Goal: Task Accomplishment & Management: Manage account settings

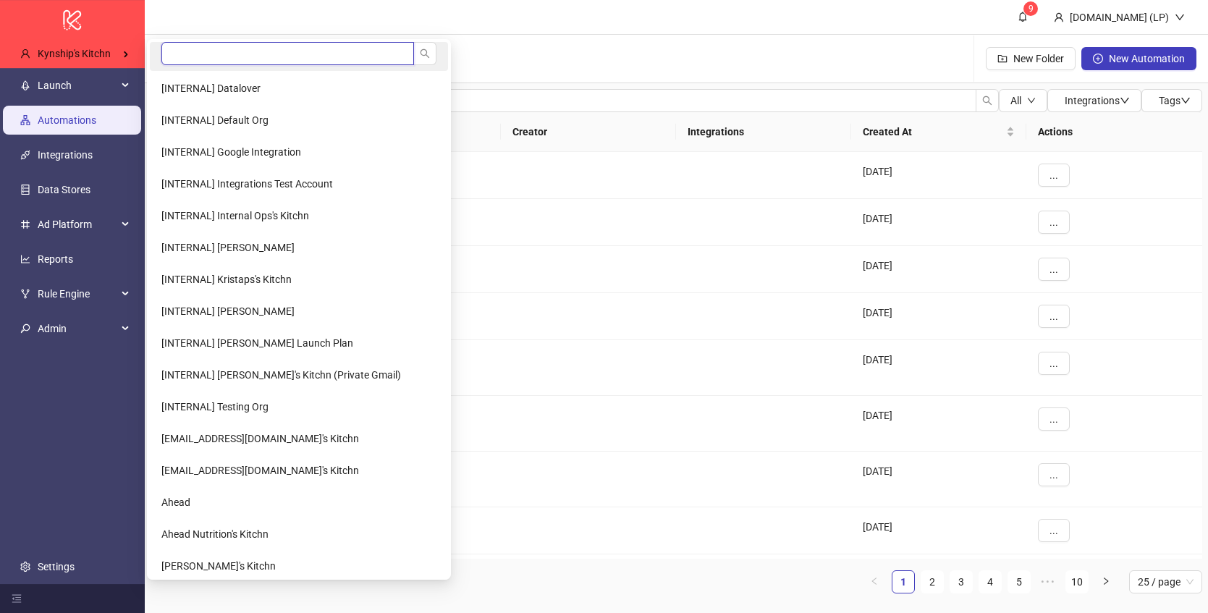
click at [216, 51] on input "search" at bounding box center [287, 53] width 253 height 23
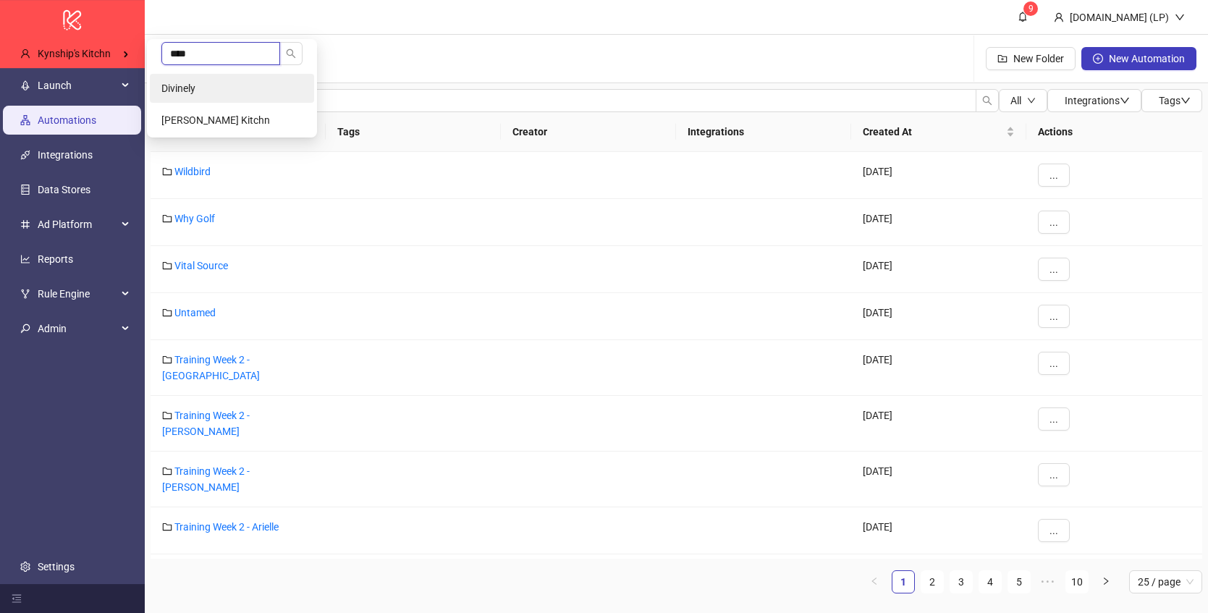
type input "****"
click at [200, 88] on li "Divinely" at bounding box center [232, 88] width 164 height 29
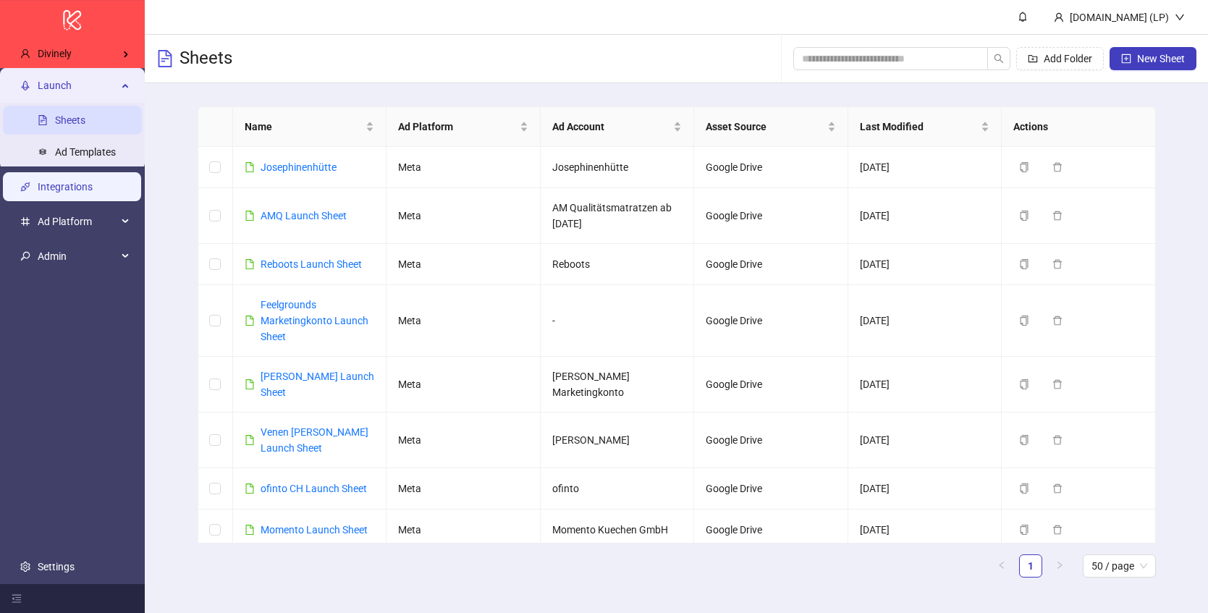
click at [92, 193] on link "Integrations" at bounding box center [65, 187] width 55 height 12
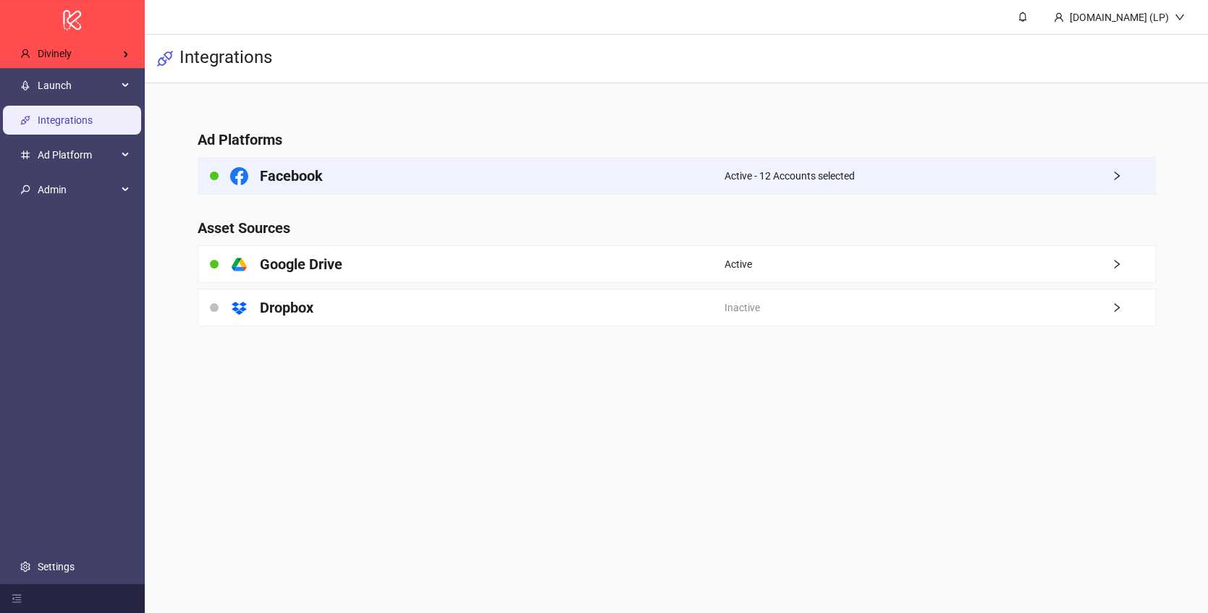
click at [697, 189] on div "Facebook" at bounding box center [461, 176] width 526 height 36
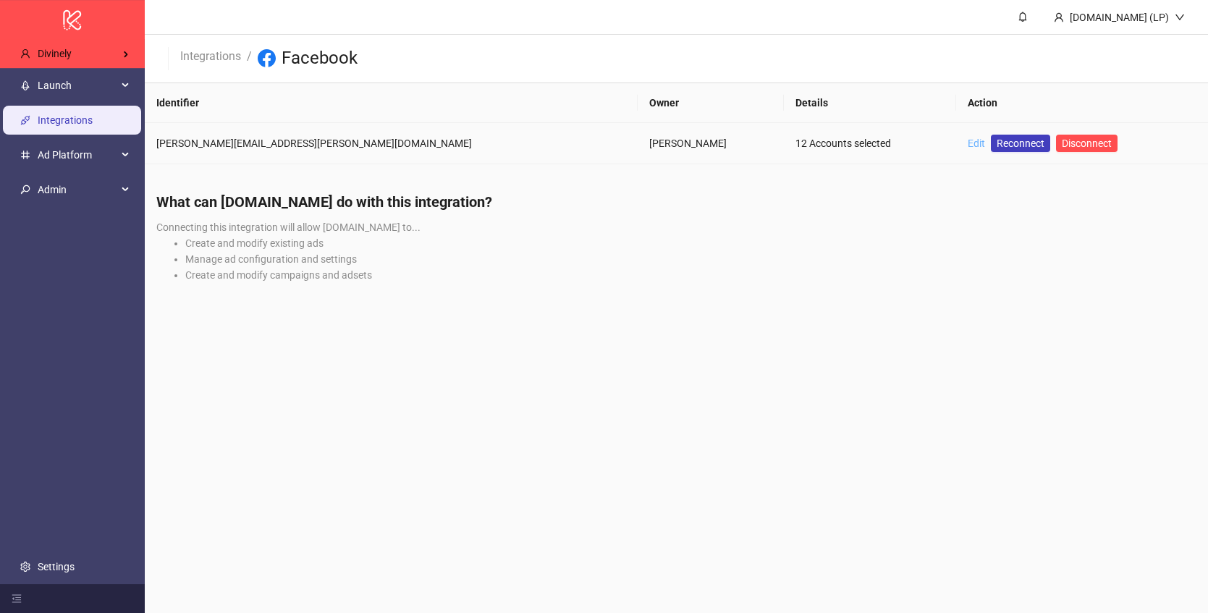
click at [968, 142] on link "Edit" at bounding box center [976, 144] width 17 height 12
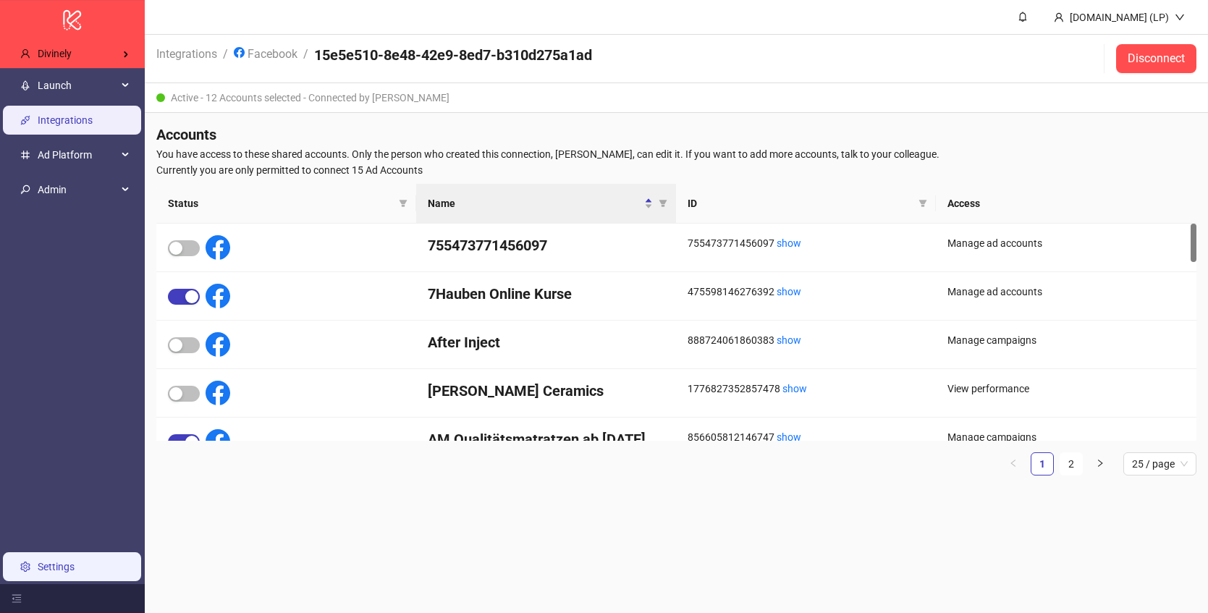
click at [75, 565] on link "Settings" at bounding box center [56, 567] width 37 height 12
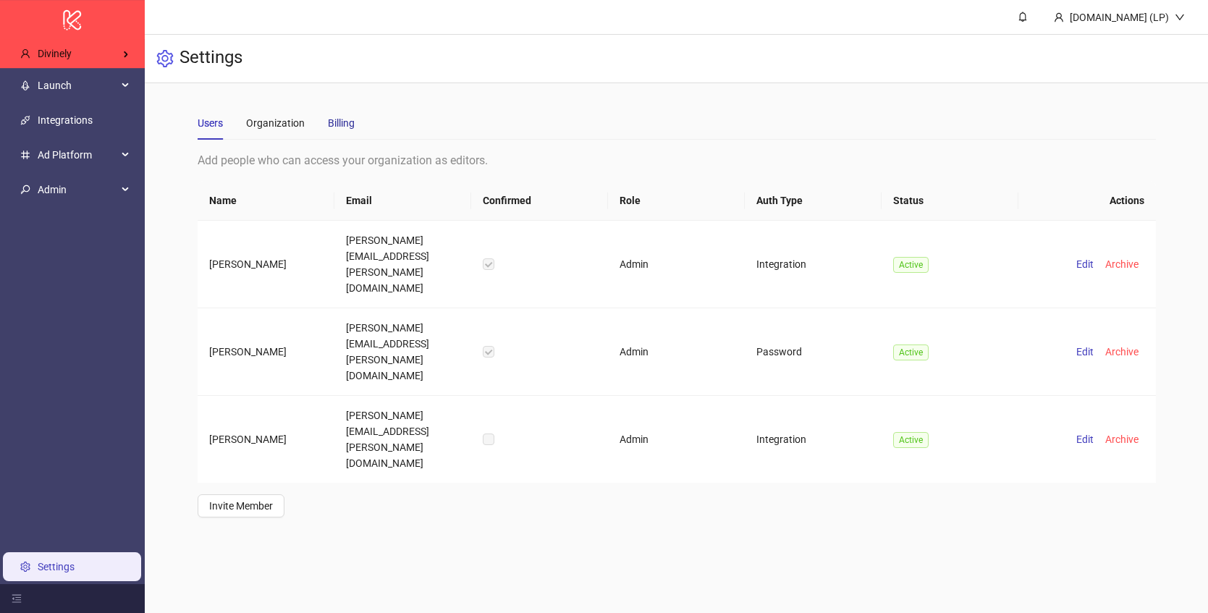
click at [343, 126] on div "Billing" at bounding box center [341, 123] width 27 height 16
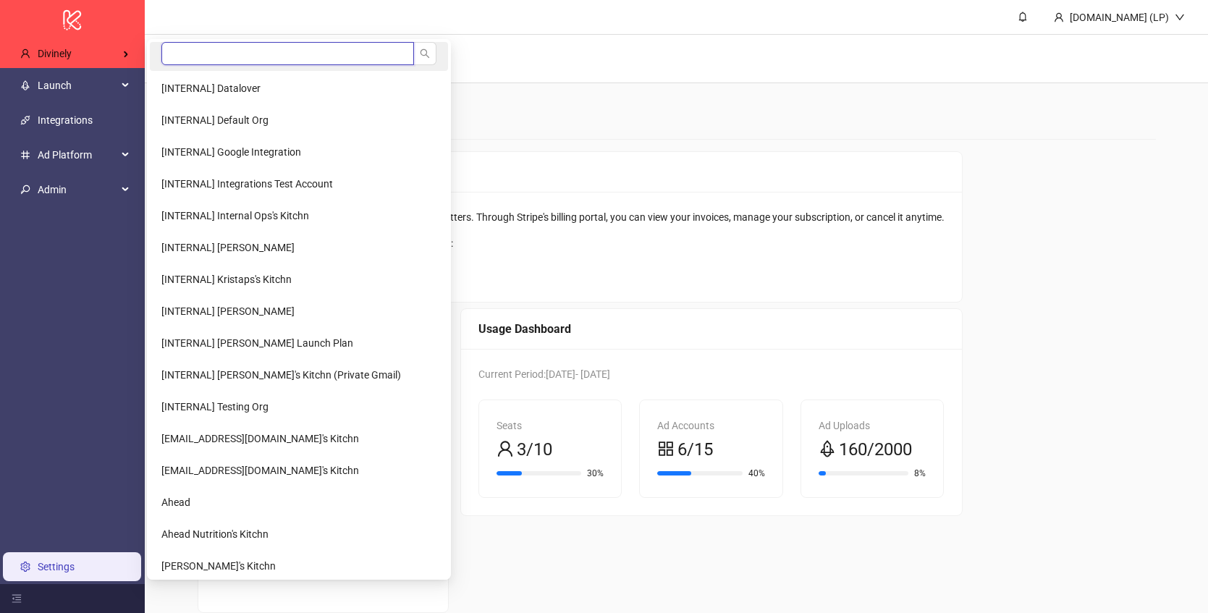
click at [200, 56] on input "search" at bounding box center [287, 53] width 253 height 23
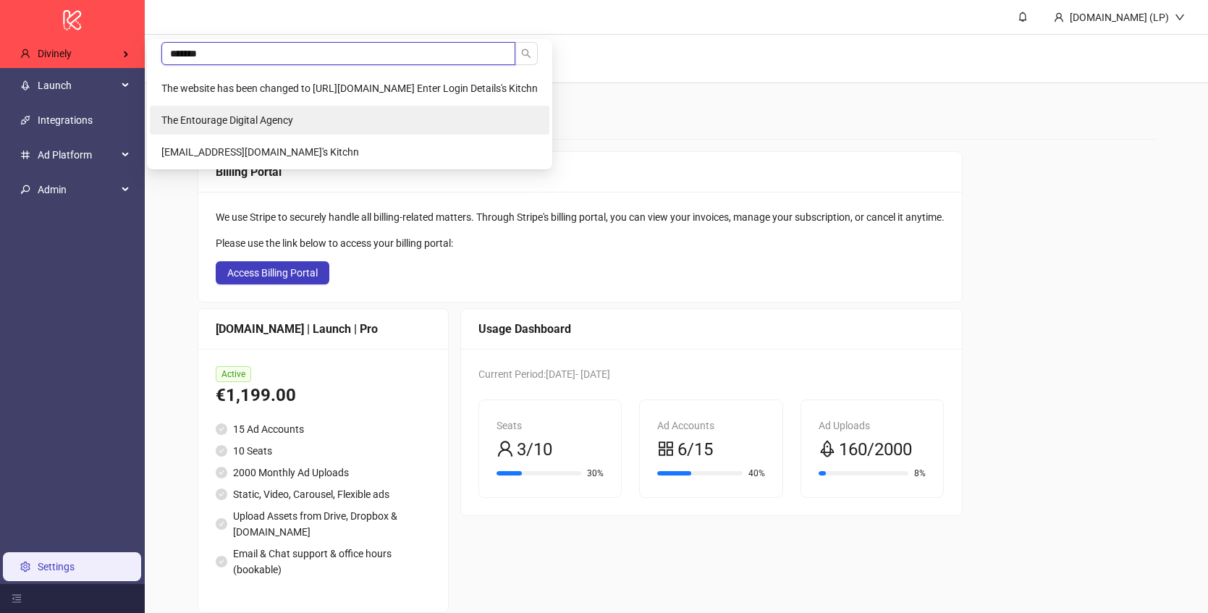
type input "*******"
click at [206, 119] on span "The Entourage Digital Agency" at bounding box center [227, 120] width 132 height 12
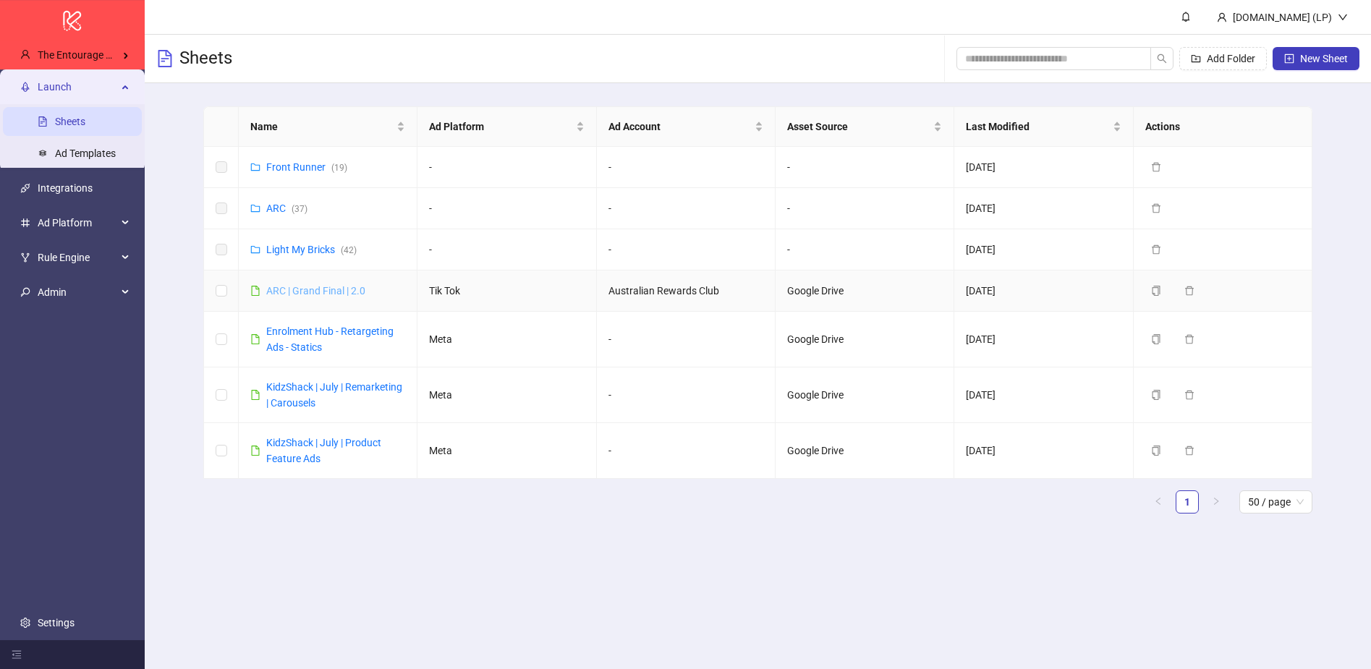
click at [296, 286] on link "ARC | Grand Final | 2.0" at bounding box center [315, 291] width 99 height 12
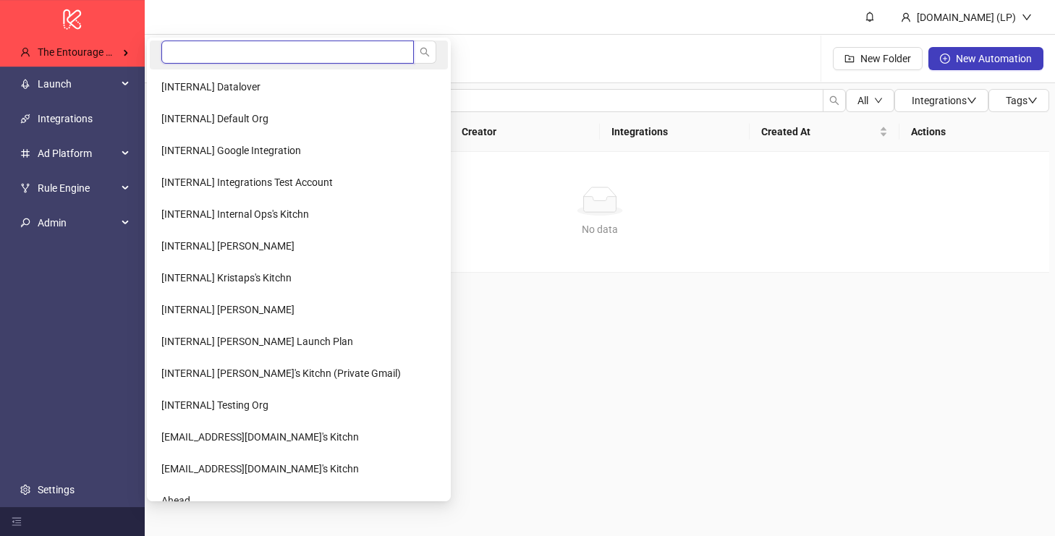
click at [190, 56] on input "search" at bounding box center [287, 52] width 253 height 23
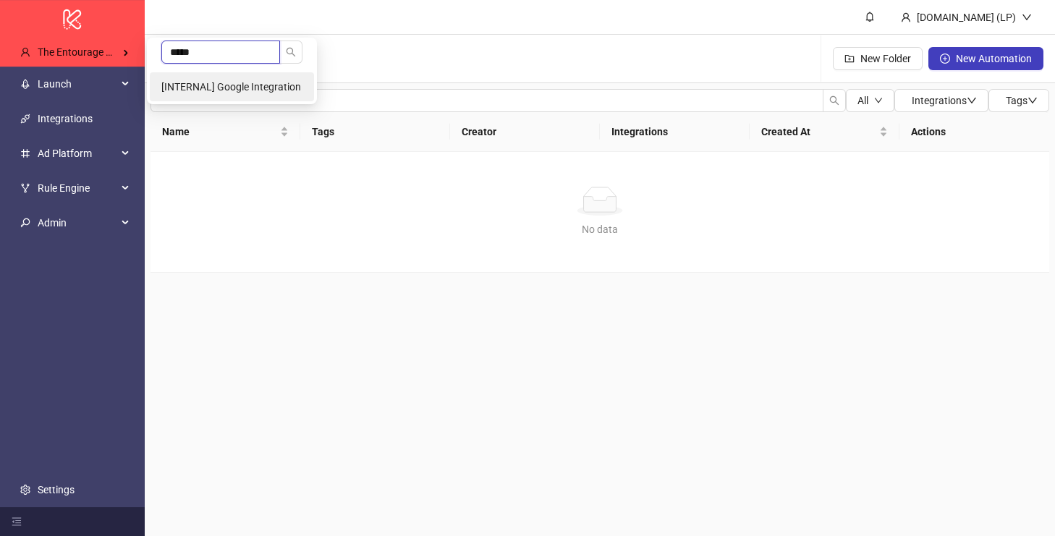
type input "*****"
click at [232, 81] on span "[INTERNAL] Google Integration" at bounding box center [231, 87] width 140 height 12
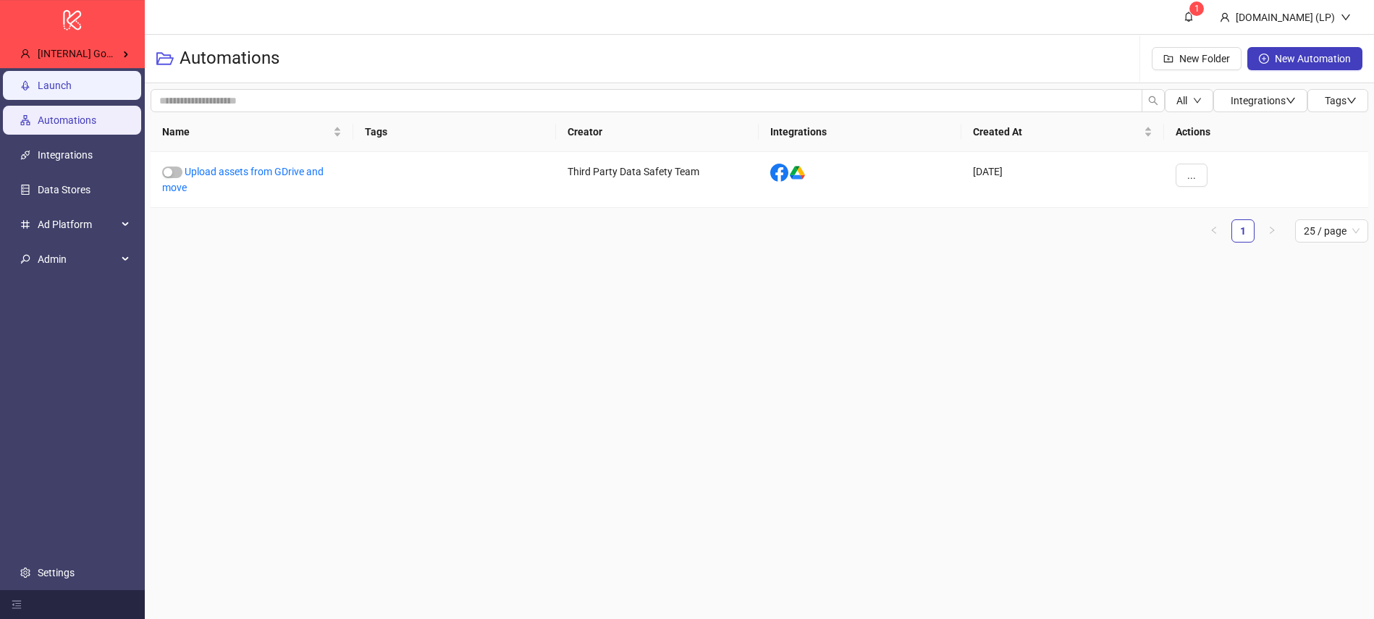
click at [72, 80] on link "Launch" at bounding box center [55, 86] width 34 height 12
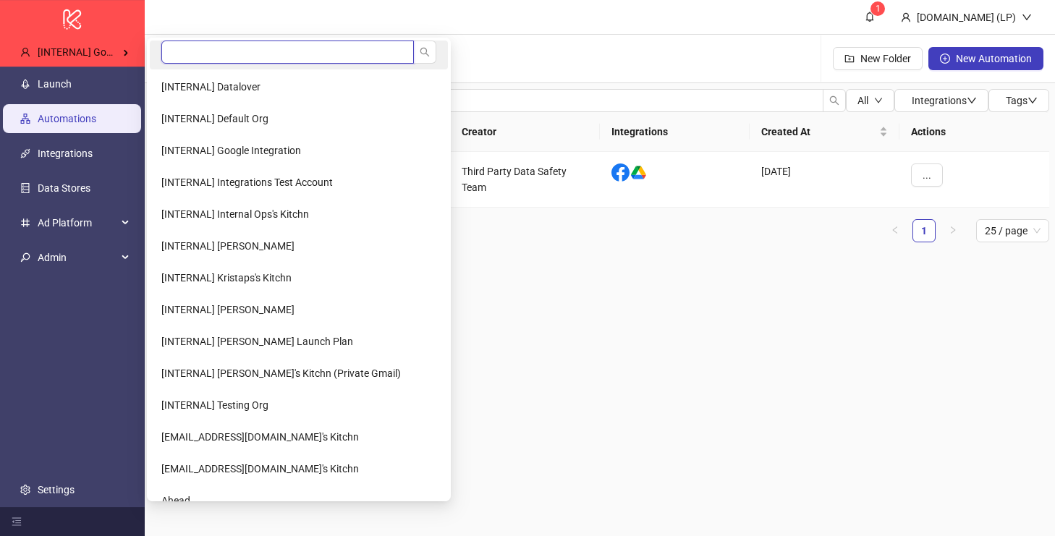
click at [191, 48] on input "search" at bounding box center [287, 52] width 253 height 23
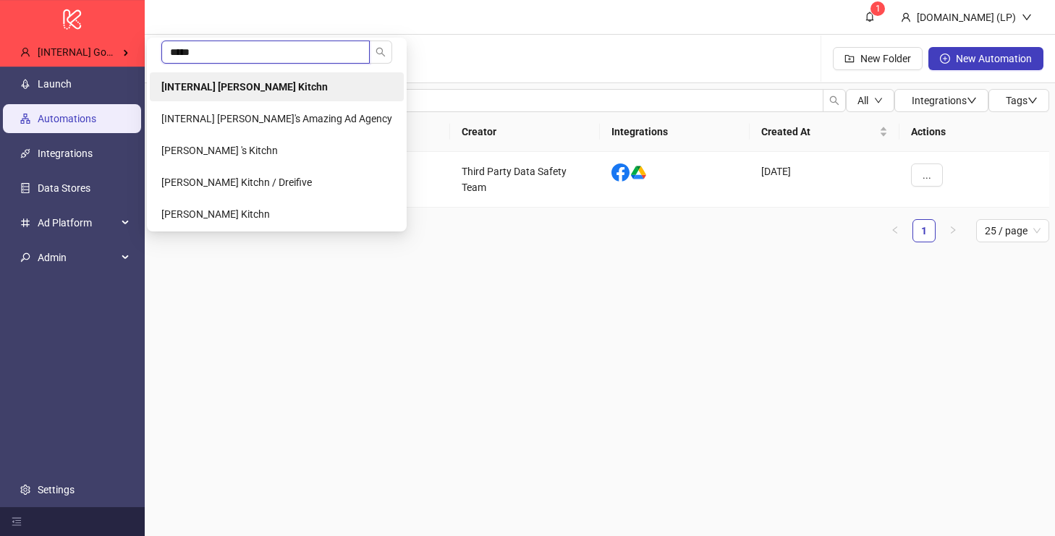
type input "*****"
click at [212, 86] on b "[INTERNAL] [PERSON_NAME] Kitchn" at bounding box center [244, 87] width 166 height 12
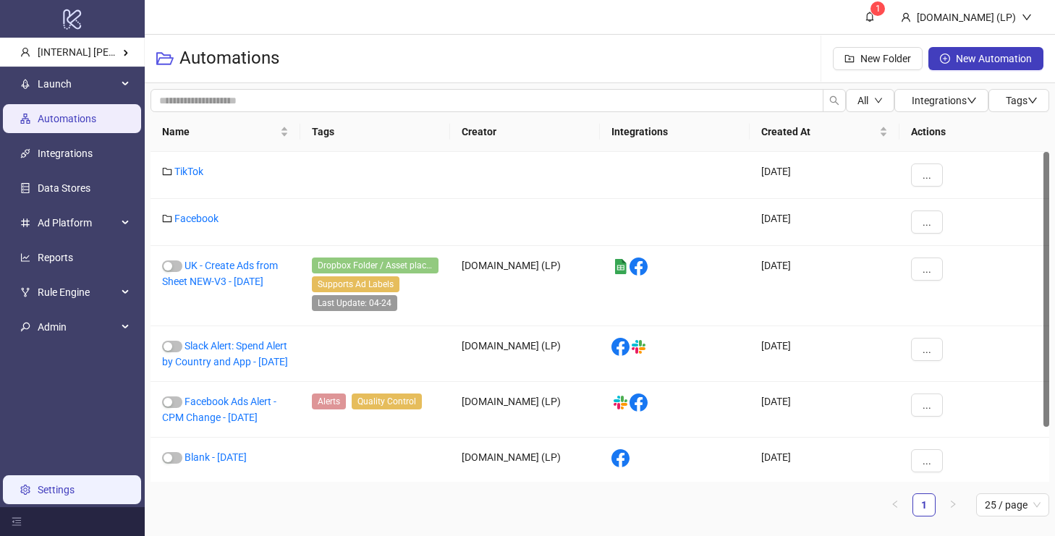
click at [69, 490] on link "Settings" at bounding box center [56, 490] width 37 height 12
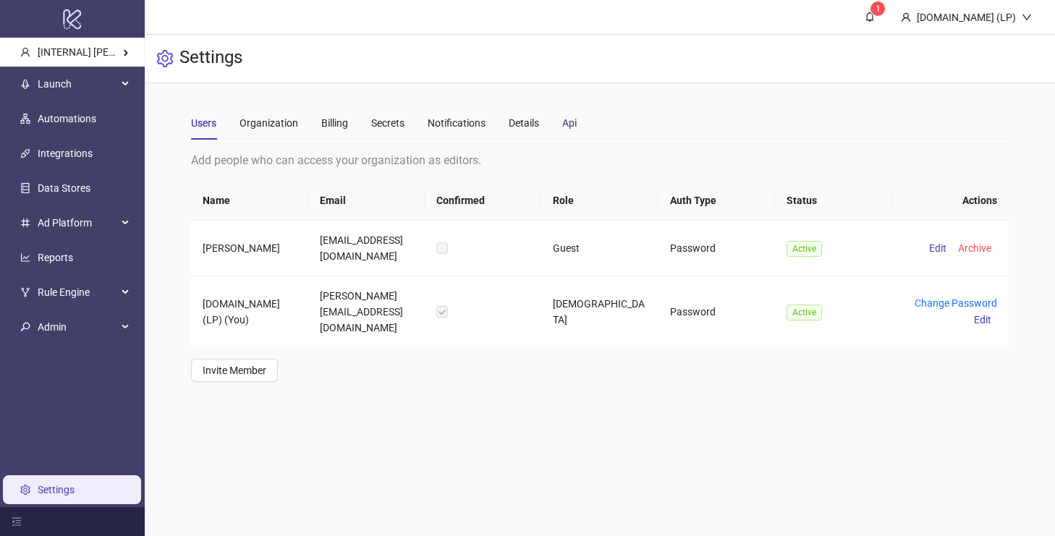
click at [577, 116] on div "Api" at bounding box center [569, 123] width 14 height 16
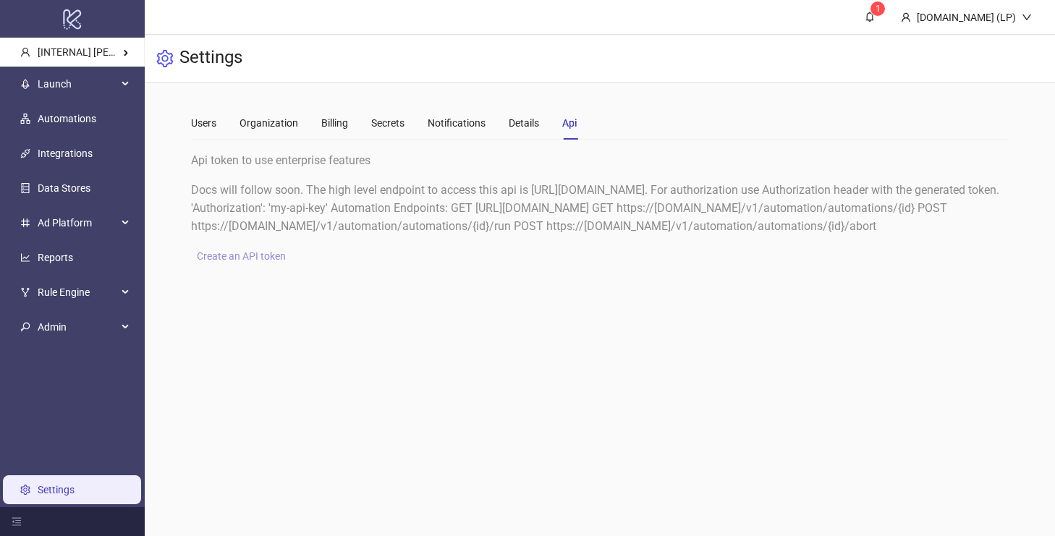
click at [229, 262] on span "Create an API token" at bounding box center [241, 256] width 89 height 12
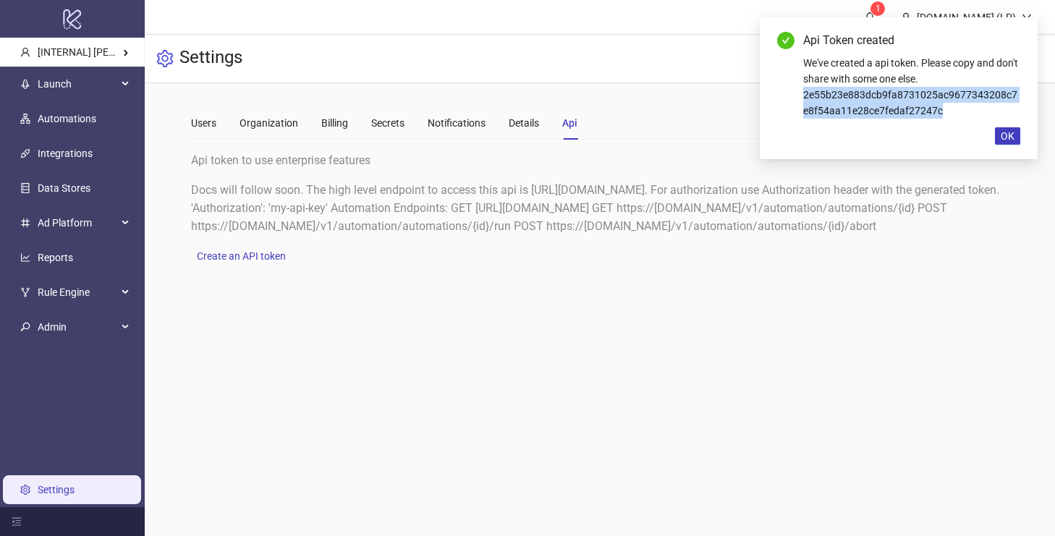
drag, startPoint x: 975, startPoint y: 115, endPoint x: 792, endPoint y: 98, distance: 183.9
click at [792, 98] on div "Api Token created We've created a api token. Please copy and don't share with s…" at bounding box center [898, 75] width 243 height 87
copy div "2e55b23e883dcb9fa8731025ac9677343208c7e8f54aa11e28ce7fedaf27247c"
click at [1002, 131] on span "OK" at bounding box center [1008, 136] width 14 height 12
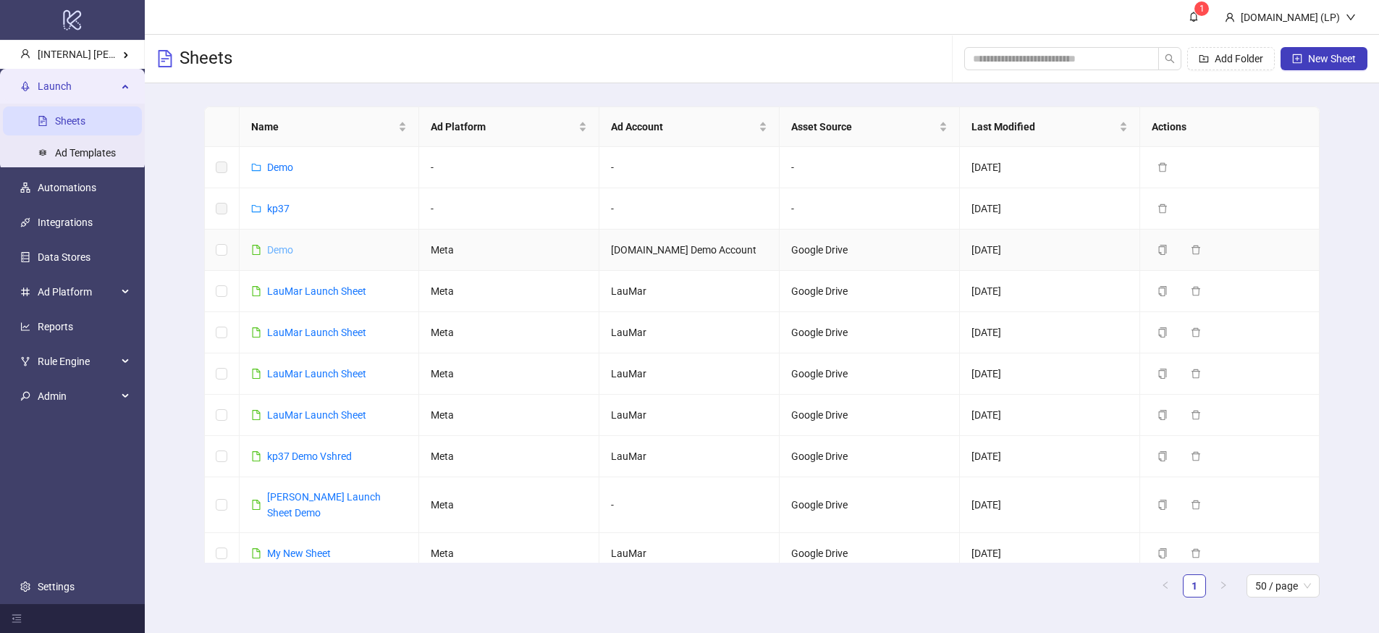
drag, startPoint x: 286, startPoint y: 240, endPoint x: 284, endPoint y: 254, distance: 13.9
click at [286, 240] on td "Demo" at bounding box center [330, 249] width 180 height 41
click at [284, 254] on link "Demo" at bounding box center [280, 250] width 26 height 12
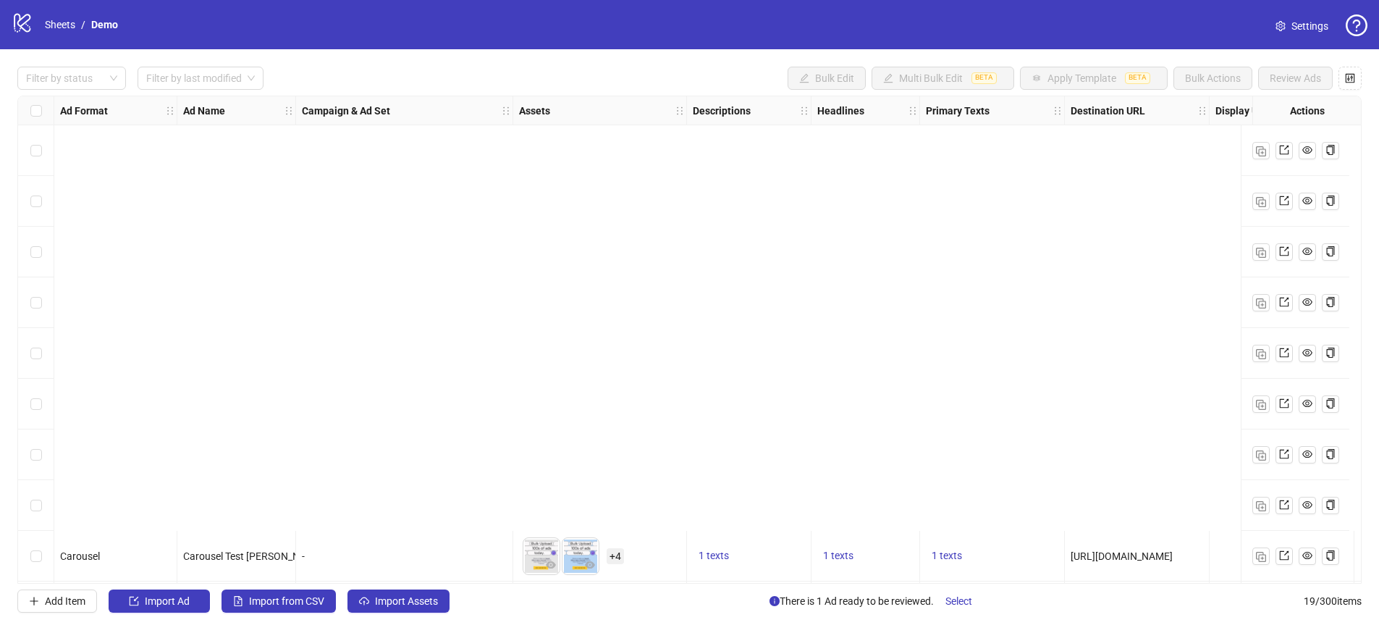
scroll to position [511, 0]
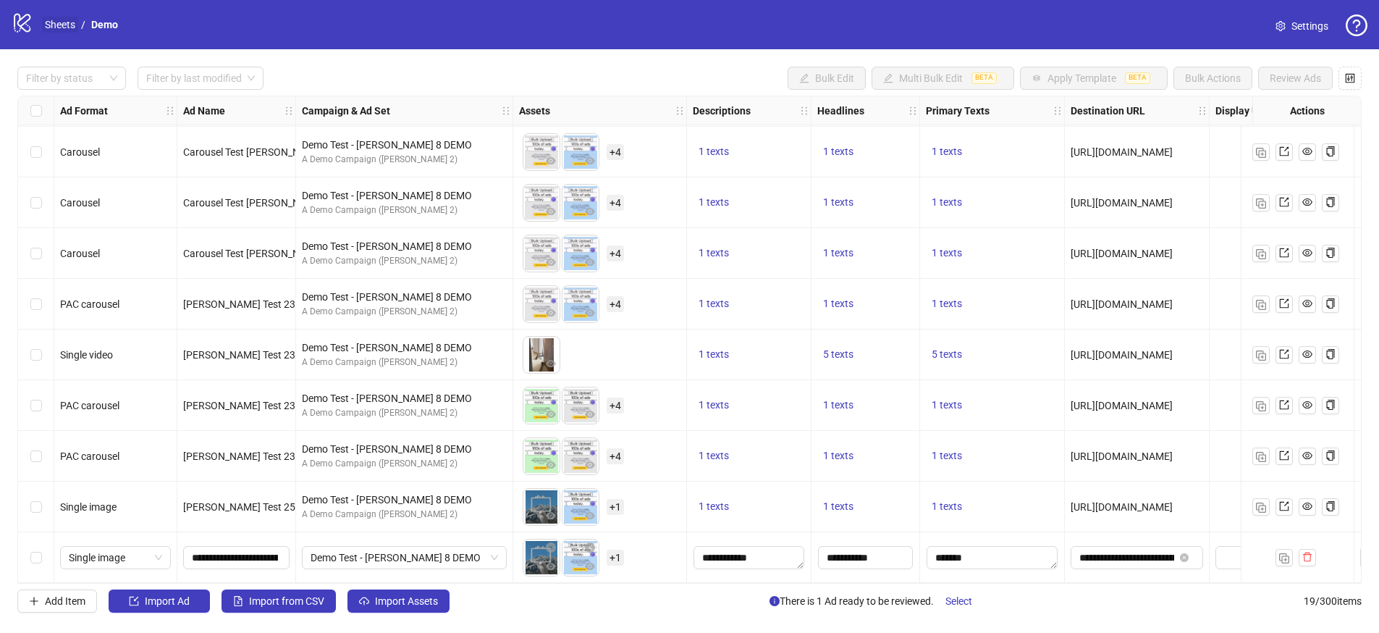
click at [48, 25] on link "Sheets" at bounding box center [60, 25] width 36 height 16
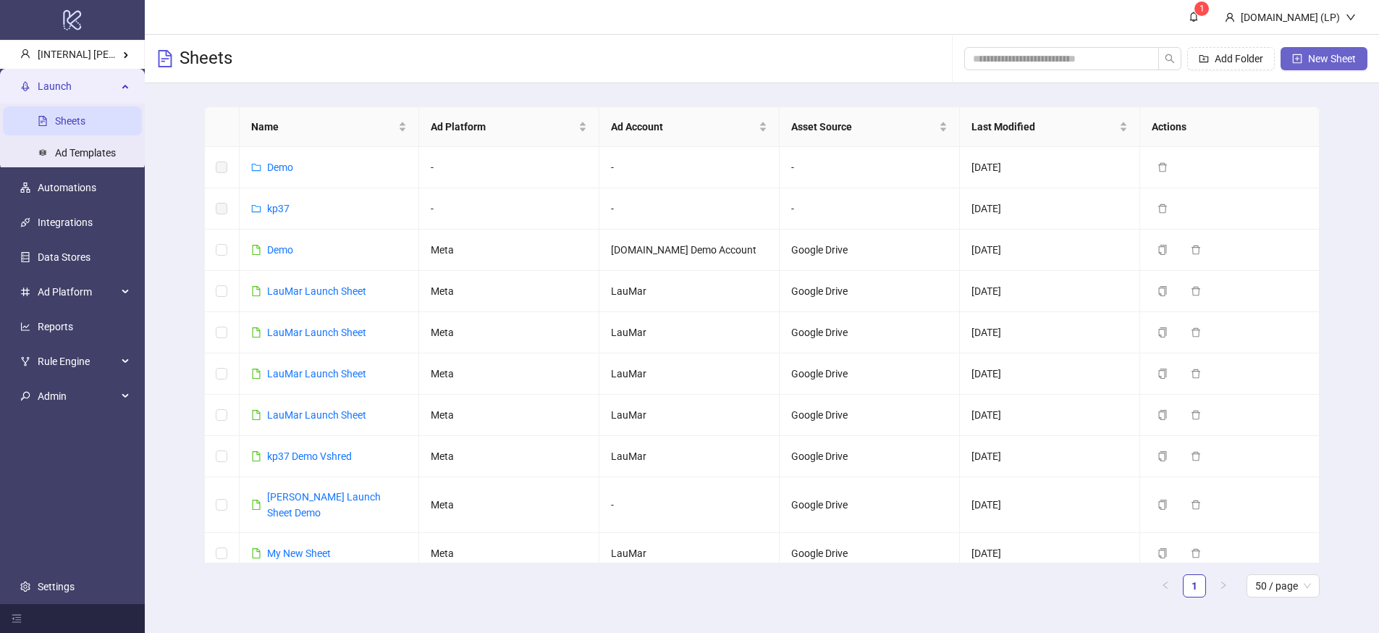
click at [1346, 58] on span "New Sheet" at bounding box center [1332, 59] width 48 height 12
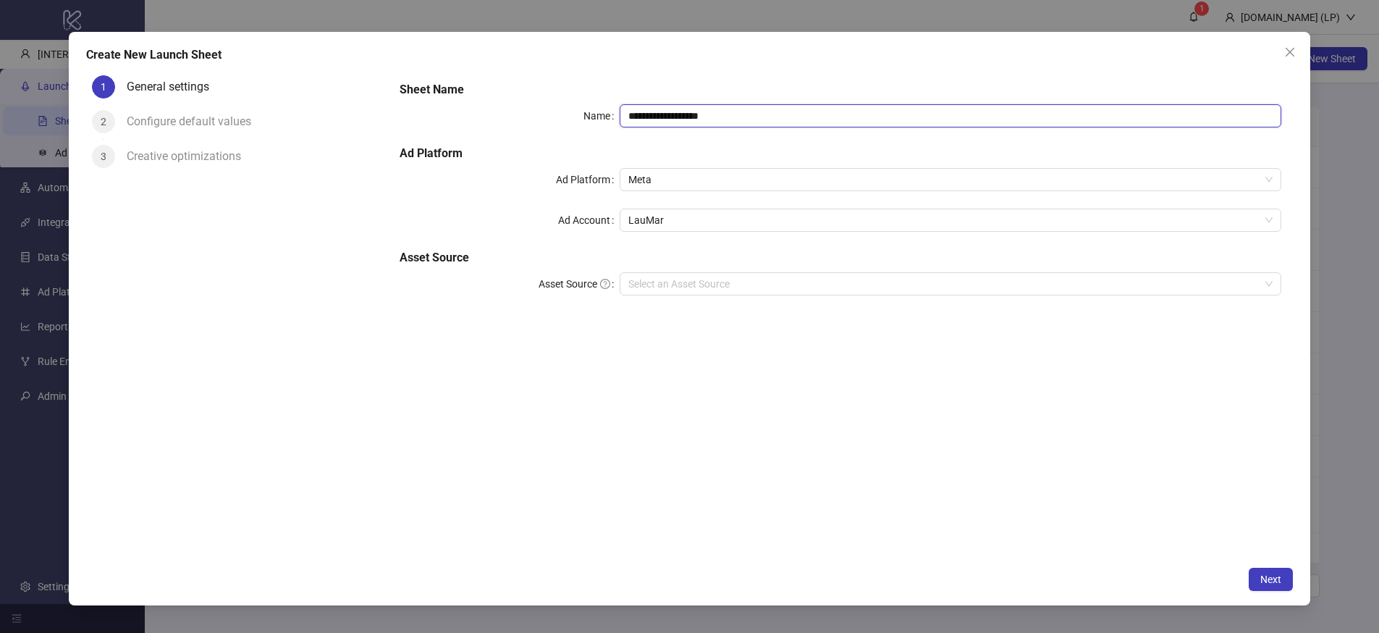
click at [721, 114] on input "**********" at bounding box center [950, 115] width 661 height 23
click at [680, 218] on span "LauMar" at bounding box center [949, 220] width 643 height 22
type input "**********"
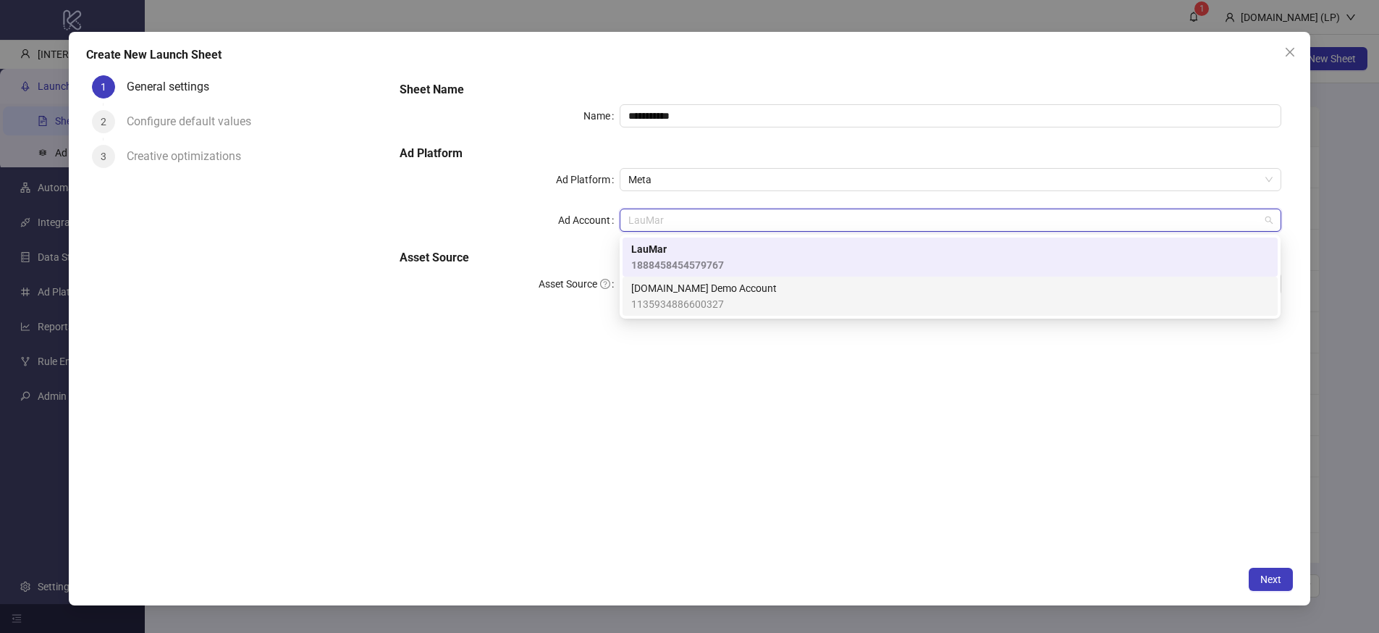
click at [664, 283] on span "Kitchn.io Demo Account" at bounding box center [703, 288] width 145 height 16
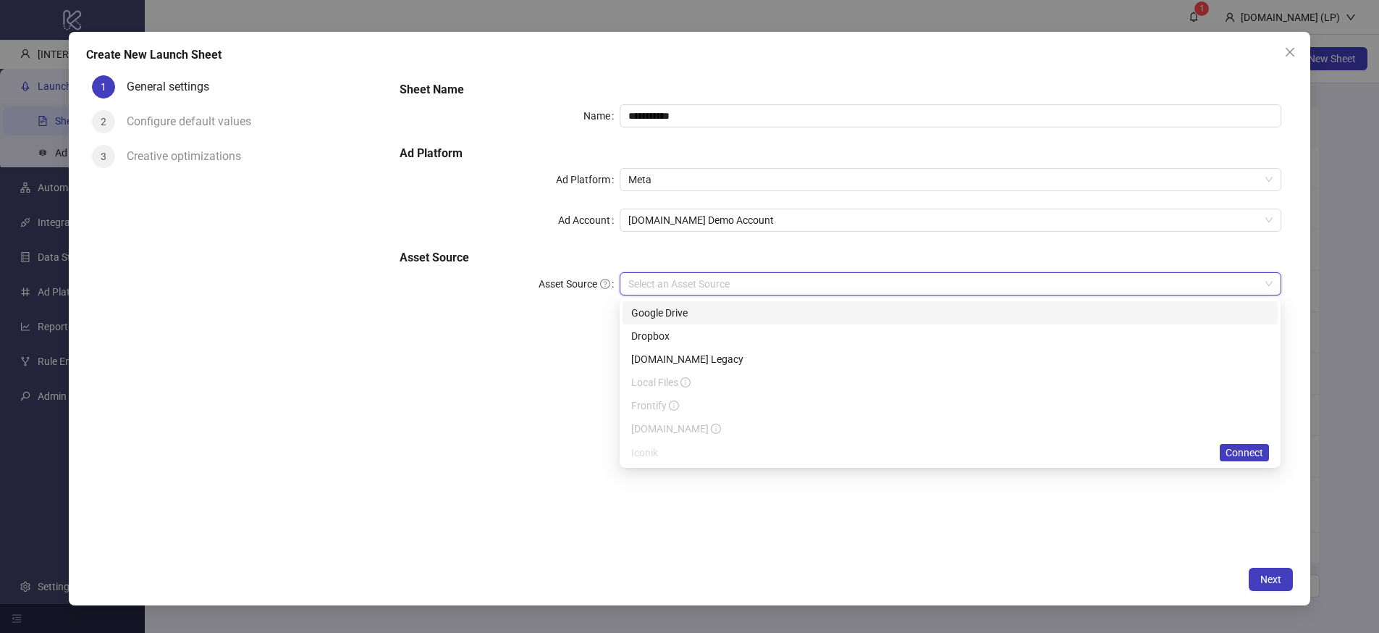
click at [743, 282] on input "Asset Source" at bounding box center [943, 284] width 630 height 22
click at [671, 314] on div "Google Drive" at bounding box center [950, 313] width 638 height 16
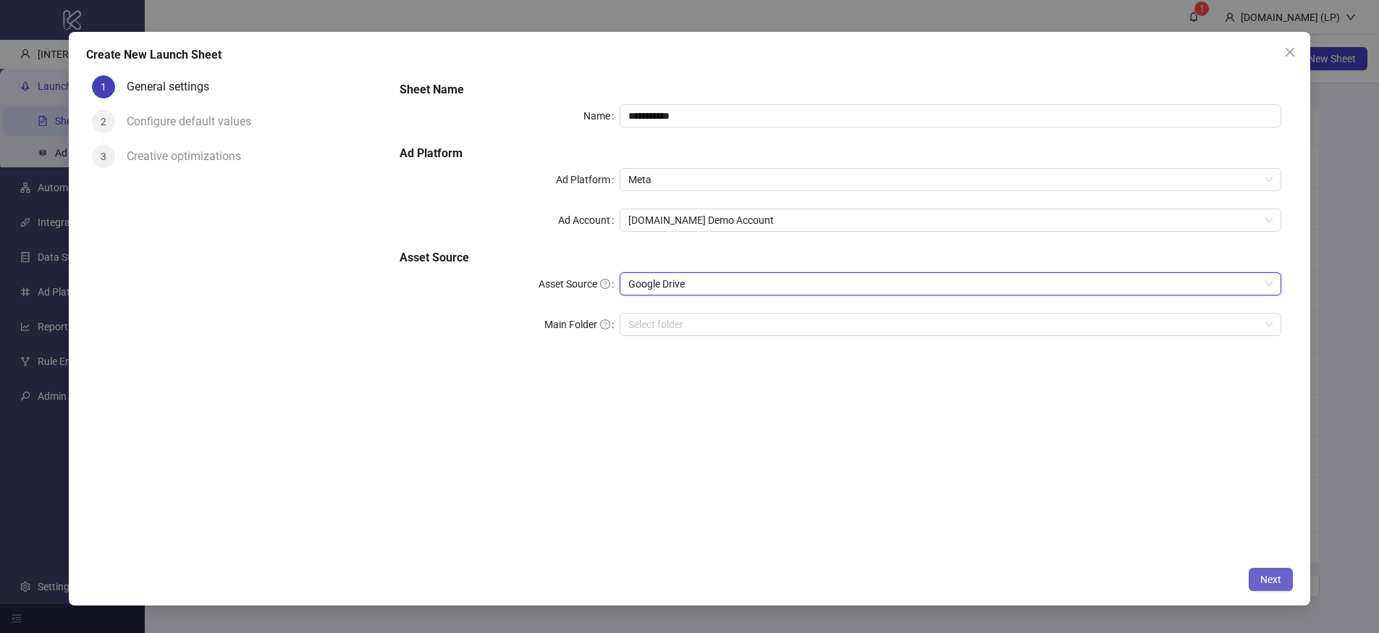
click at [1265, 575] on span "Next" at bounding box center [1270, 579] width 21 height 12
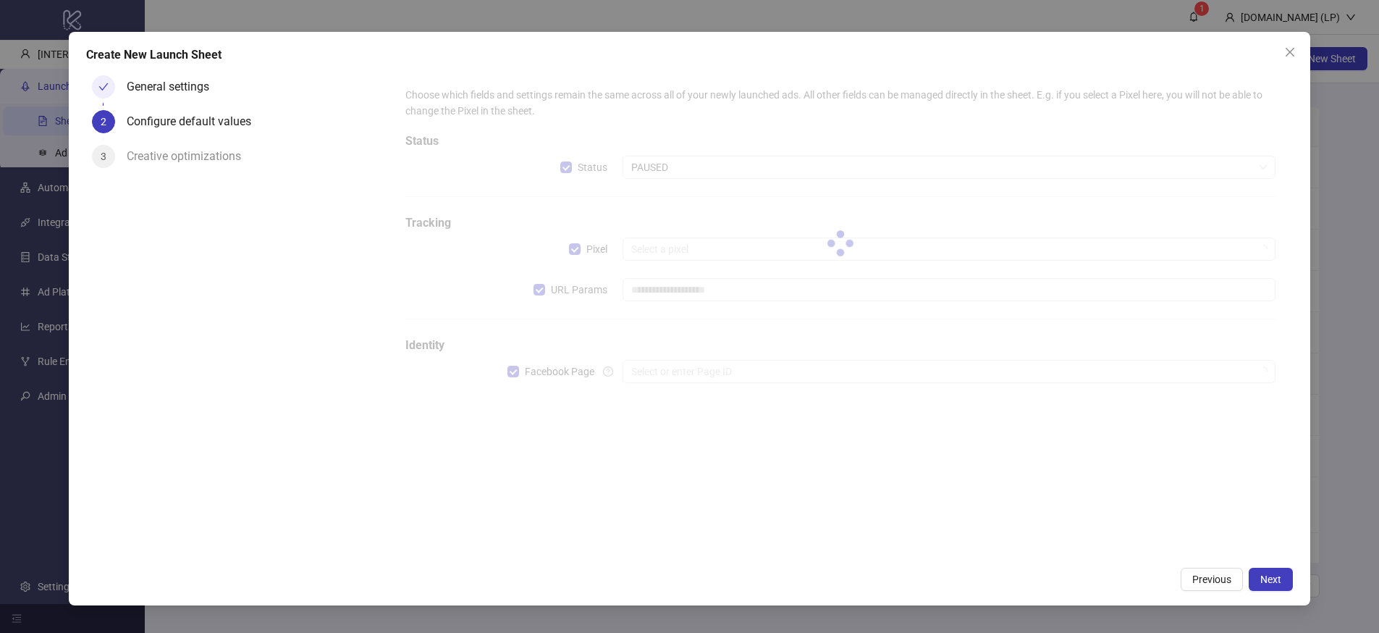
type input "**********"
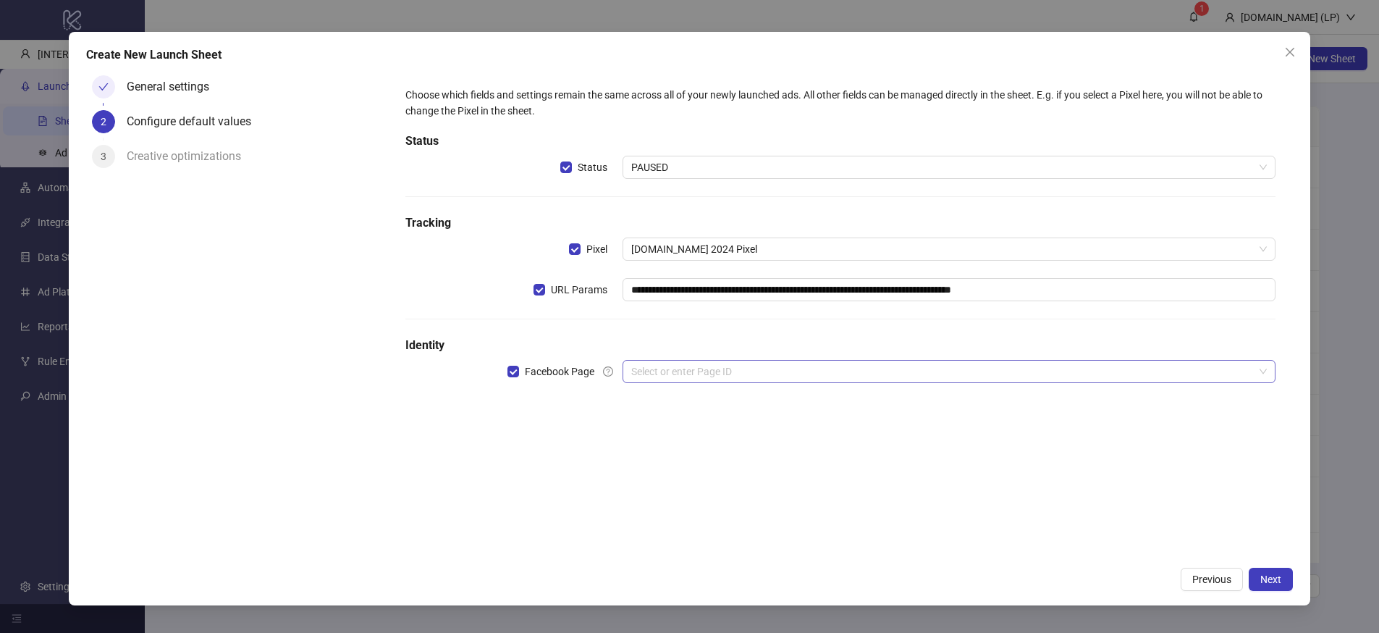
click at [861, 381] on input "search" at bounding box center [942, 371] width 622 height 22
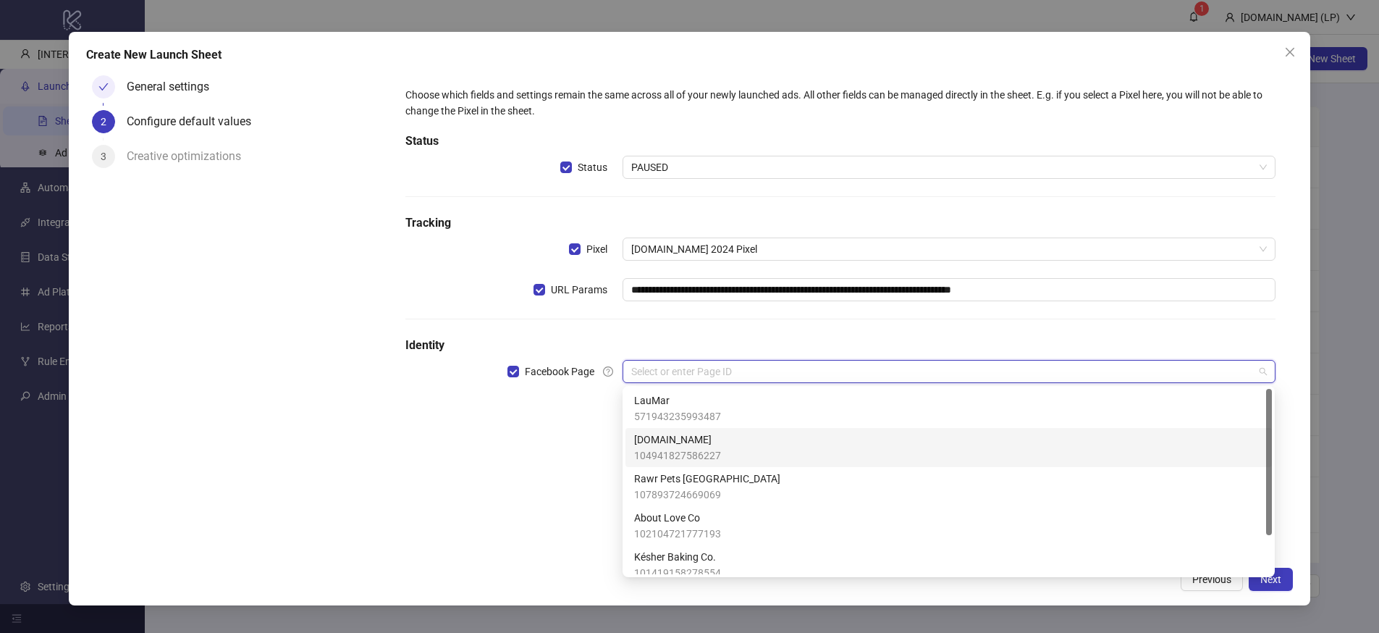
click at [725, 434] on div "Kitchn.io 104941827586227" at bounding box center [948, 447] width 629 height 32
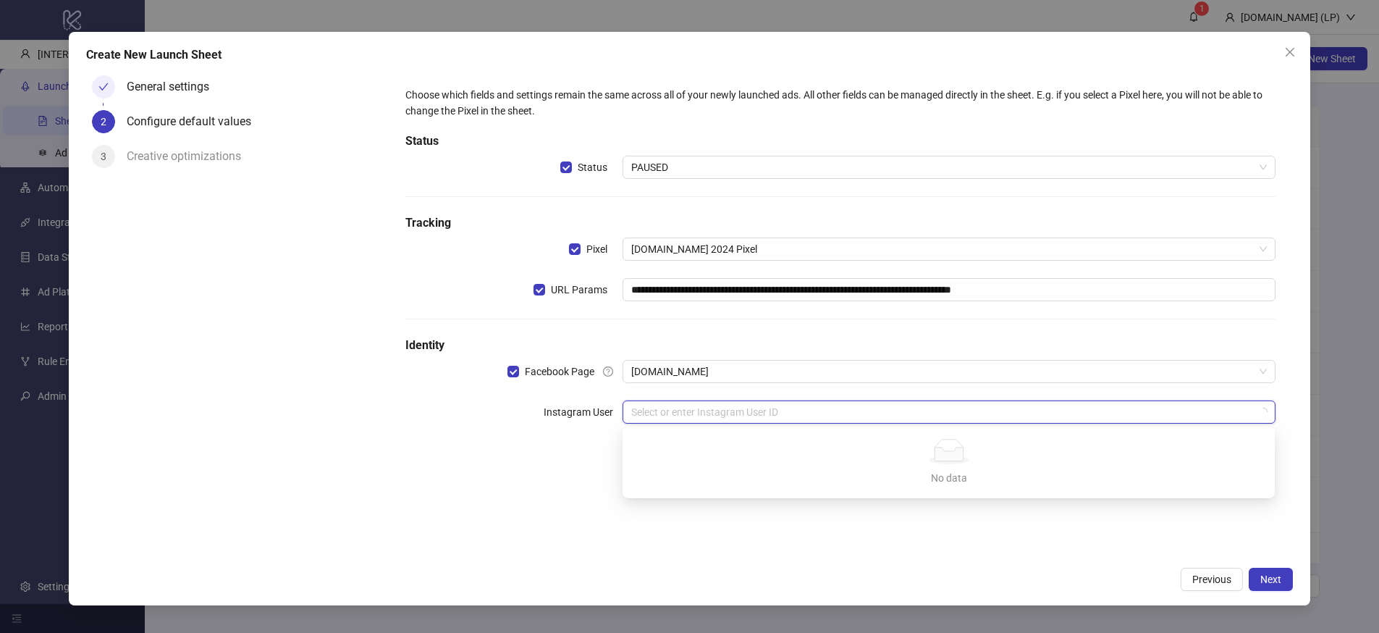
click at [646, 417] on input "search" at bounding box center [942, 412] width 622 height 22
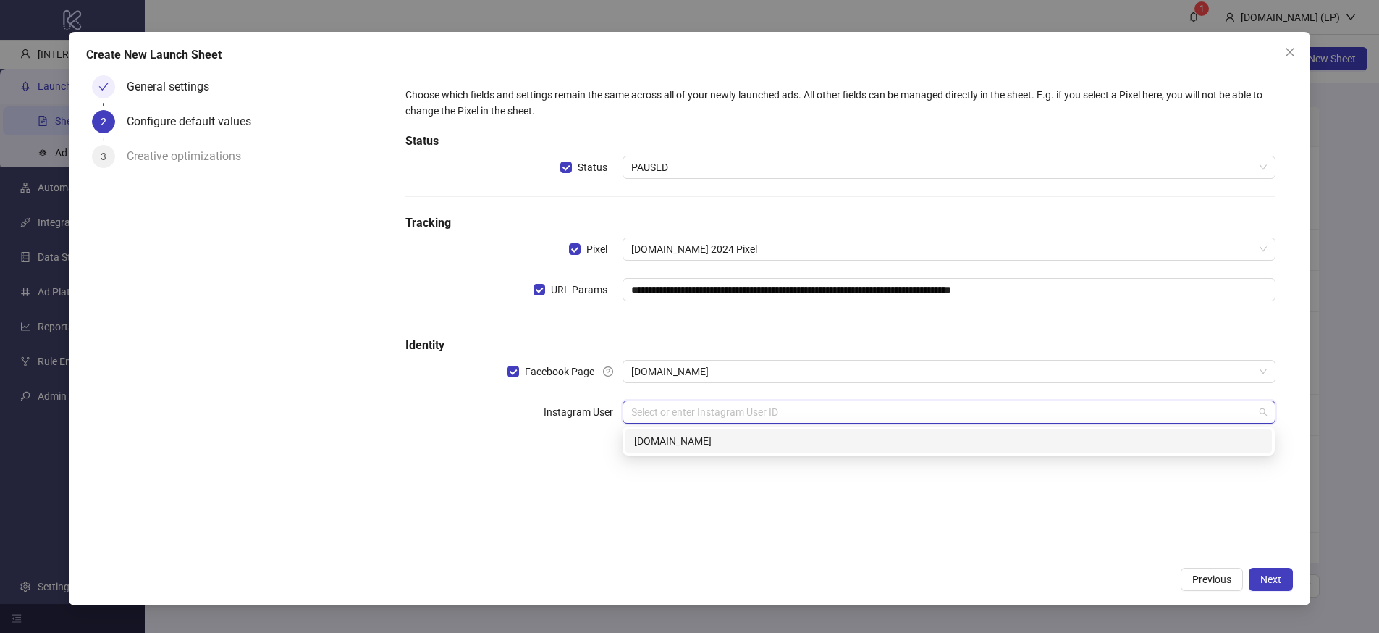
click at [693, 441] on div "kitchn.io" at bounding box center [948, 441] width 629 height 16
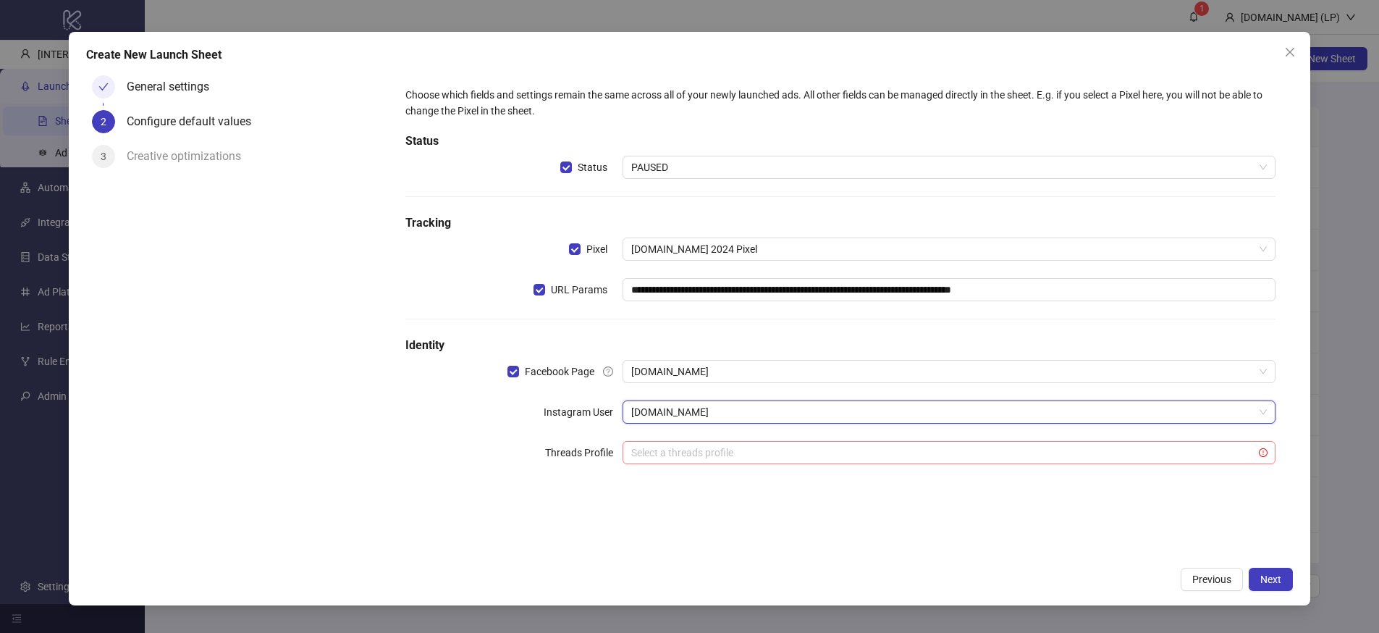
click at [675, 457] on input "search" at bounding box center [942, 452] width 622 height 22
drag, startPoint x: 575, startPoint y: 483, endPoint x: 1175, endPoint y: 542, distance: 603.6
click at [589, 483] on div "**********" at bounding box center [841, 284] width 882 height 406
click at [1258, 570] on button "Next" at bounding box center [1270, 578] width 44 height 23
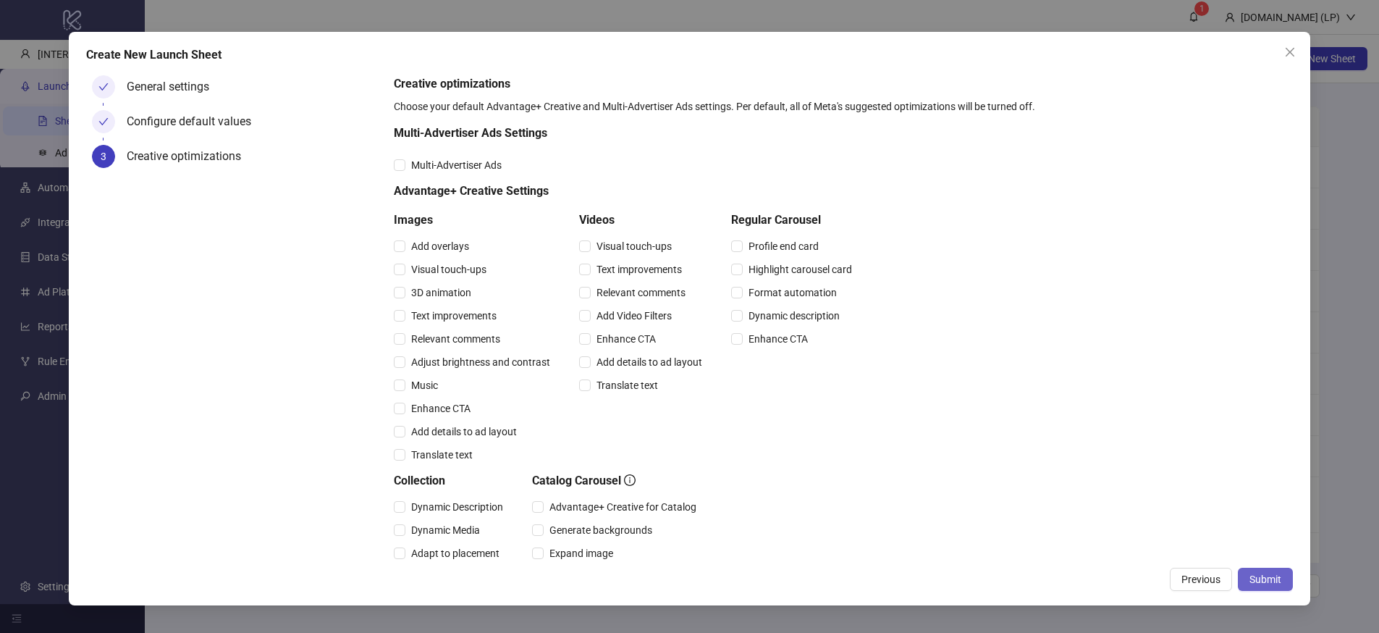
click at [1292, 582] on button "Submit" at bounding box center [1265, 578] width 55 height 23
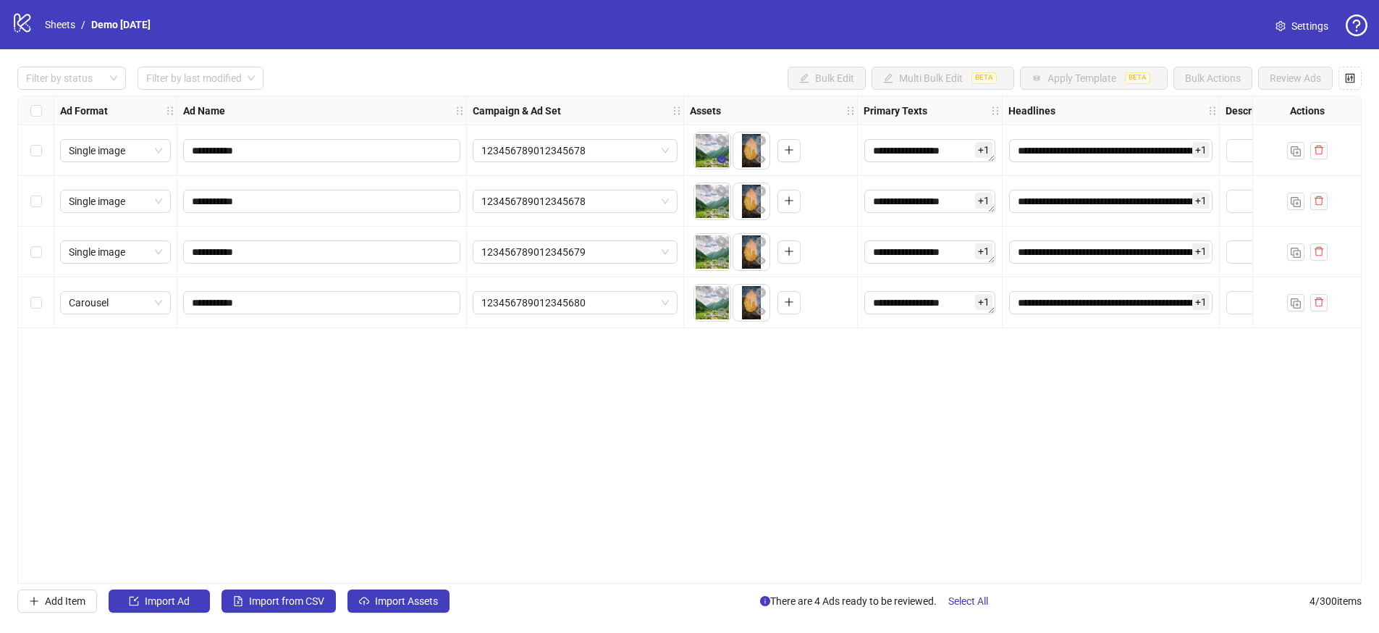
click at [724, 166] on button "button" at bounding box center [721, 159] width 17 height 17
click at [30, 103] on label "Select all rows" at bounding box center [36, 111] width 12 height 16
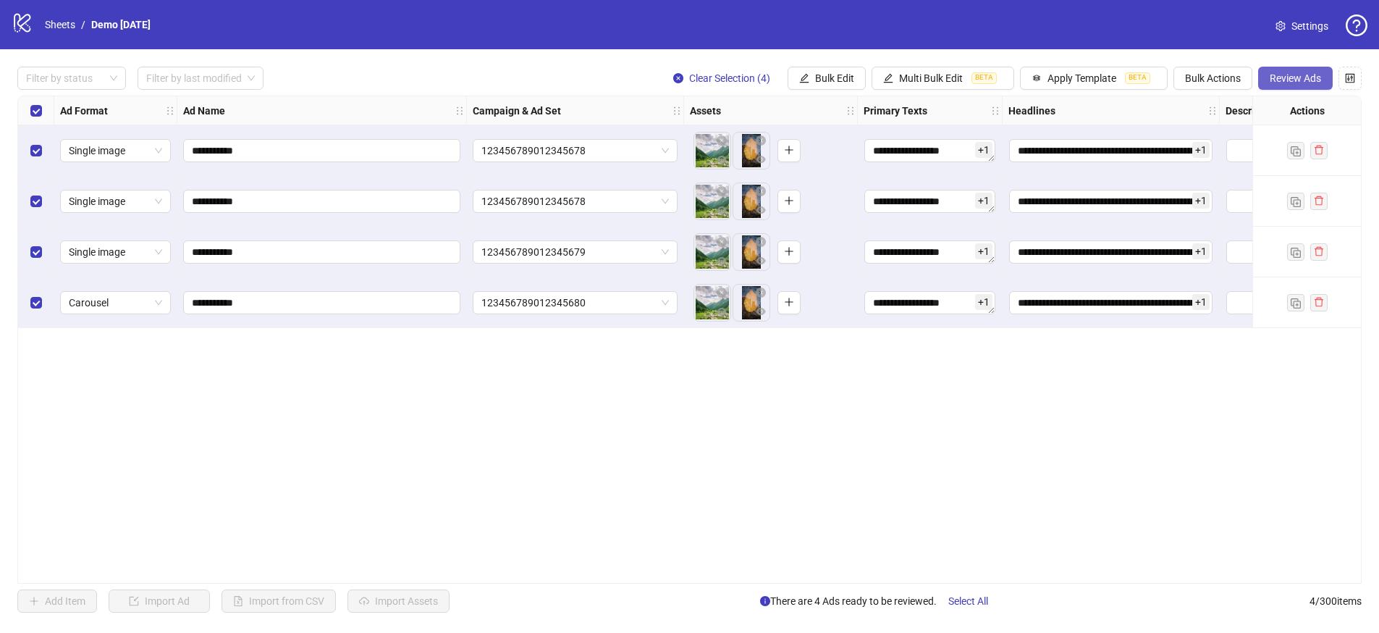
click at [1291, 76] on span "Review Ads" at bounding box center [1294, 78] width 51 height 12
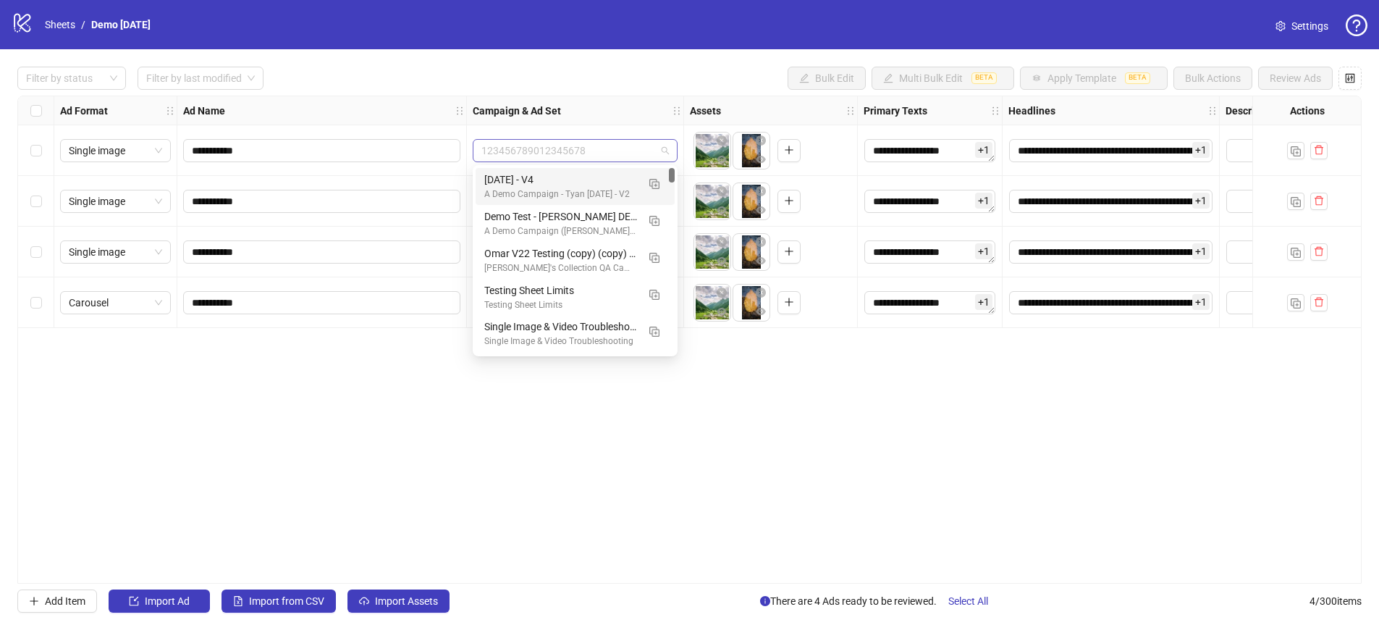
click at [601, 147] on span "123456789012345678" at bounding box center [574, 151] width 187 height 22
click at [483, 587] on div "**********" at bounding box center [689, 339] width 1379 height 580
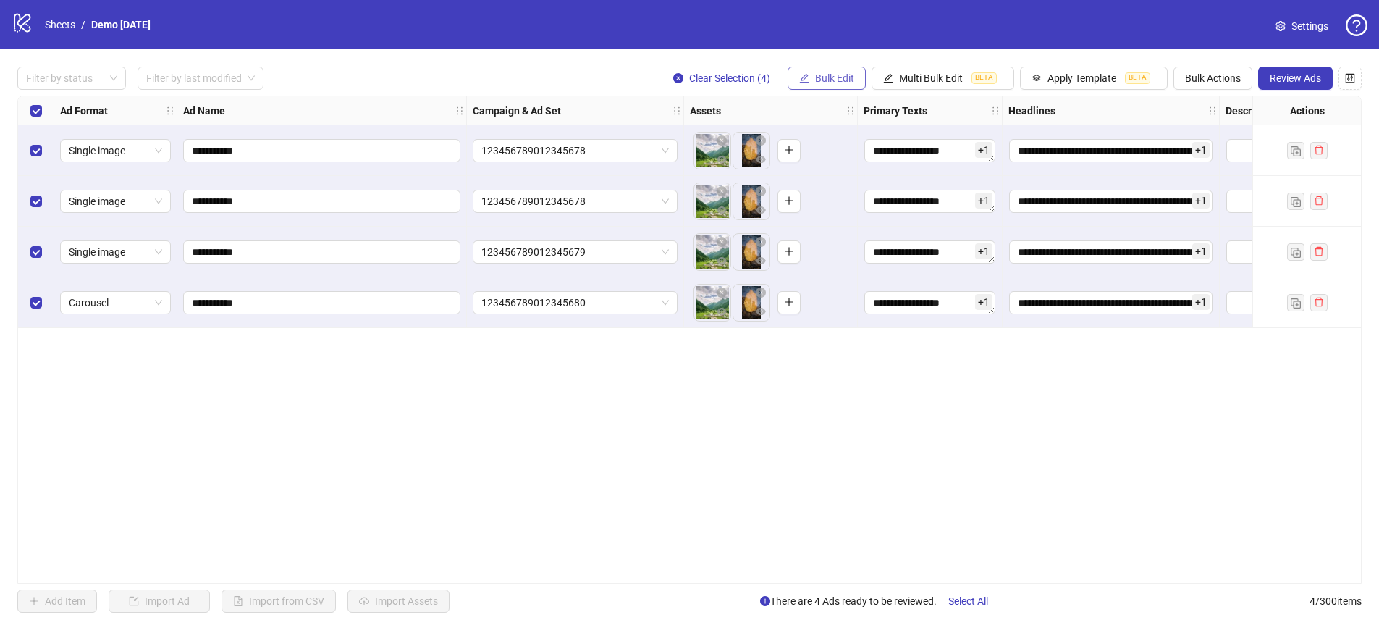
click at [795, 81] on button "Bulk Edit" at bounding box center [826, 78] width 78 height 23
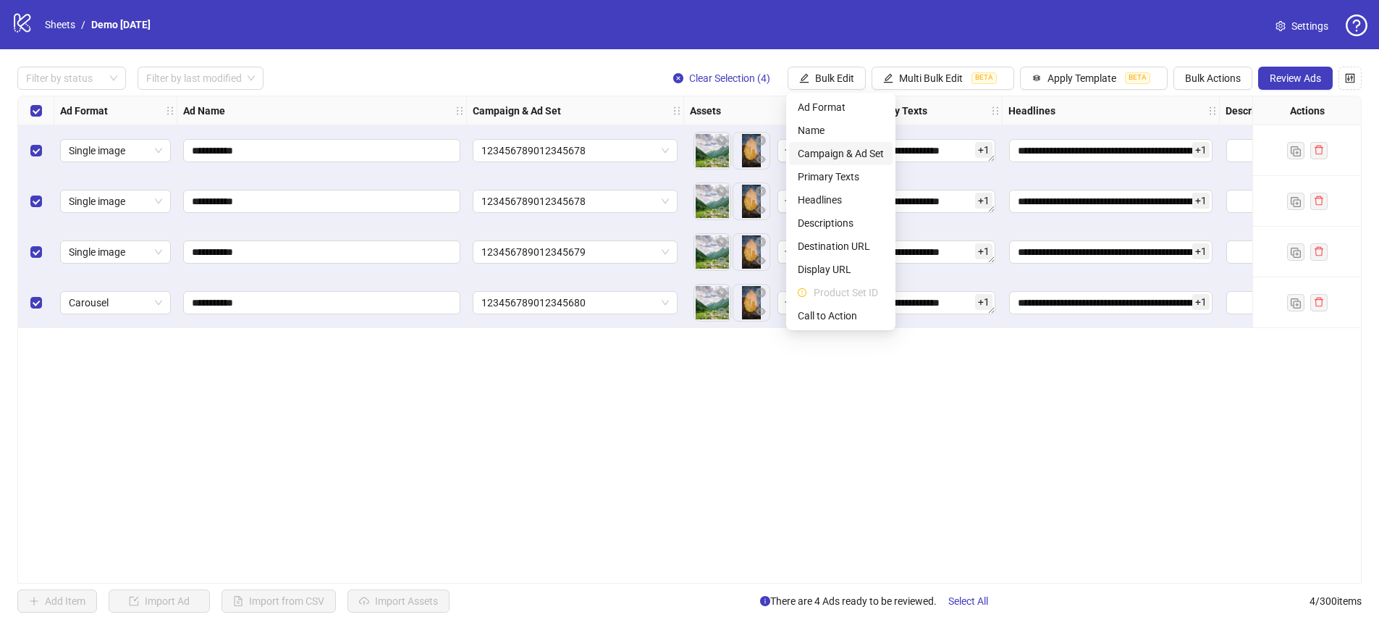
click at [844, 156] on span "Campaign & Ad Set" at bounding box center [841, 153] width 86 height 16
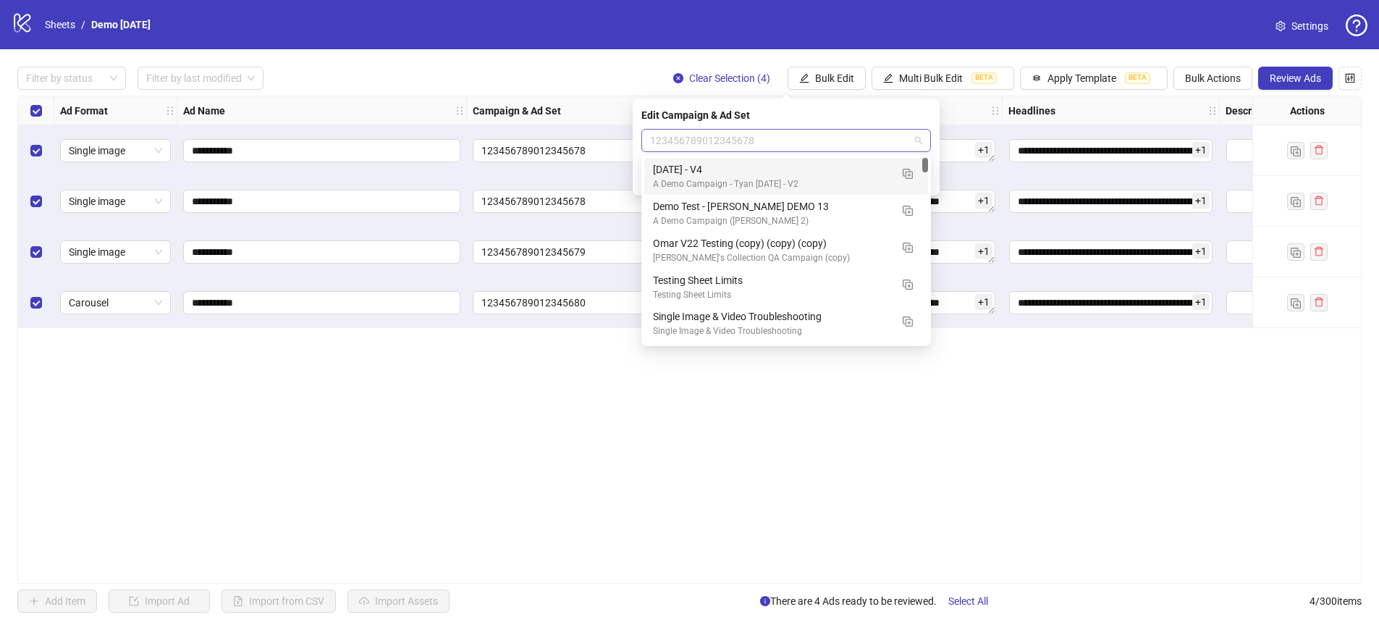
click at [680, 130] on span "123456789012345678" at bounding box center [786, 141] width 272 height 22
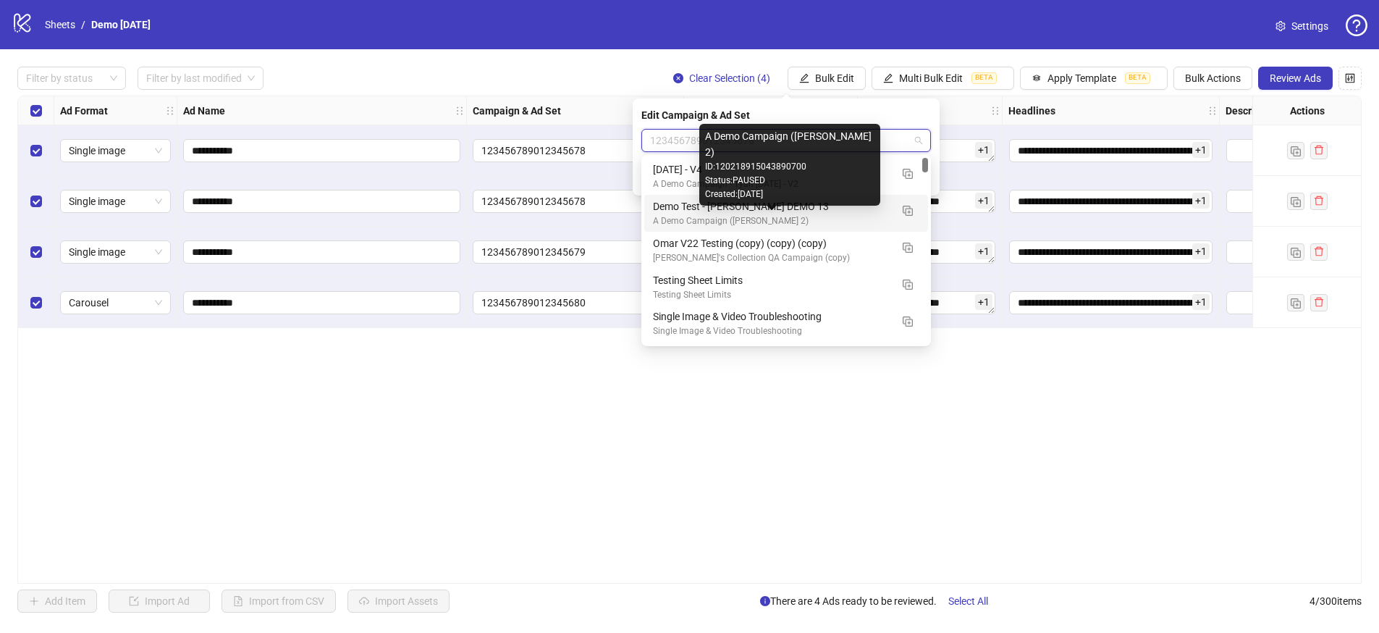
click at [698, 216] on div "A Demo Campaign (James 2)" at bounding box center [771, 221] width 237 height 14
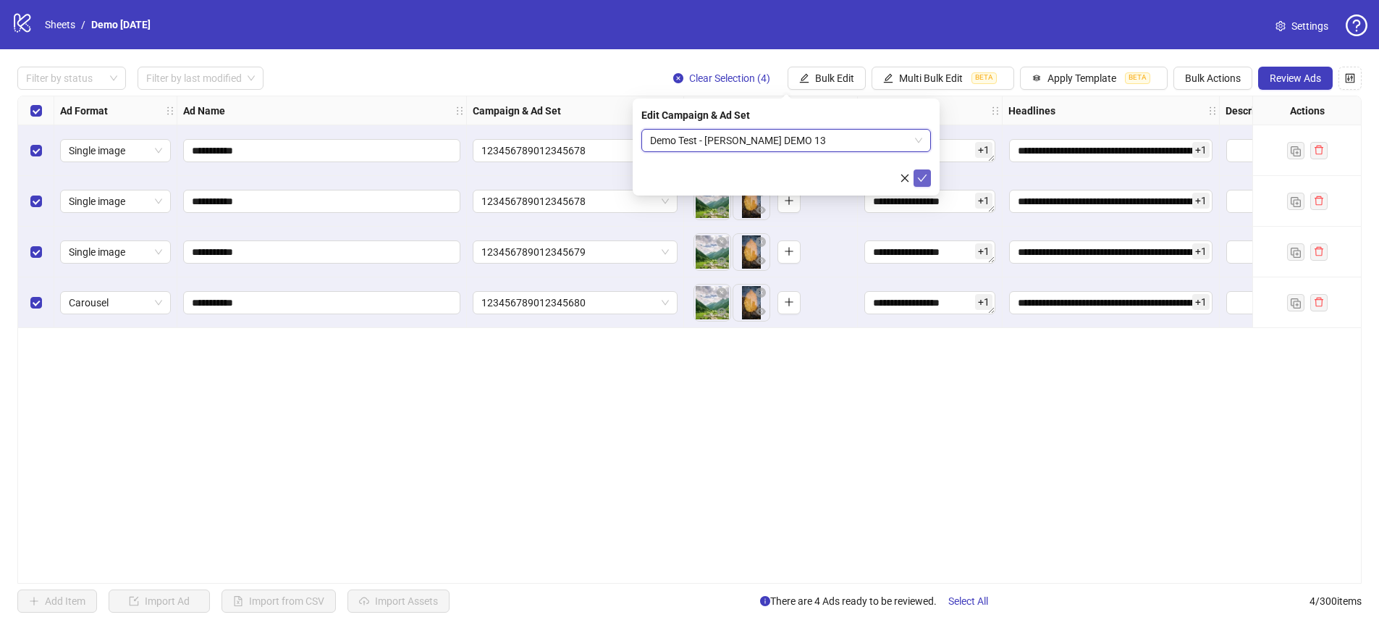
click at [915, 182] on button "submit" at bounding box center [921, 177] width 17 height 17
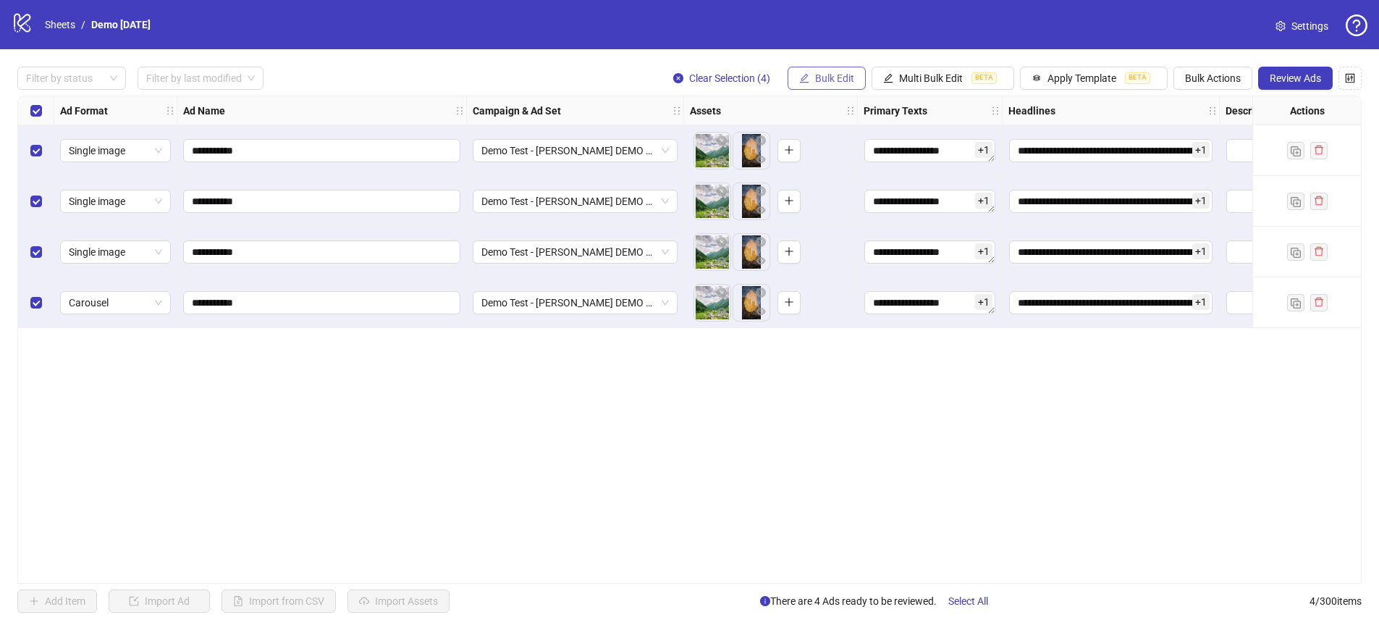
click at [831, 83] on span "Bulk Edit" at bounding box center [834, 78] width 39 height 12
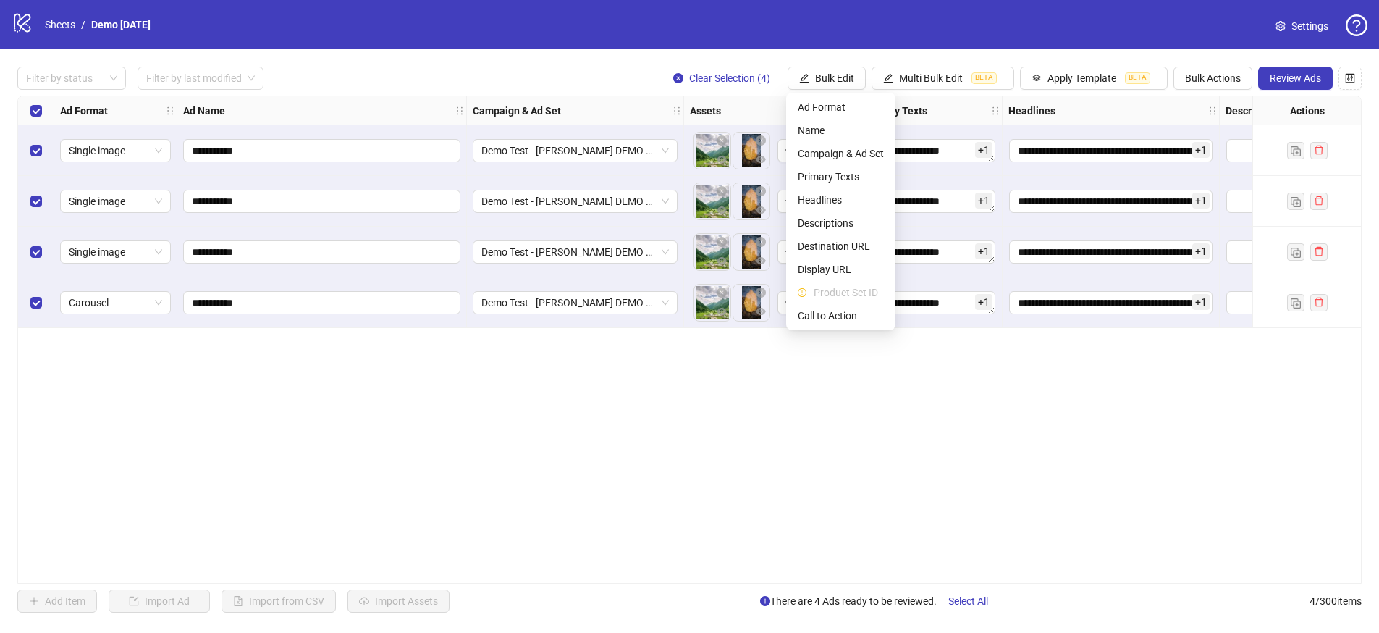
click at [649, 421] on div "**********" at bounding box center [689, 340] width 1344 height 488
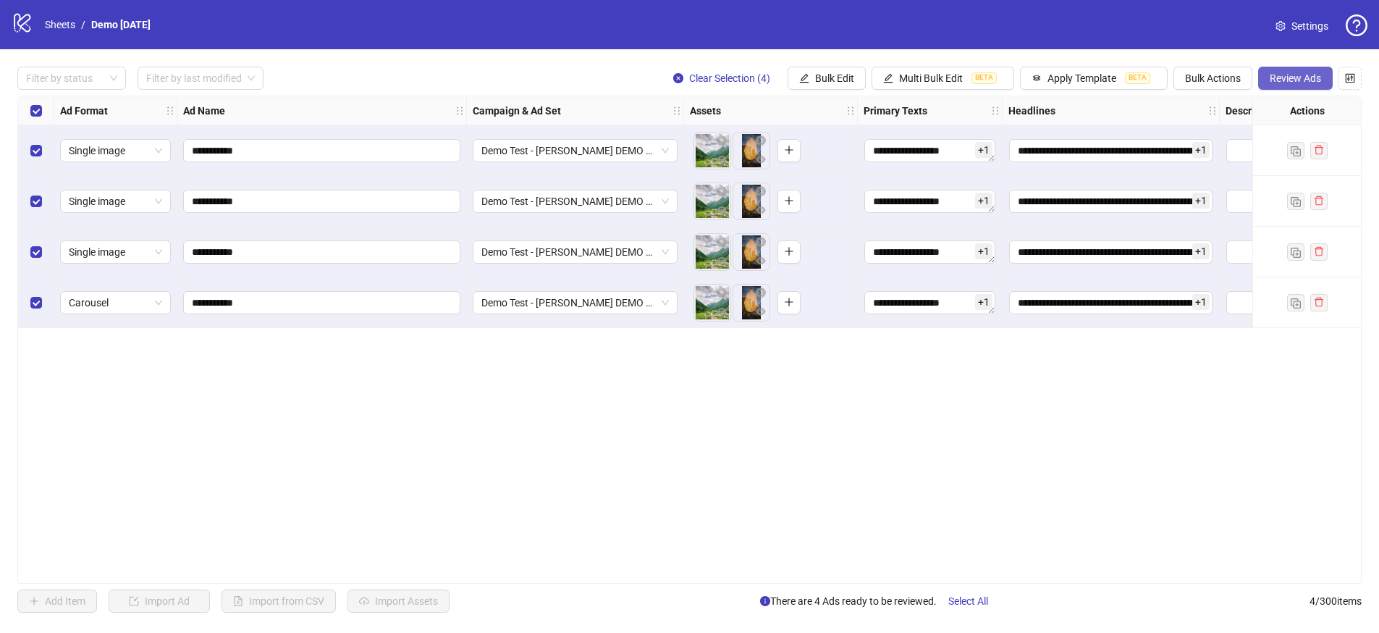
click at [1296, 85] on button "Review Ads" at bounding box center [1295, 78] width 75 height 23
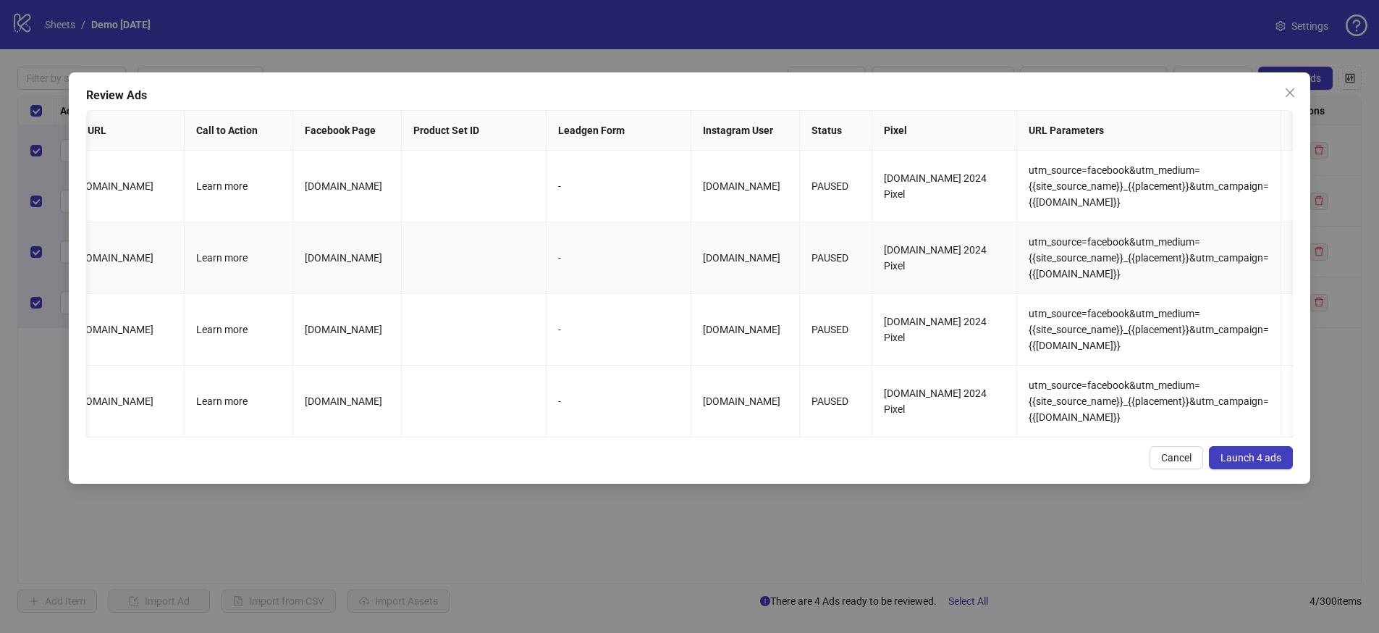
scroll to position [0, 1605]
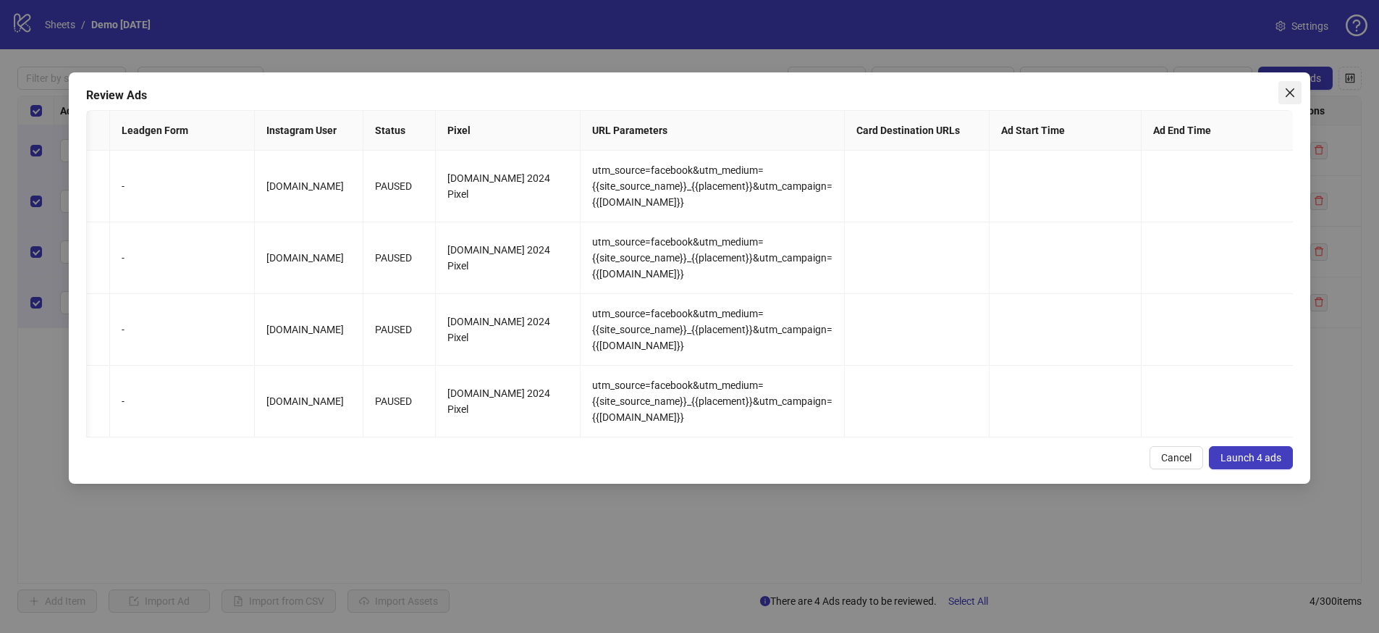
click at [1287, 94] on icon "close" at bounding box center [1289, 92] width 9 height 9
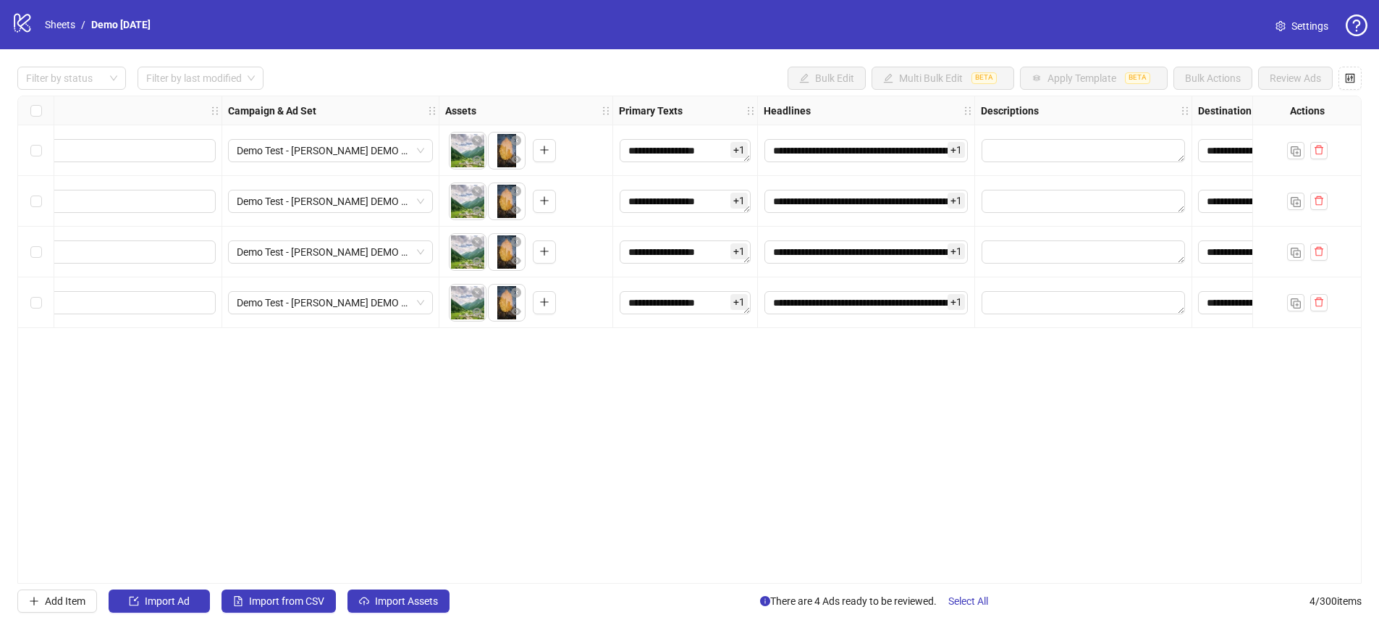
scroll to position [0, 221]
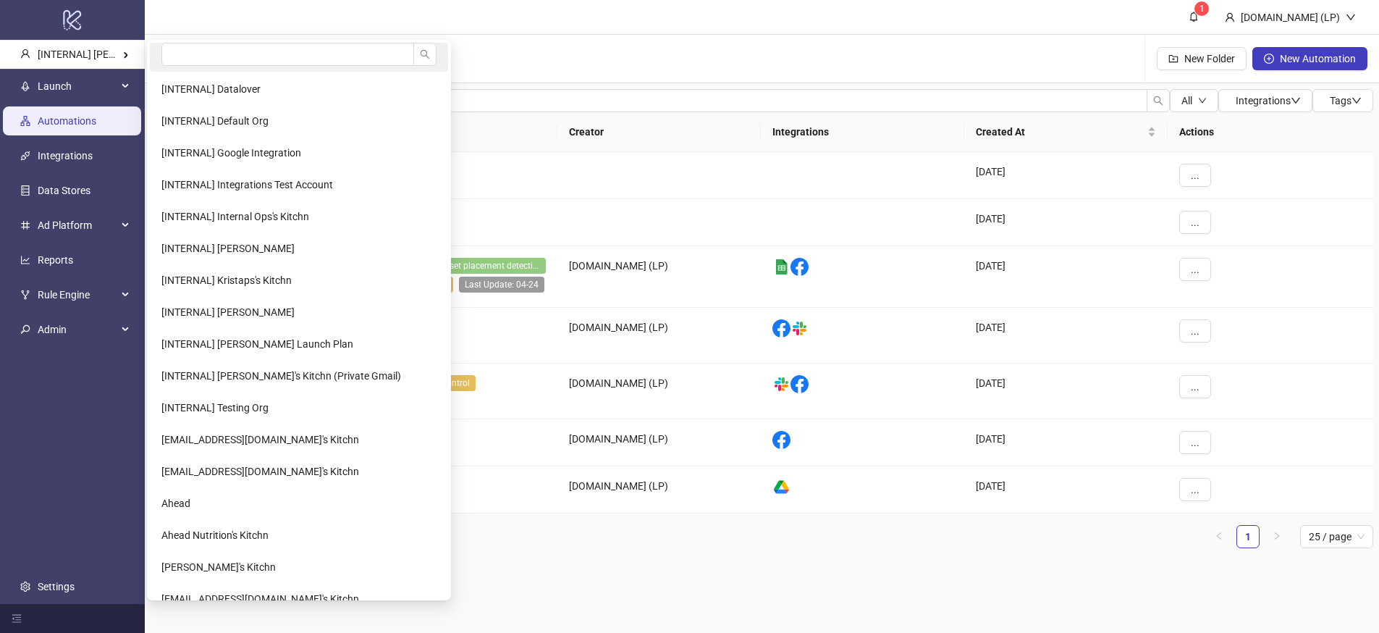
click at [155, 43] on li at bounding box center [299, 57] width 298 height 29
click at [154, 52] on li at bounding box center [299, 57] width 298 height 29
click at [184, 53] on input "search" at bounding box center [287, 54] width 253 height 23
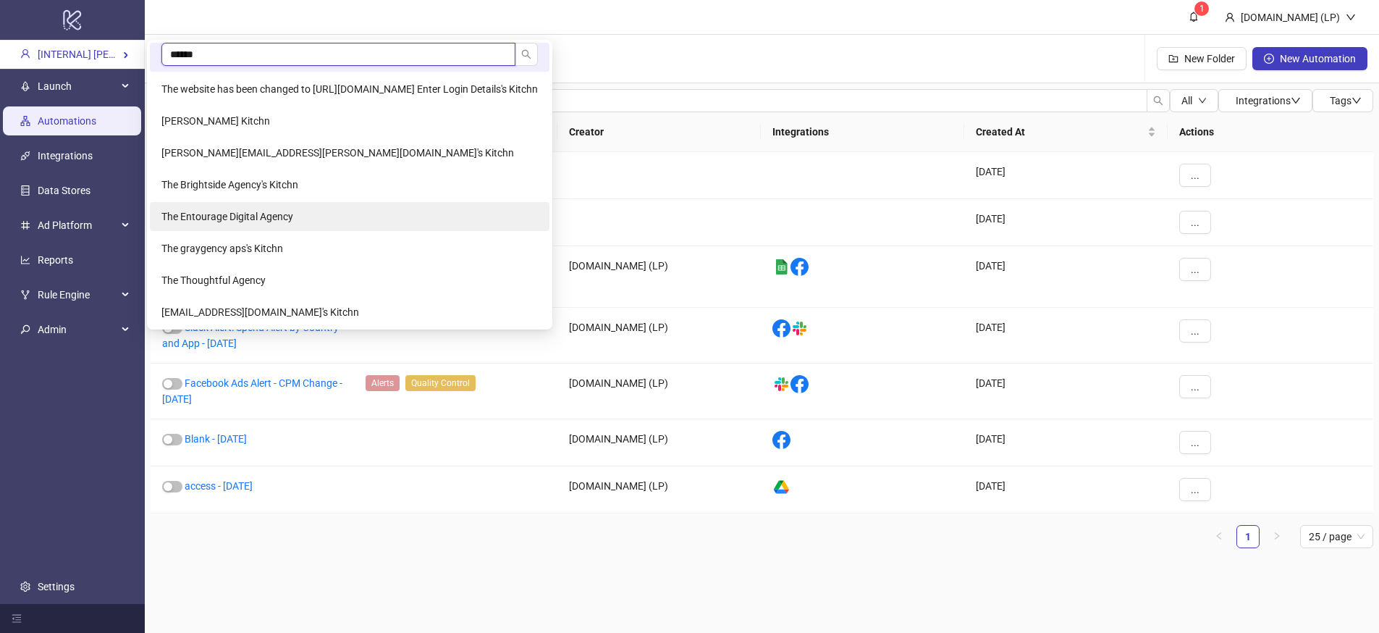
type input "******"
click at [196, 228] on li "The Entourage Digital Agency" at bounding box center [350, 216] width 400 height 29
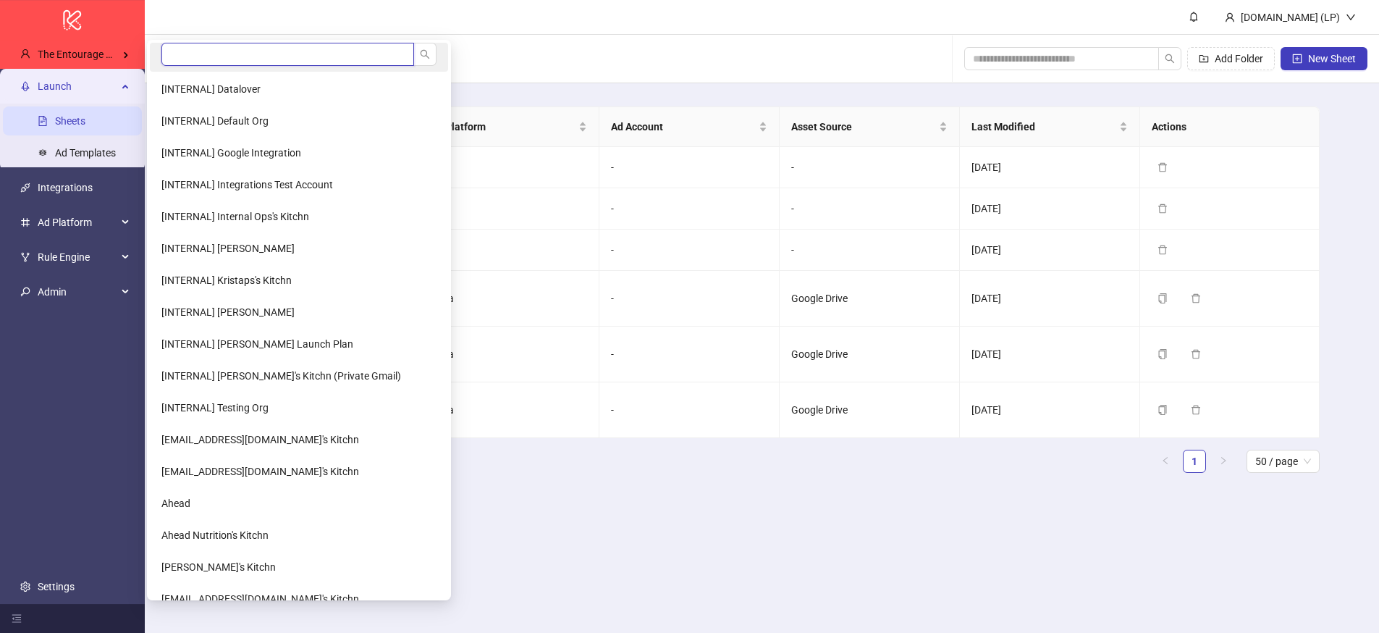
click at [210, 56] on input "search" at bounding box center [287, 54] width 253 height 23
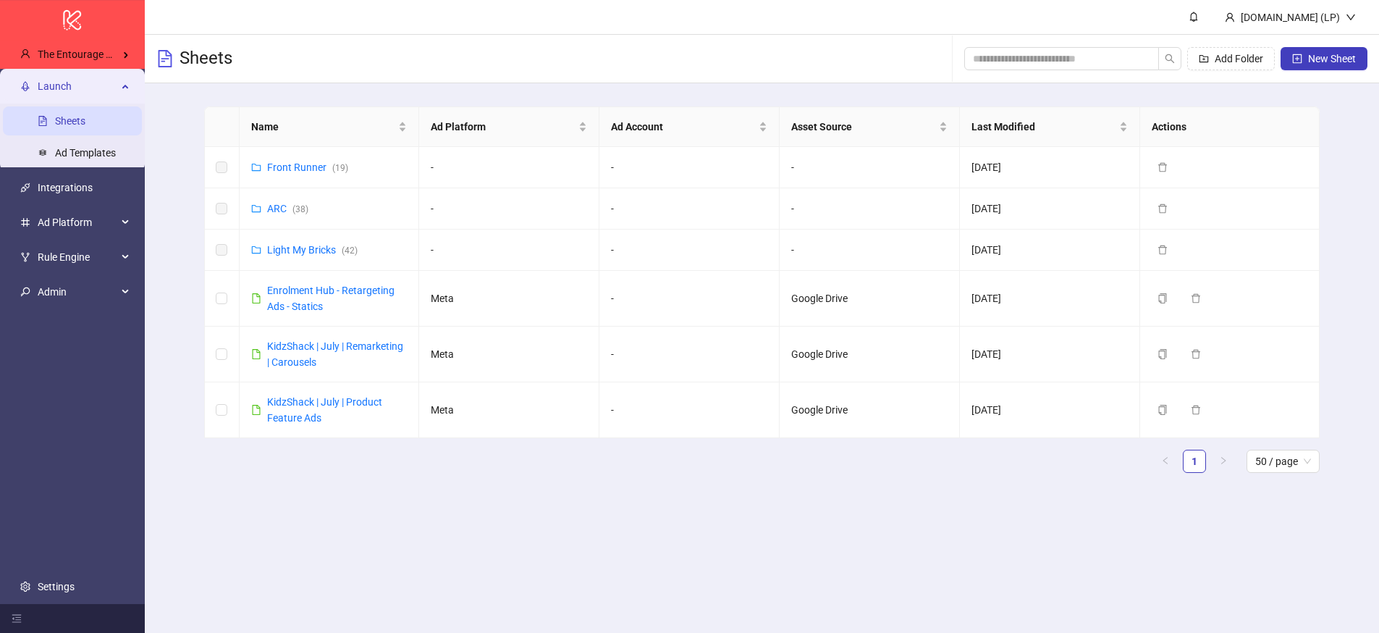
click at [510, 469] on ul "1 50 / page" at bounding box center [762, 460] width 1116 height 23
click at [80, 297] on span "Admin" at bounding box center [78, 291] width 80 height 29
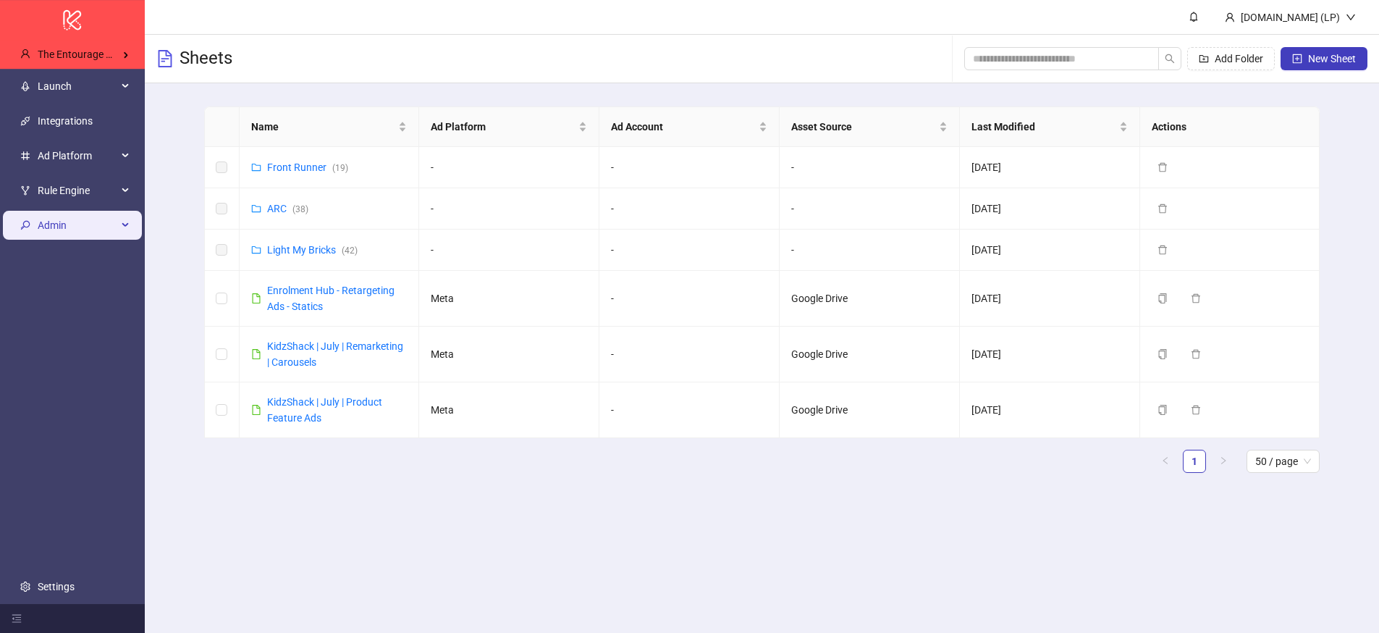
click at [111, 227] on span "Admin" at bounding box center [78, 225] width 80 height 29
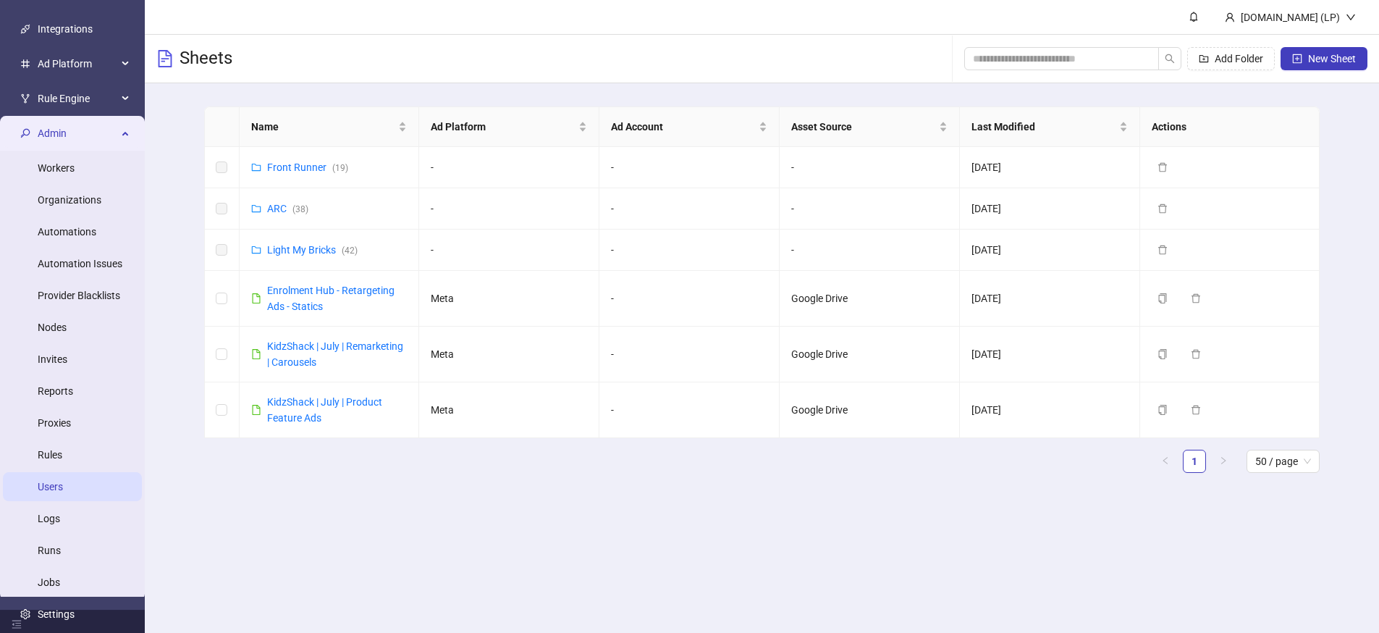
scroll to position [93, 0]
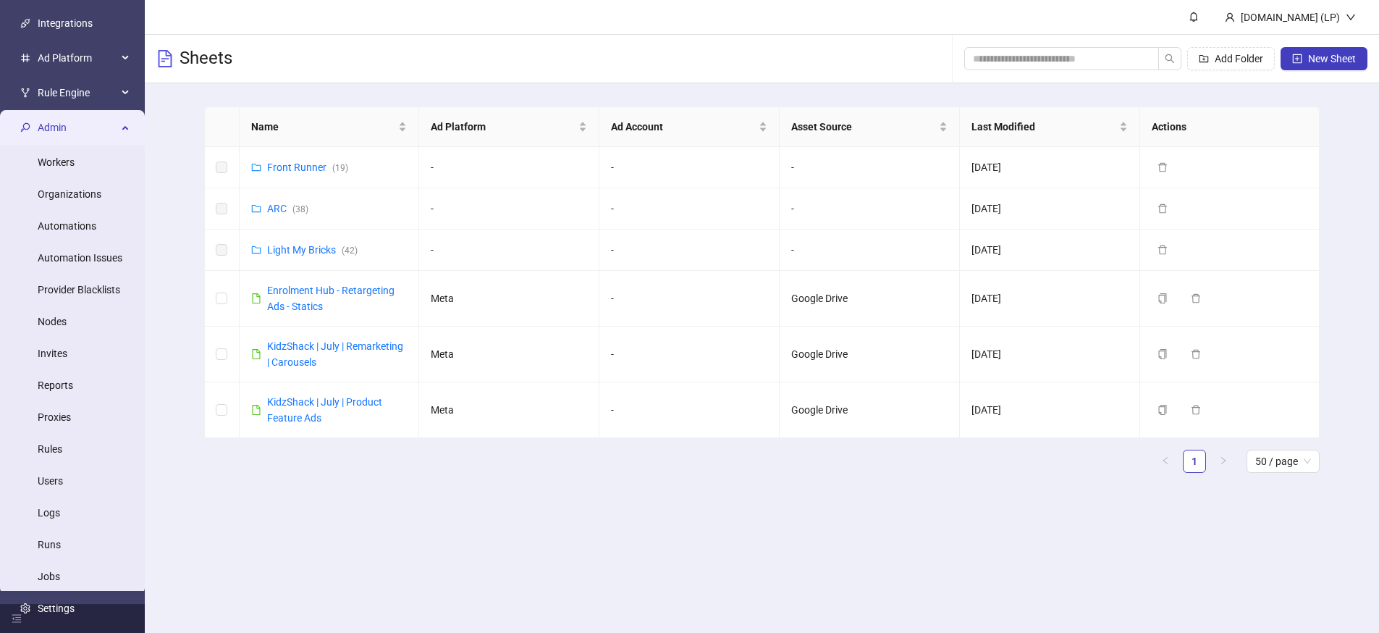
click at [71, 126] on span "Admin" at bounding box center [78, 127] width 80 height 29
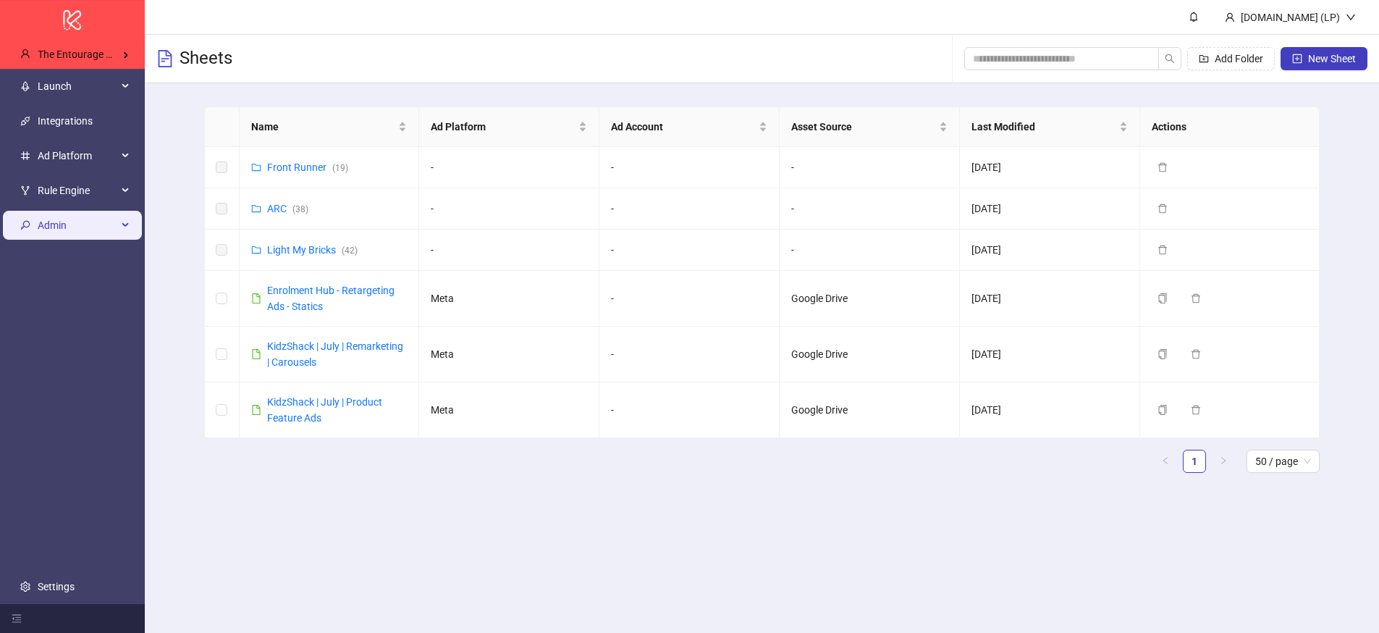
click at [84, 231] on span "Admin" at bounding box center [78, 225] width 80 height 29
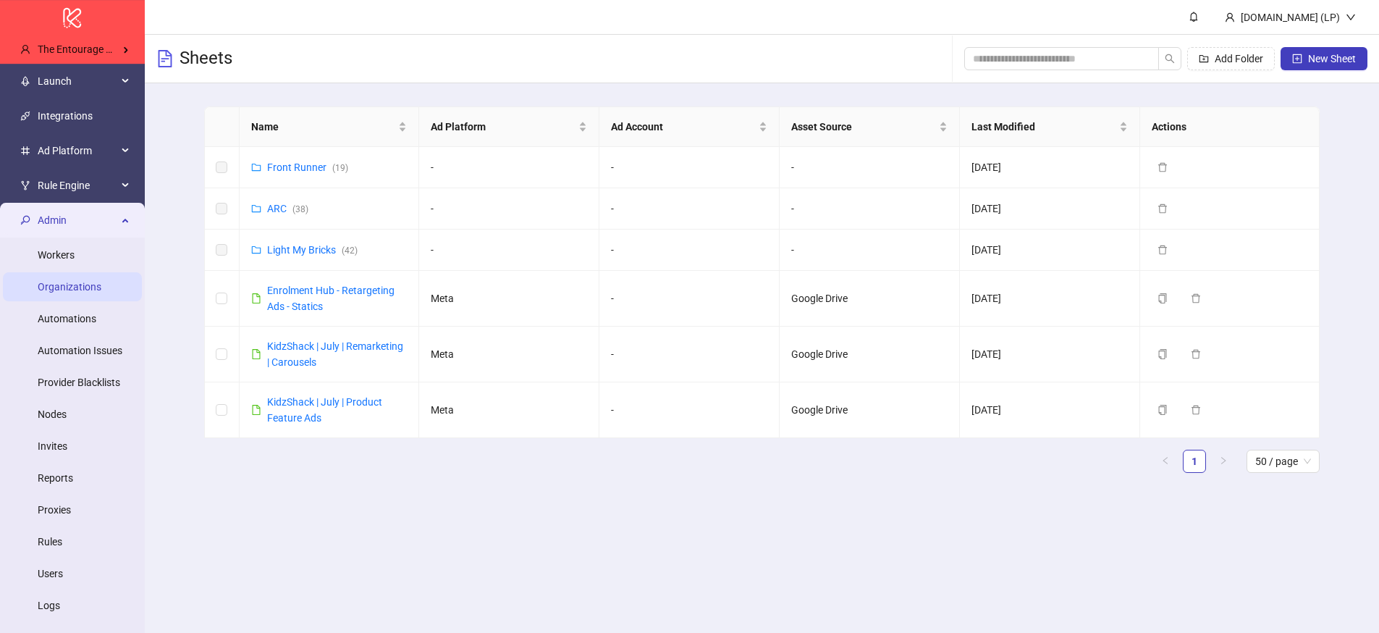
click at [96, 287] on link "Organizations" at bounding box center [70, 287] width 64 height 12
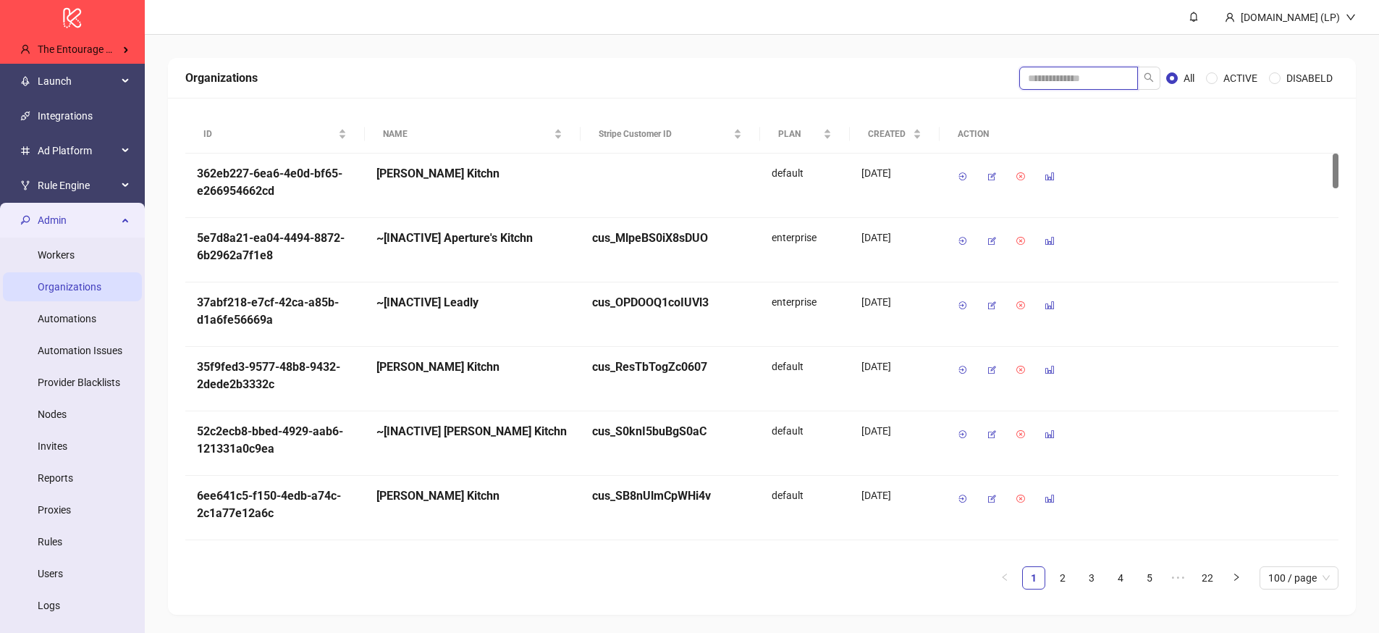
click input "search"
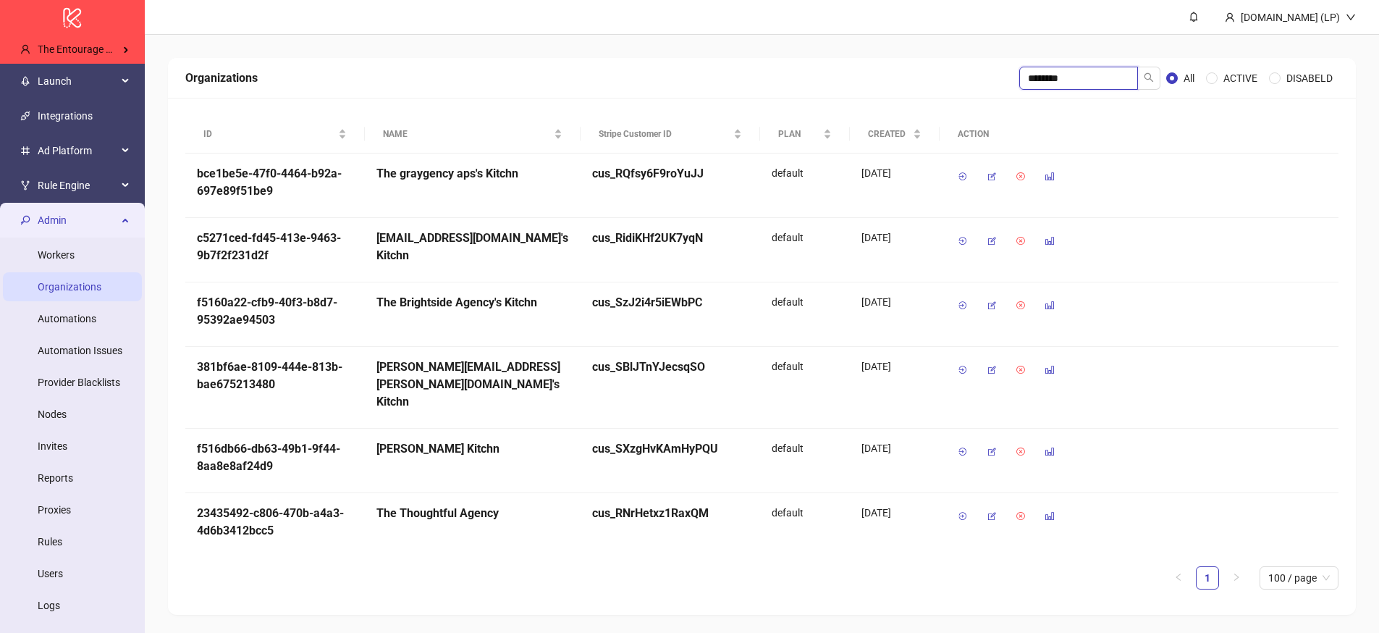
type input "********"
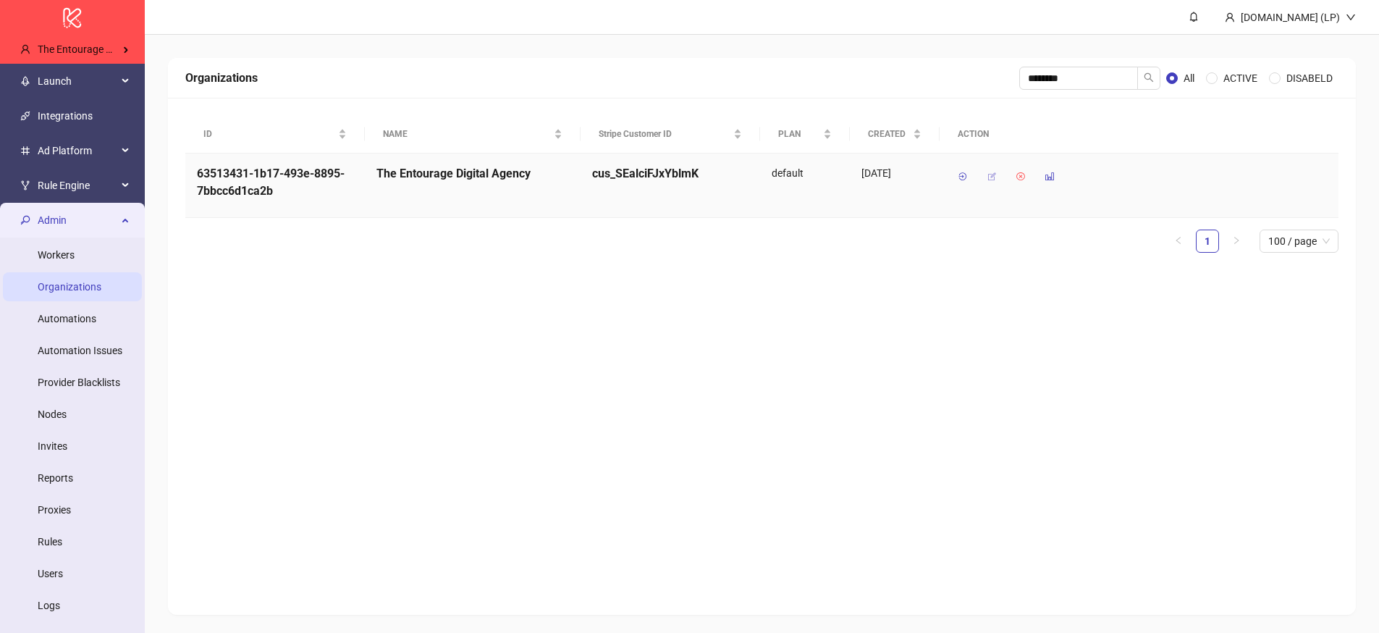
click icon "button"
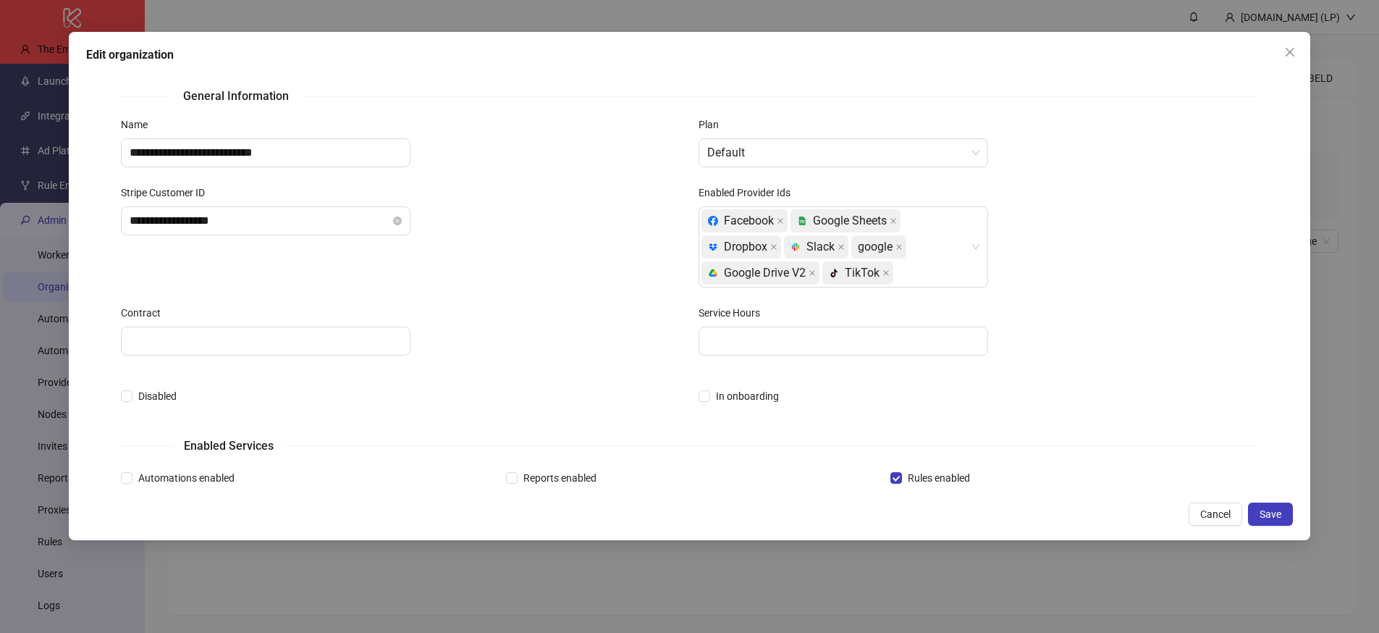
scroll to position [8, 0]
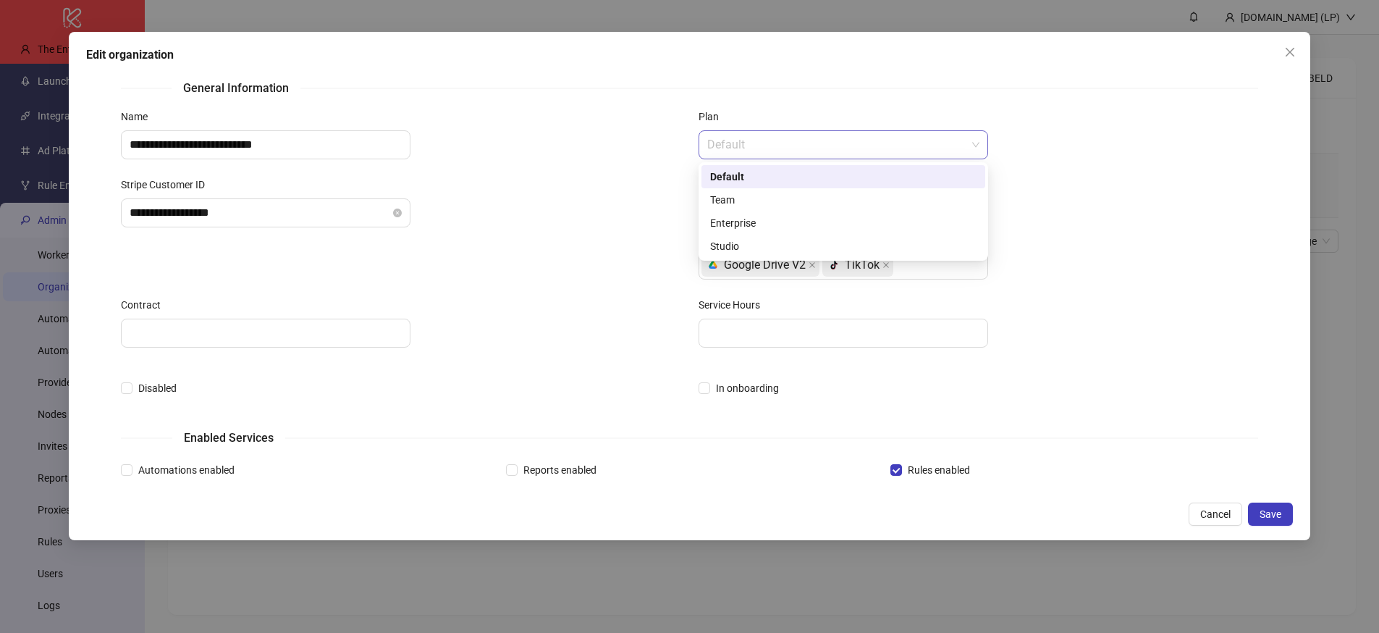
click span "Default"
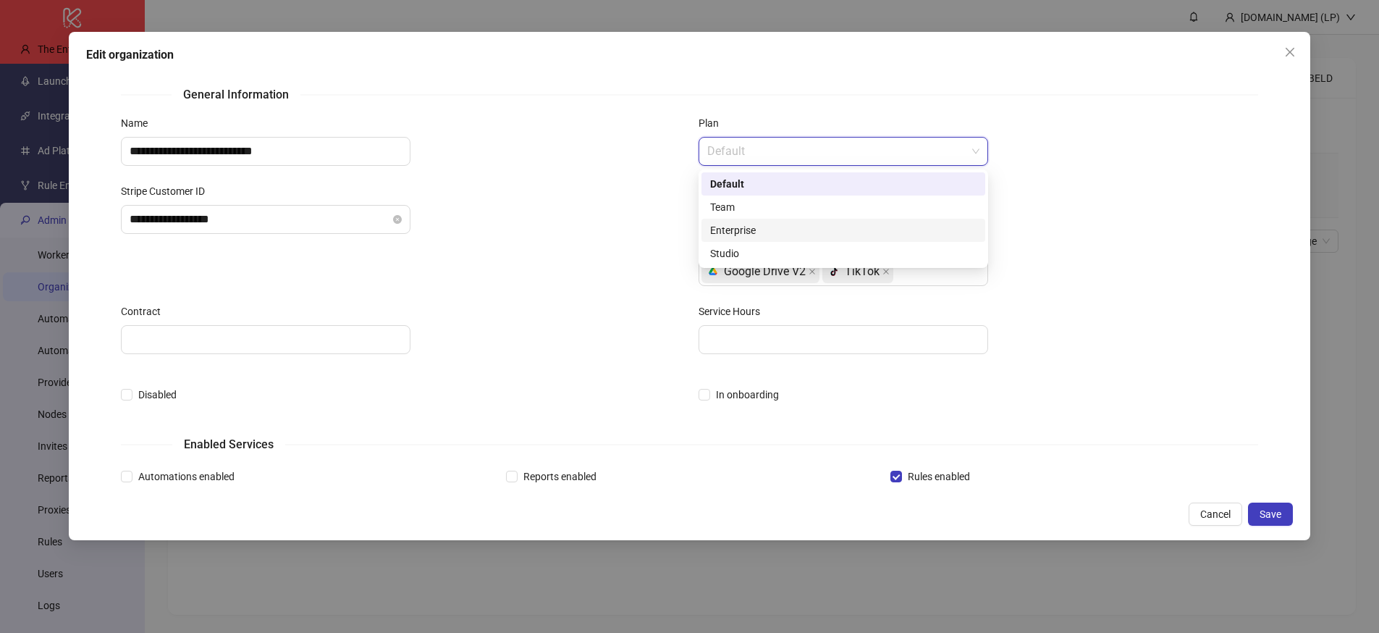
scroll to position [1, 0]
click div "Enterprise"
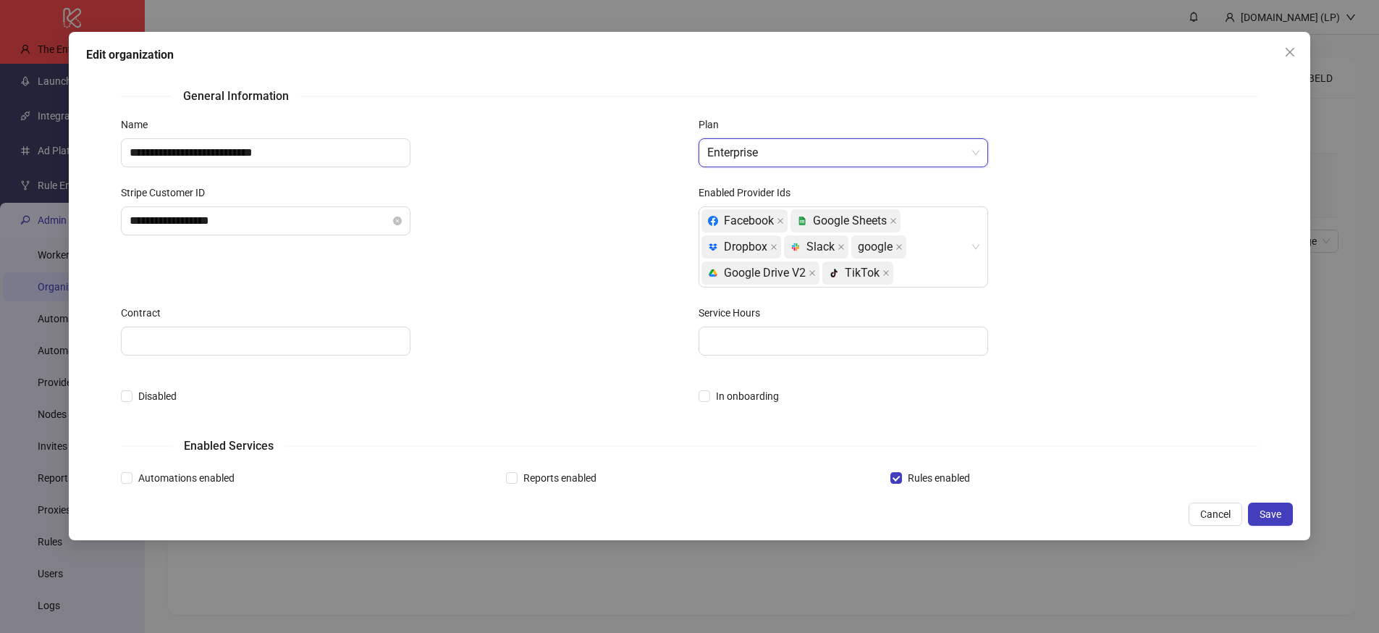
scroll to position [4, 0]
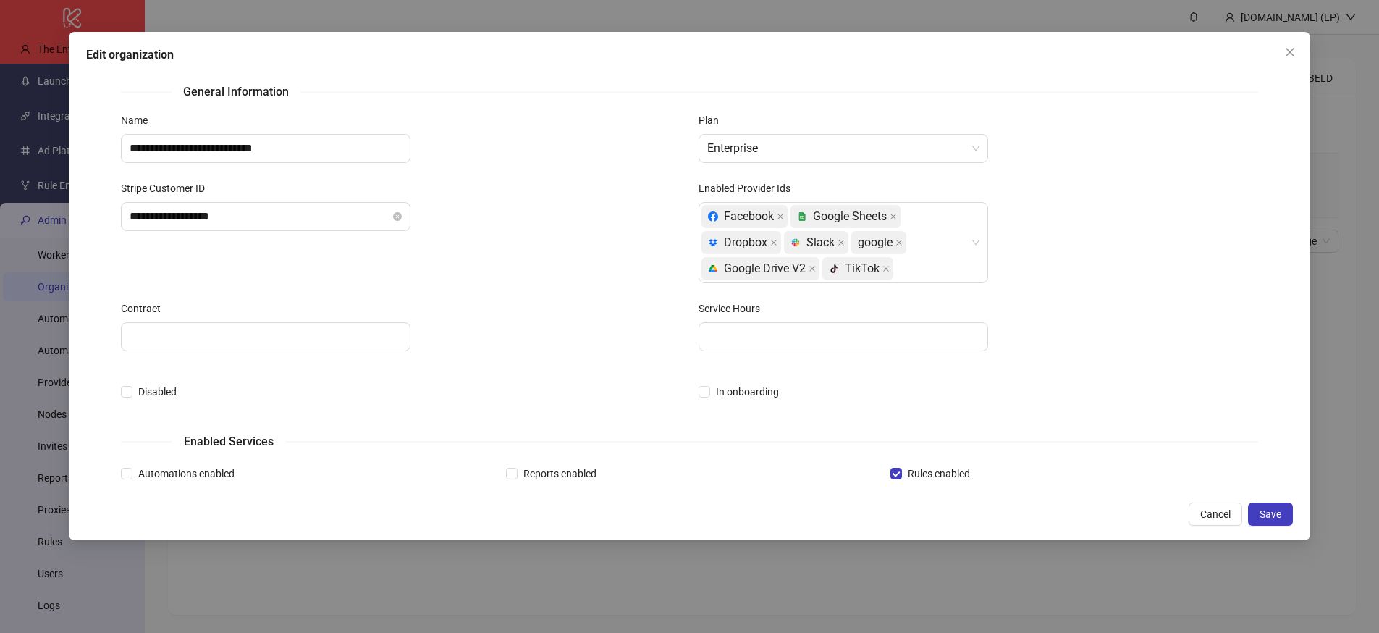
click div "**********"
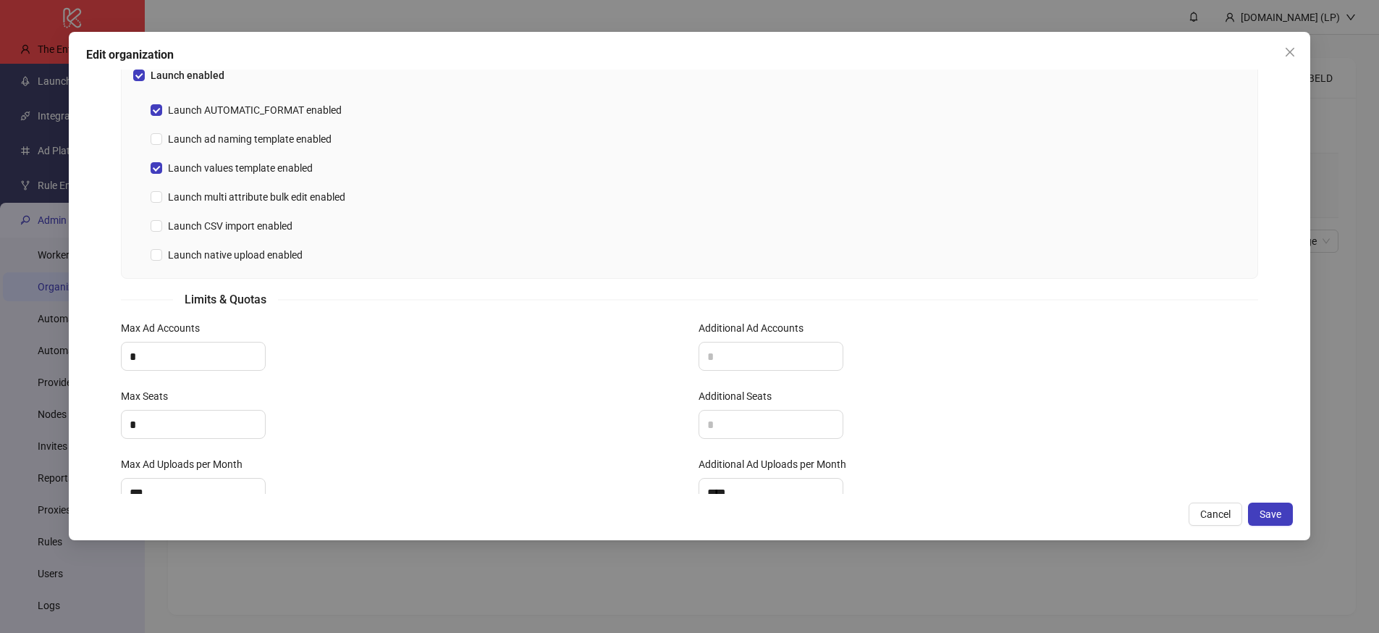
scroll to position [502, 0]
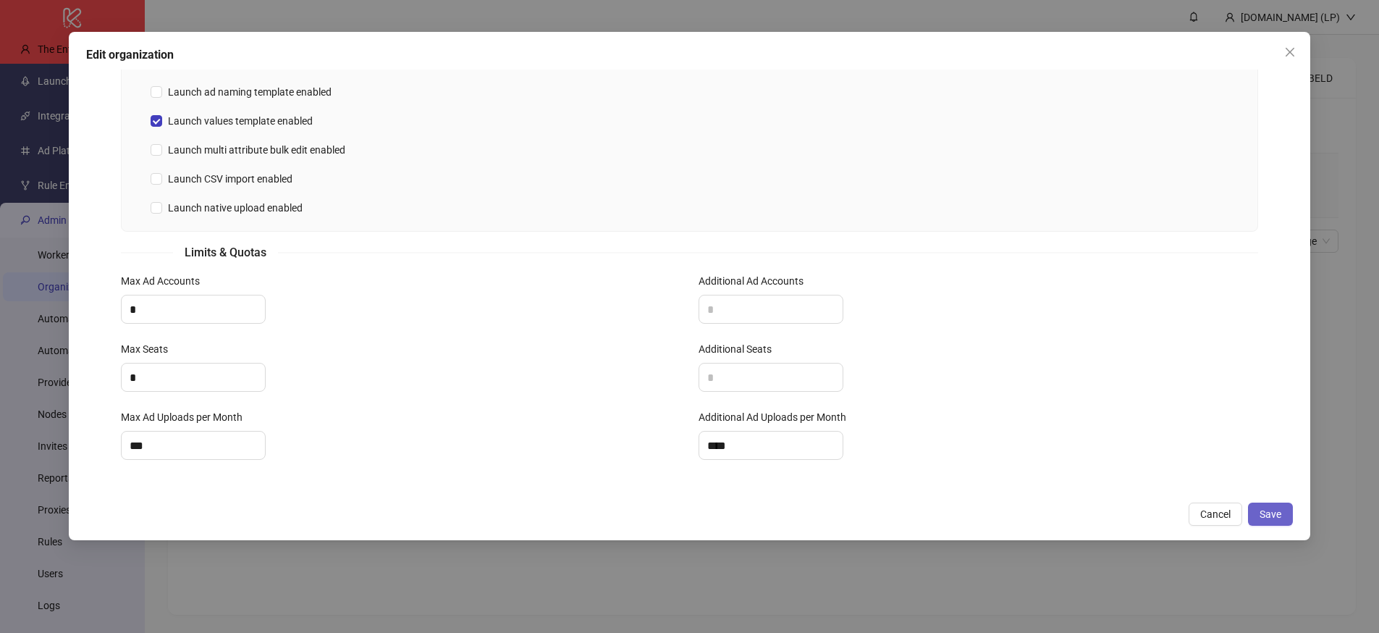
click button "Save"
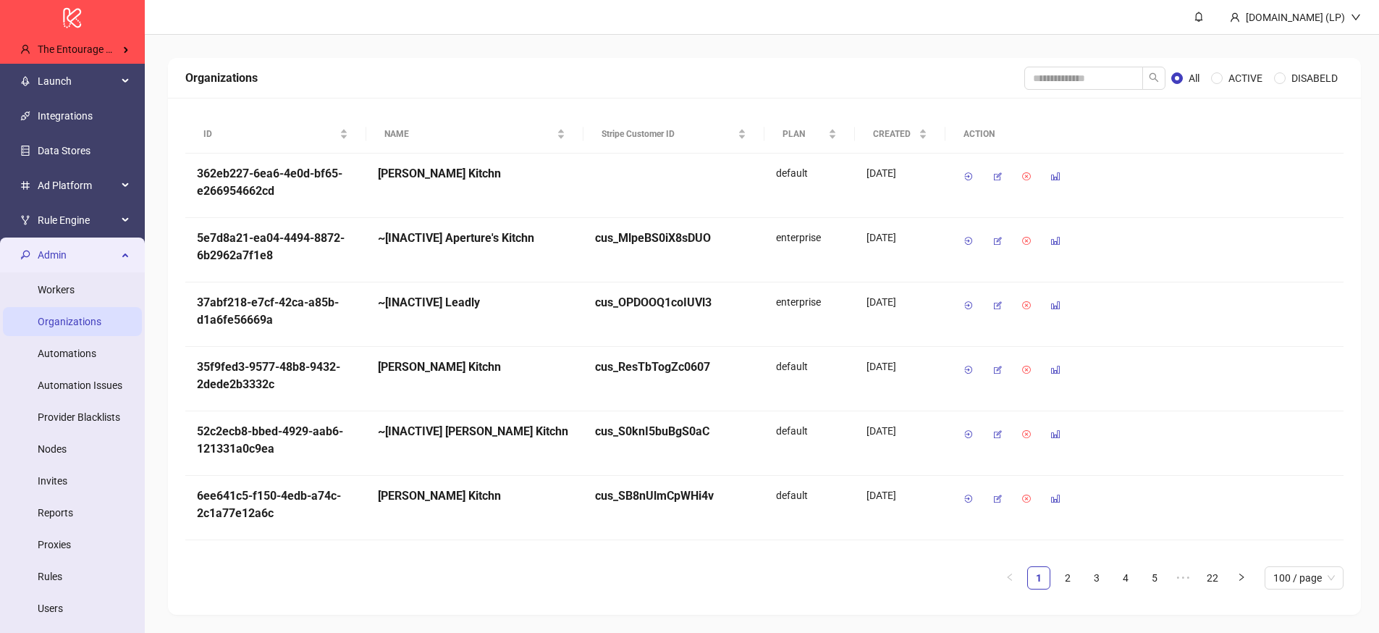
click at [114, 255] on span "Admin" at bounding box center [78, 254] width 80 height 29
click at [119, 248] on div "Admin" at bounding box center [72, 254] width 139 height 29
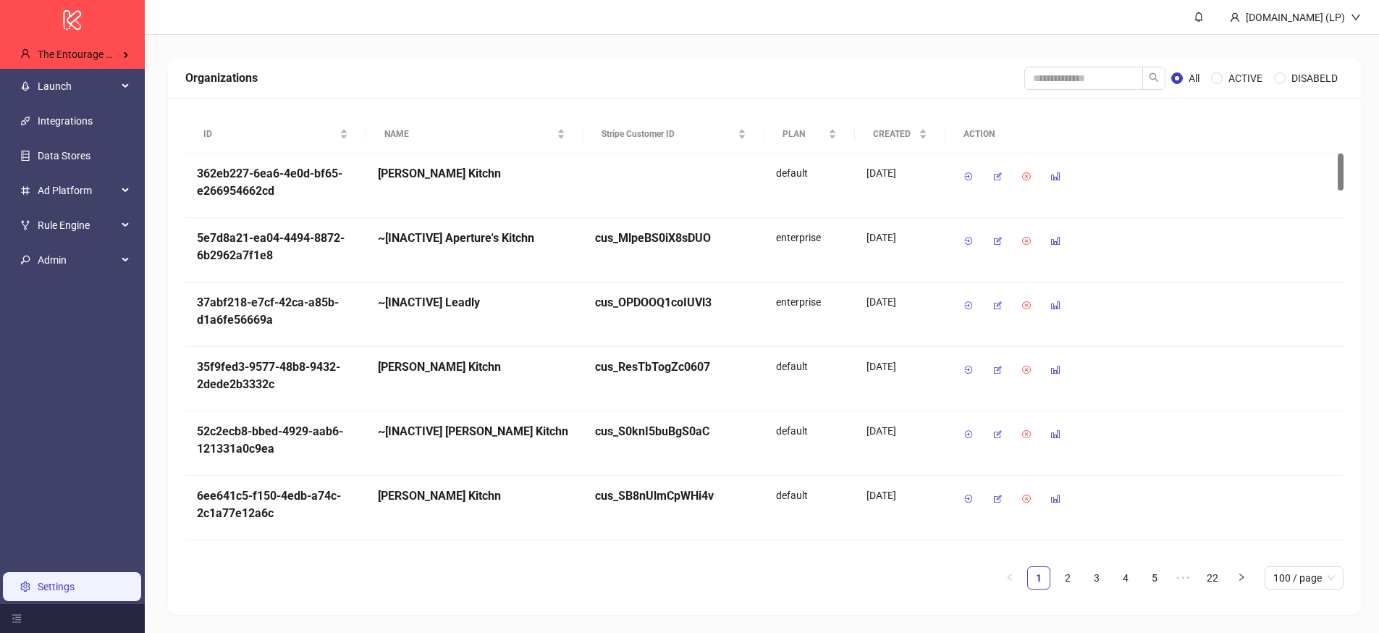
click at [44, 592] on link "Settings" at bounding box center [56, 586] width 37 height 12
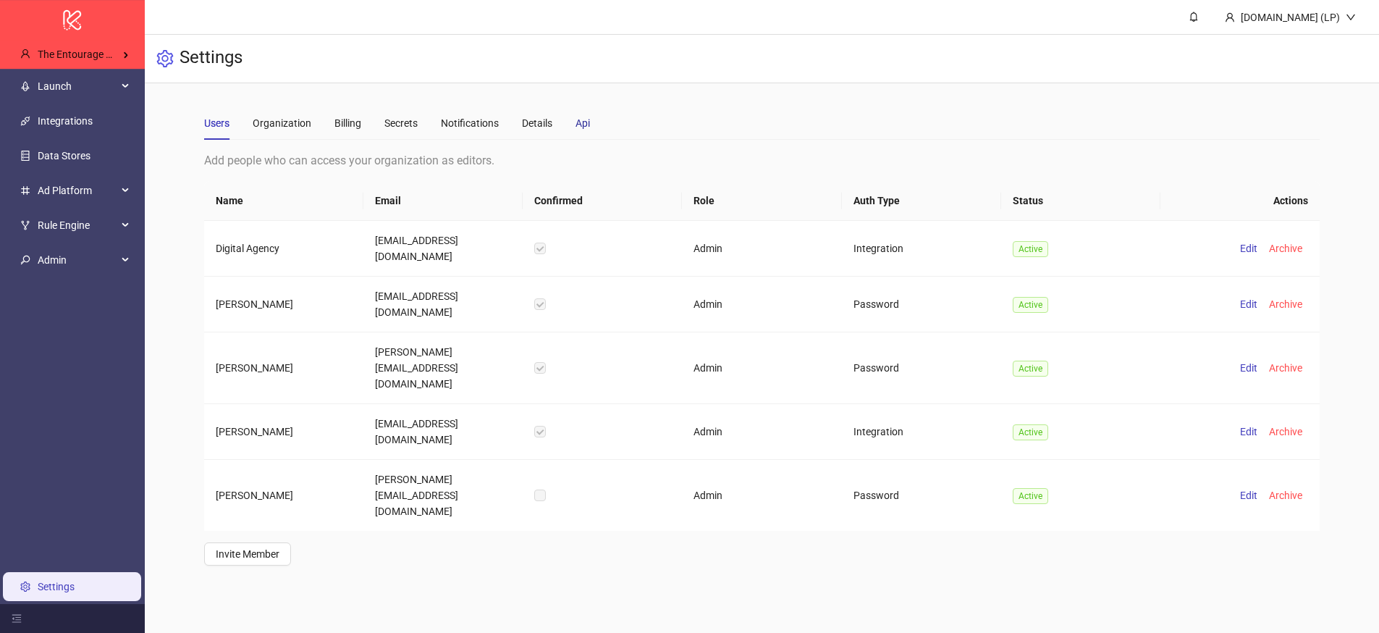
click at [578, 125] on div "Api" at bounding box center [582, 123] width 14 height 16
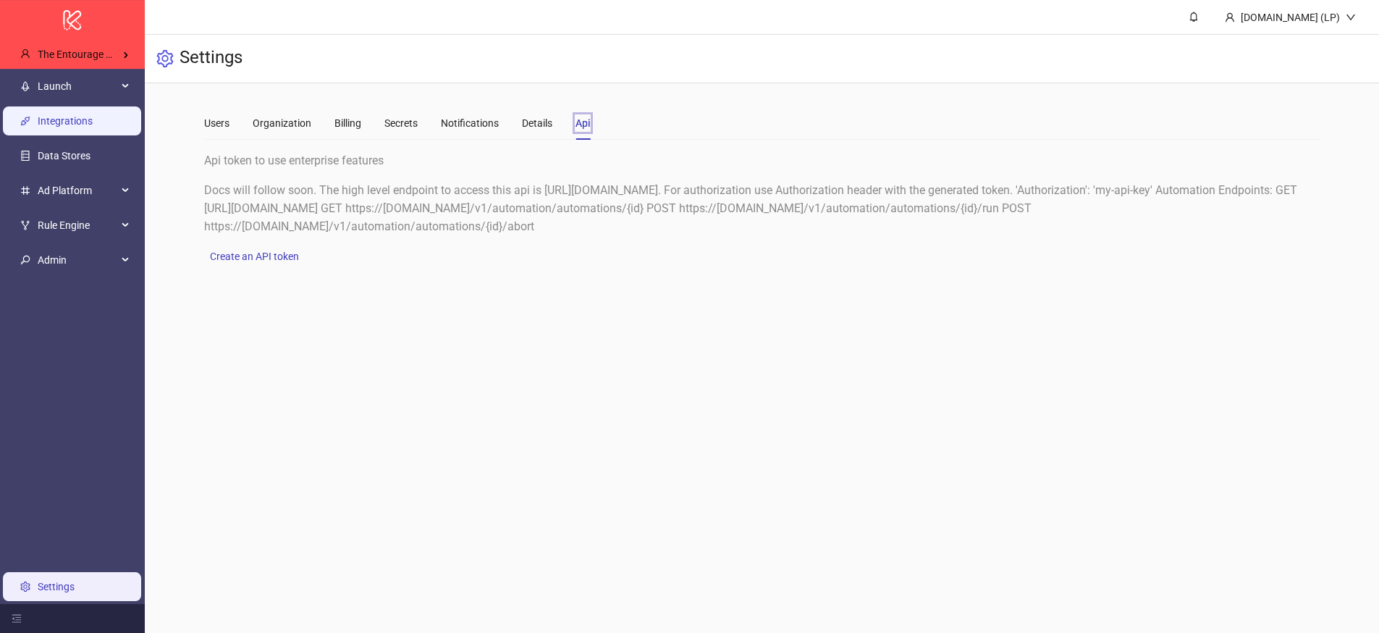
click at [79, 127] on link "Integrations" at bounding box center [65, 121] width 55 height 12
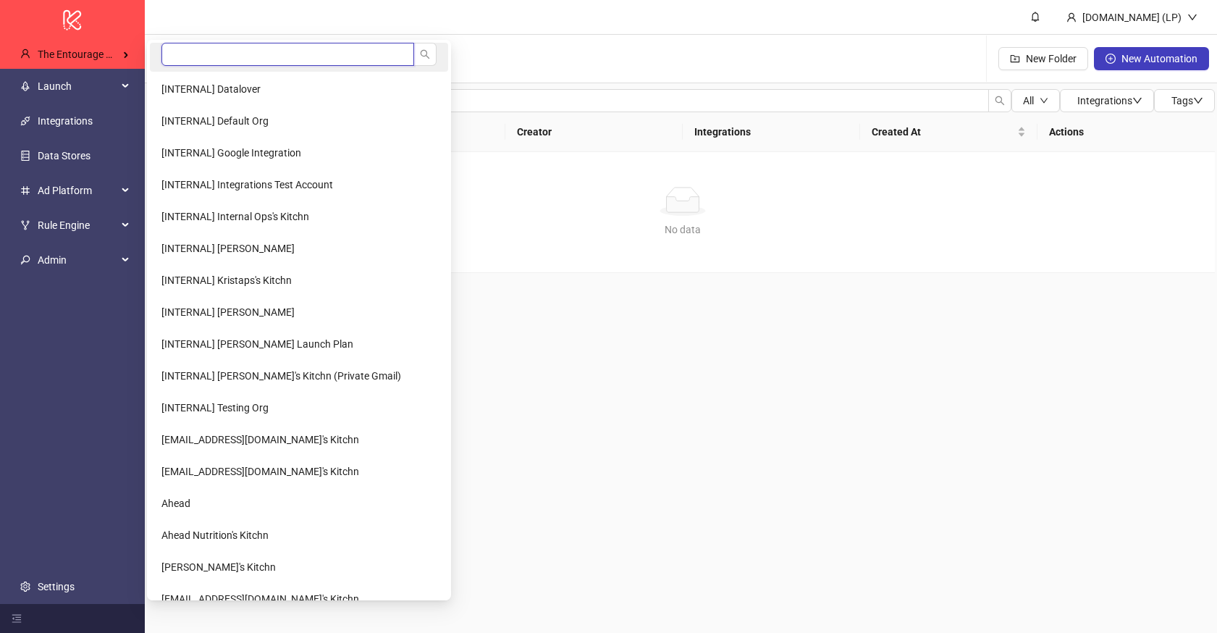
click at [208, 43] on input "search" at bounding box center [287, 54] width 253 height 23
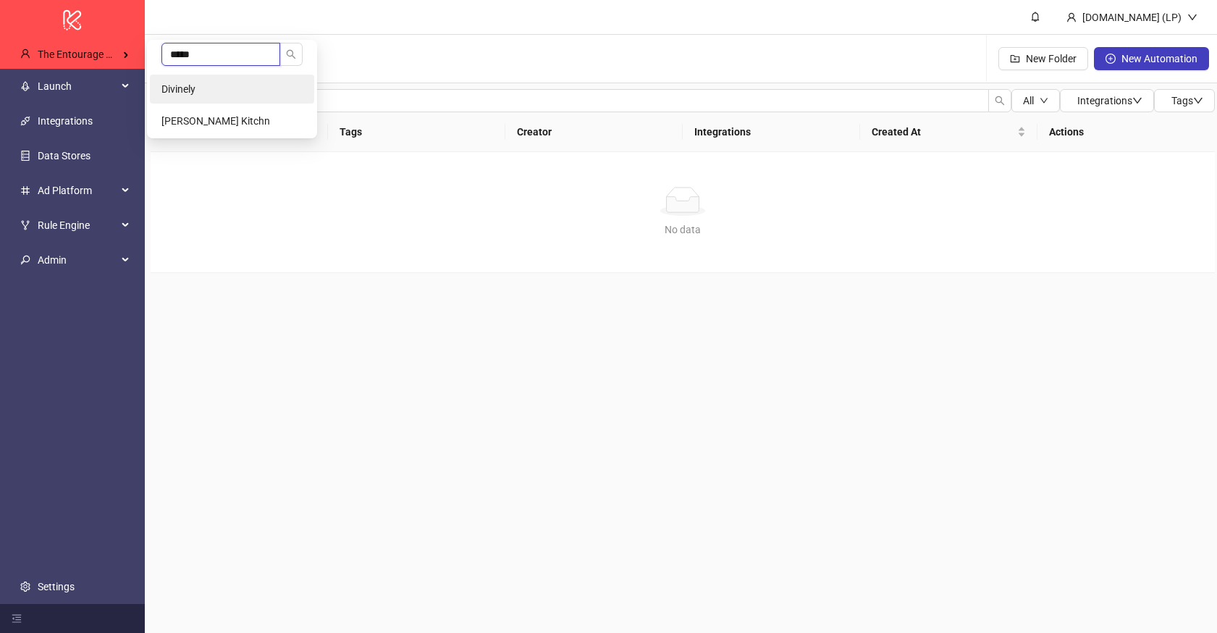
type input "*****"
click at [196, 96] on li "Divinely" at bounding box center [232, 89] width 164 height 29
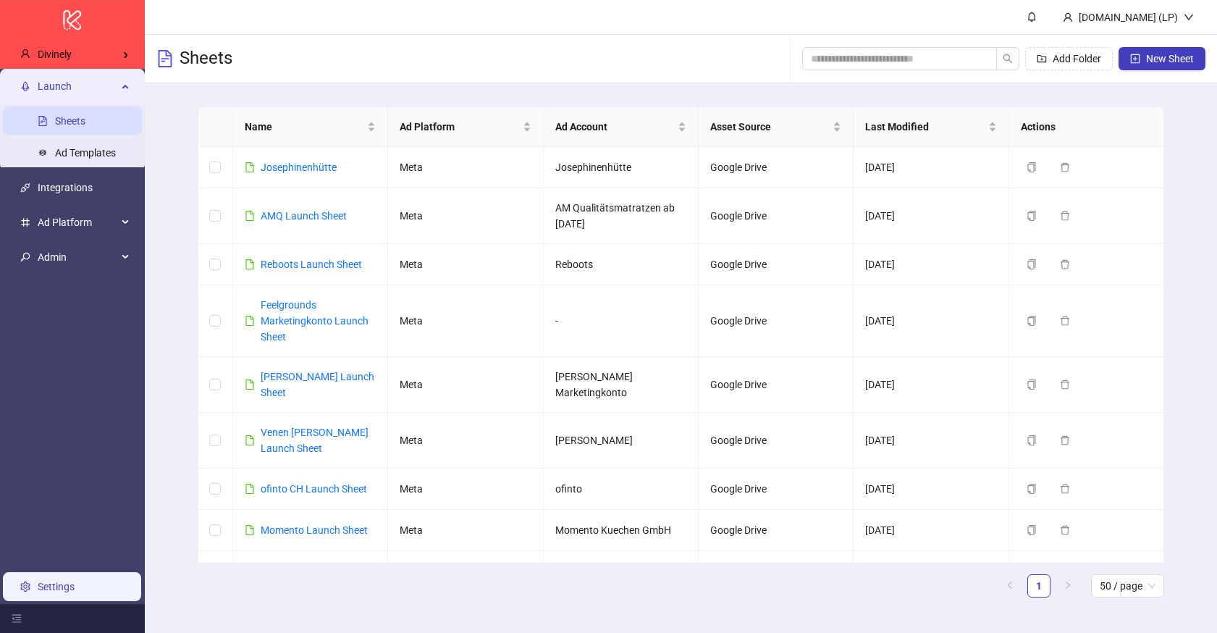
click at [60, 580] on link "Settings" at bounding box center [56, 586] width 37 height 12
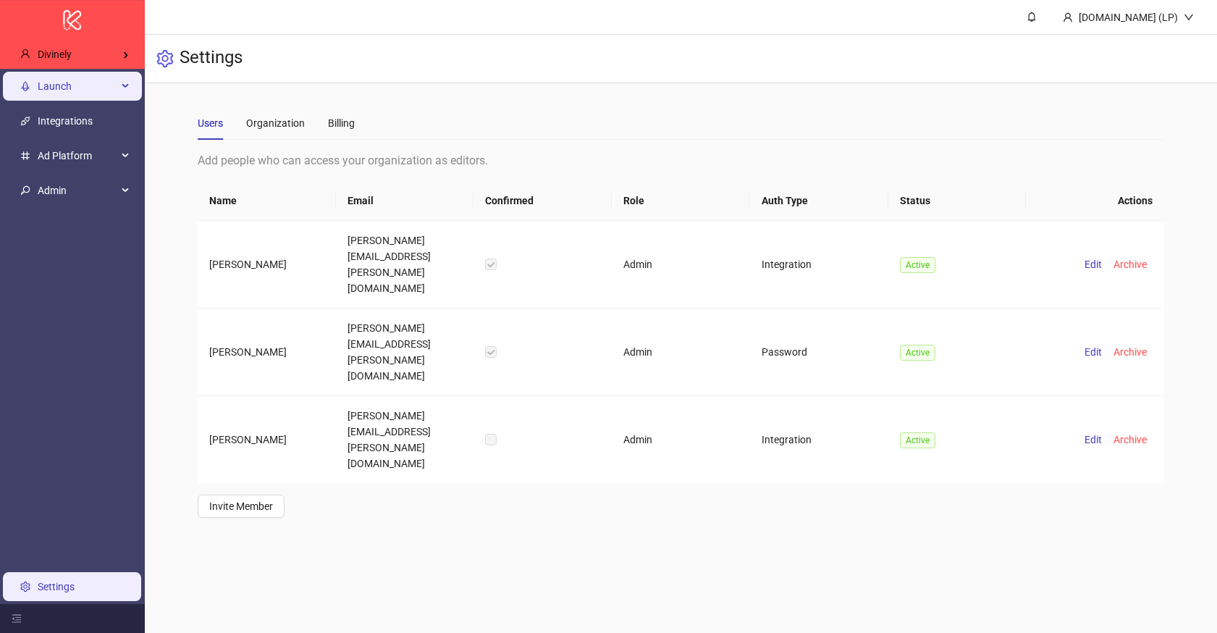
click at [106, 94] on span "Launch" at bounding box center [78, 86] width 80 height 29
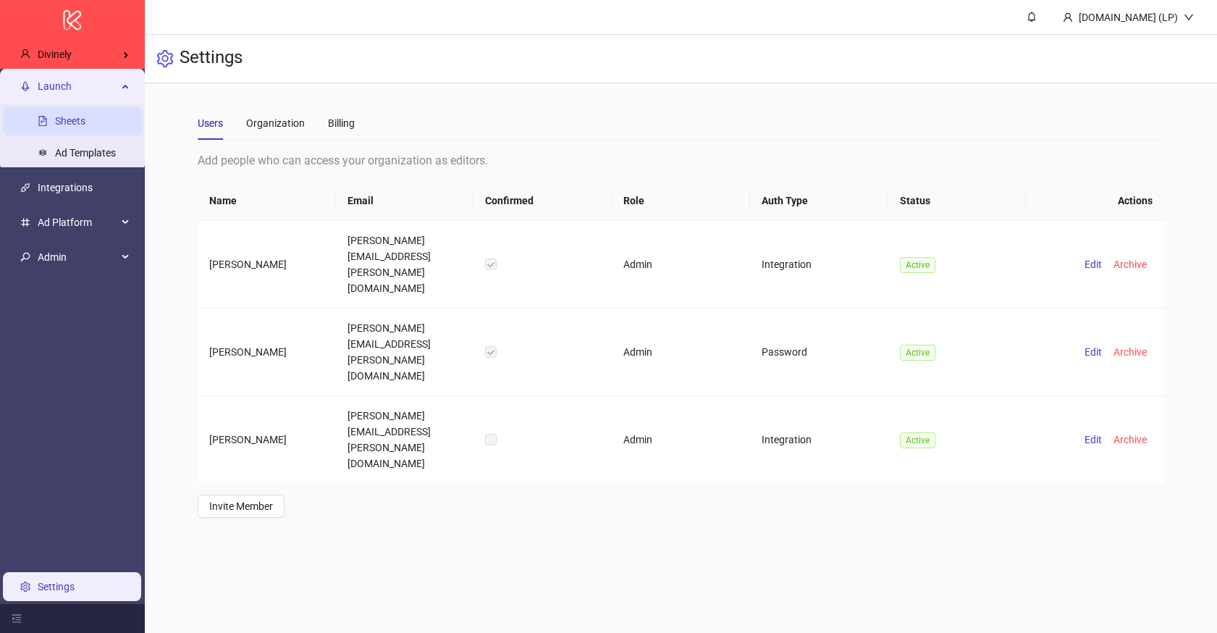
click at [84, 115] on link "Sheets" at bounding box center [70, 121] width 30 height 12
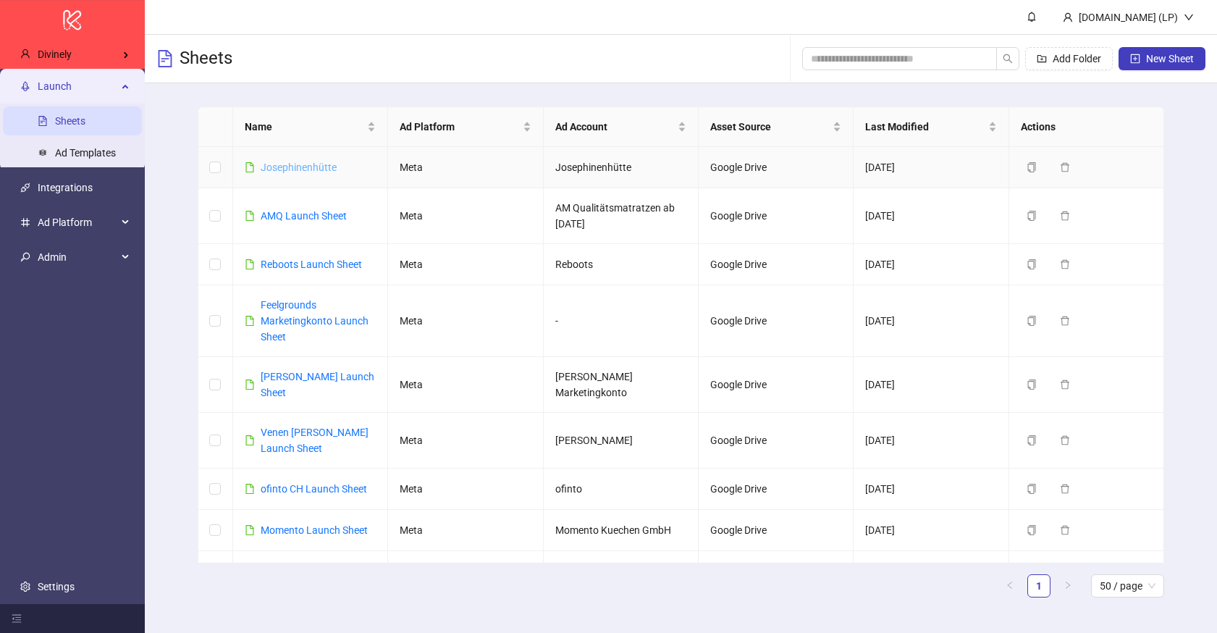
click at [311, 169] on link "Josephinenhütte" at bounding box center [299, 167] width 76 height 12
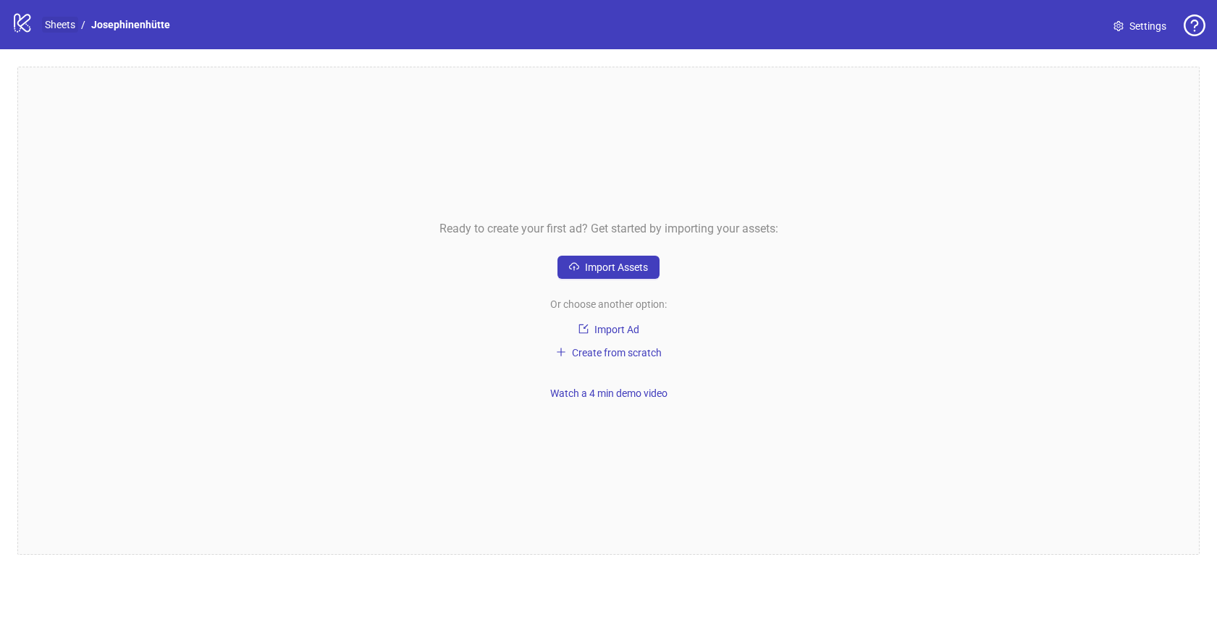
click at [66, 28] on link "Sheets" at bounding box center [60, 25] width 36 height 16
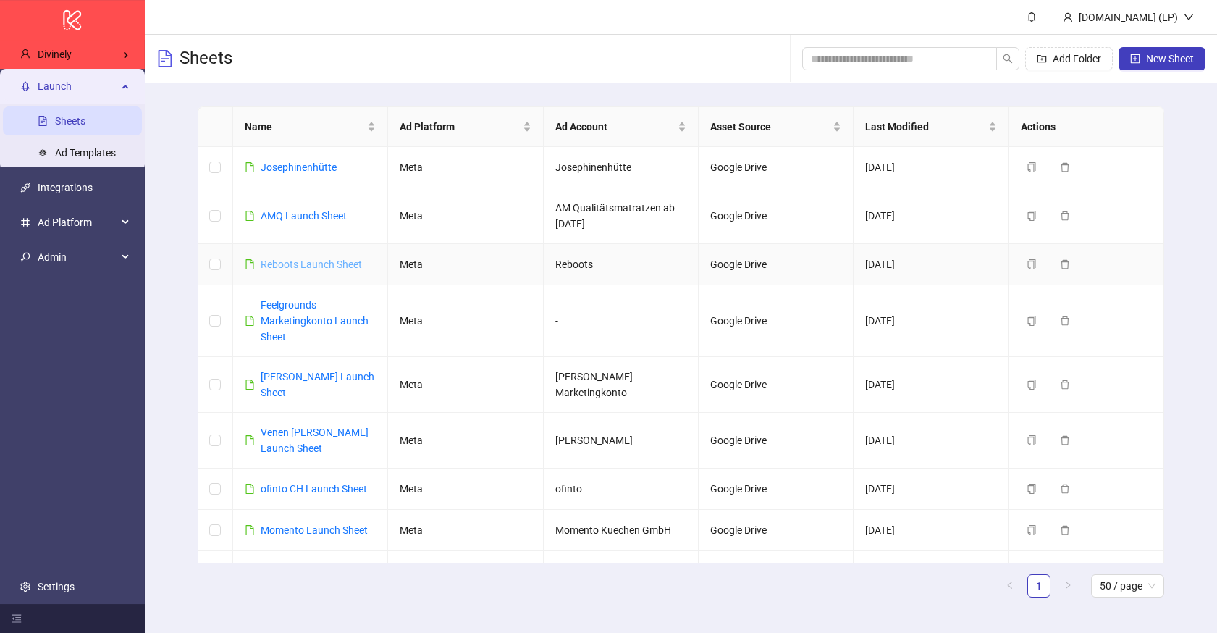
click at [262, 263] on link "Reboots Launch Sheet" at bounding box center [311, 264] width 101 height 12
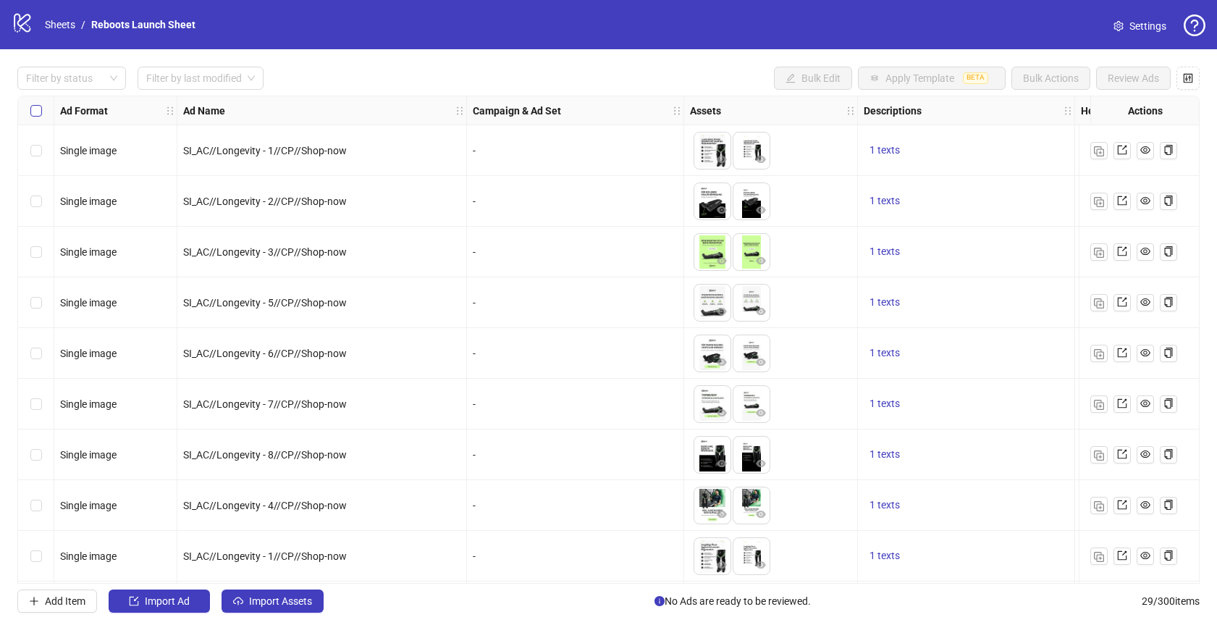
click at [35, 103] on label "Select all rows" at bounding box center [36, 111] width 12 height 16
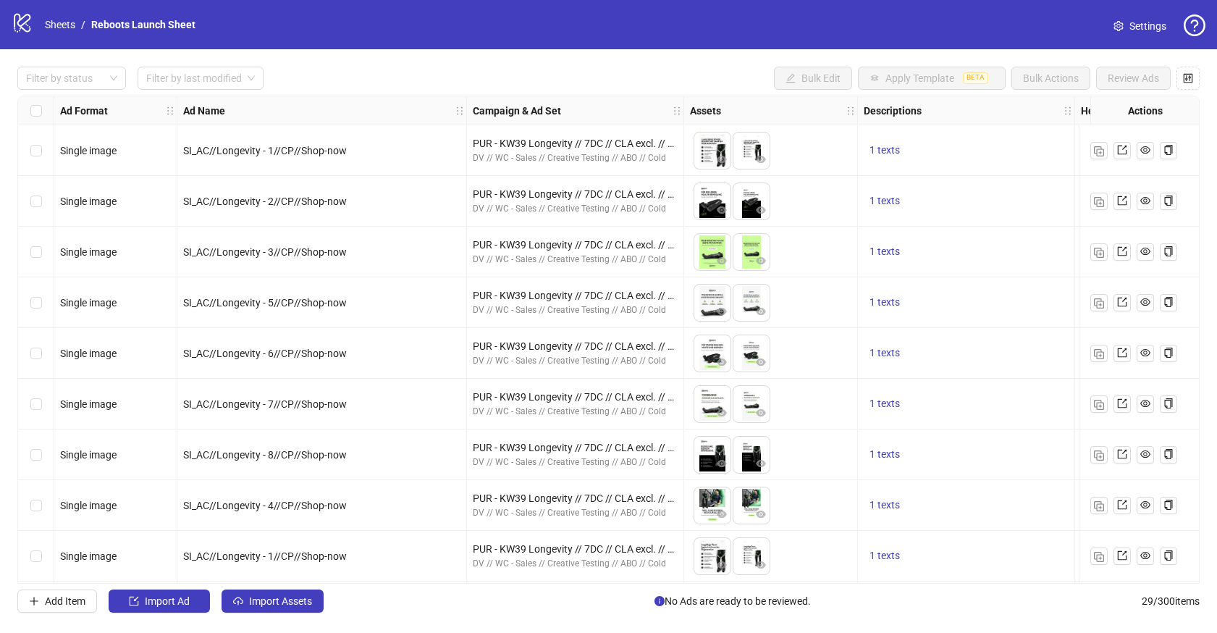
click at [47, 112] on div "Select all rows" at bounding box center [36, 110] width 36 height 29
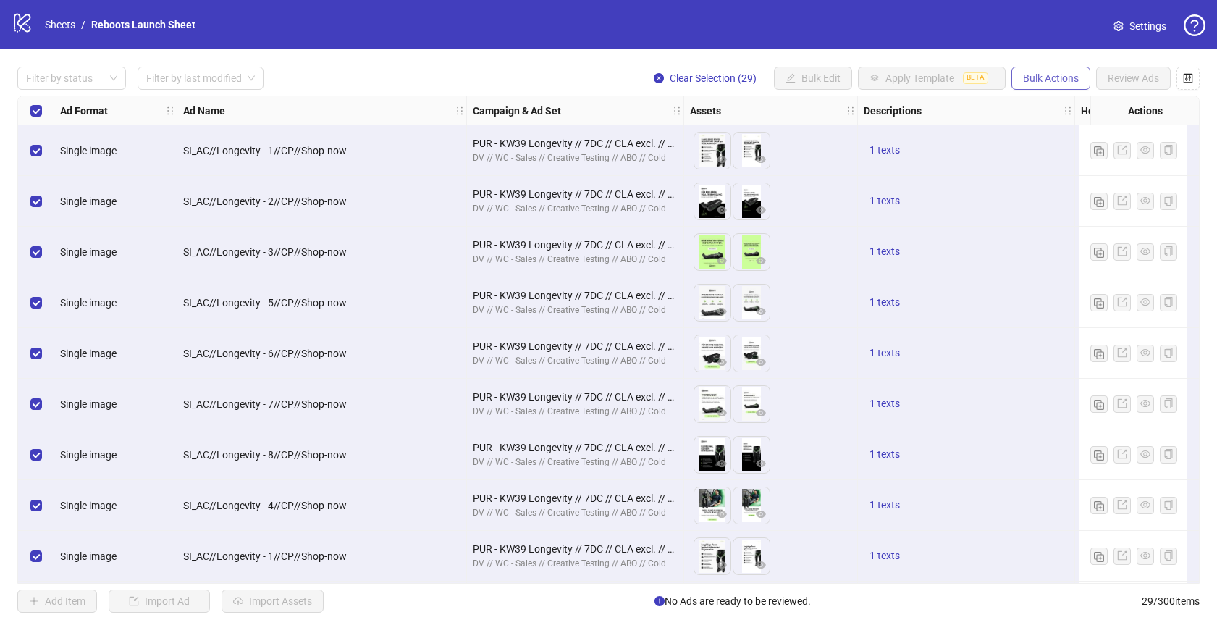
click at [1045, 86] on button "Bulk Actions" at bounding box center [1050, 78] width 79 height 23
click at [35, 103] on label "Select all rows" at bounding box center [36, 111] width 12 height 16
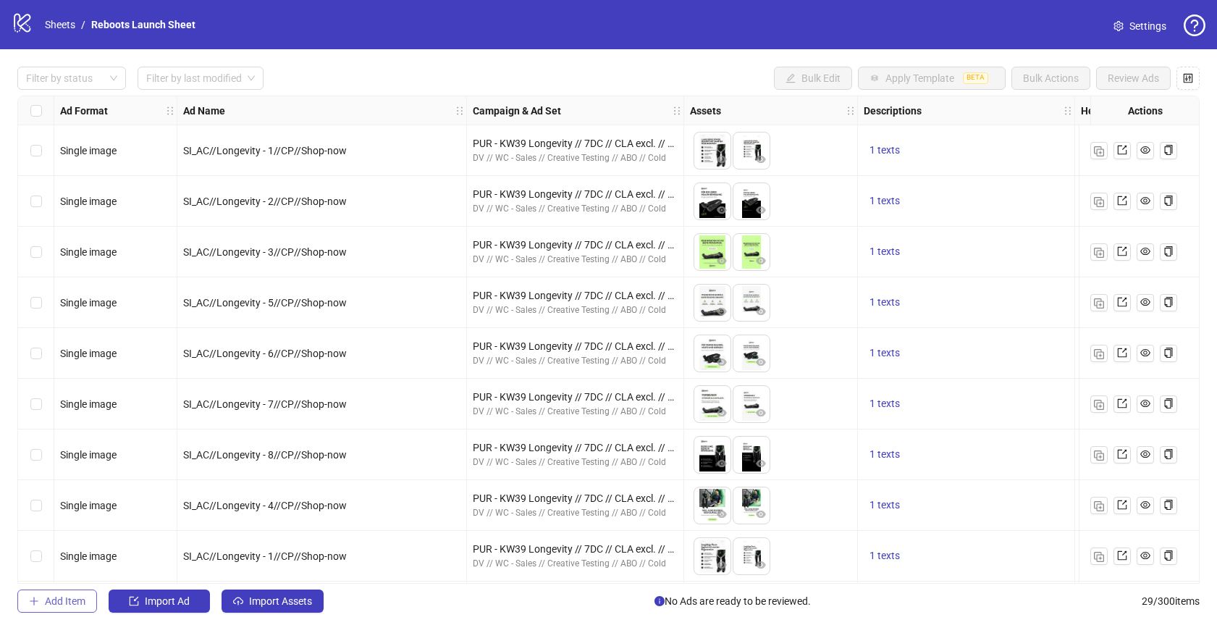
click at [80, 604] on span "Add Item" at bounding box center [65, 601] width 41 height 12
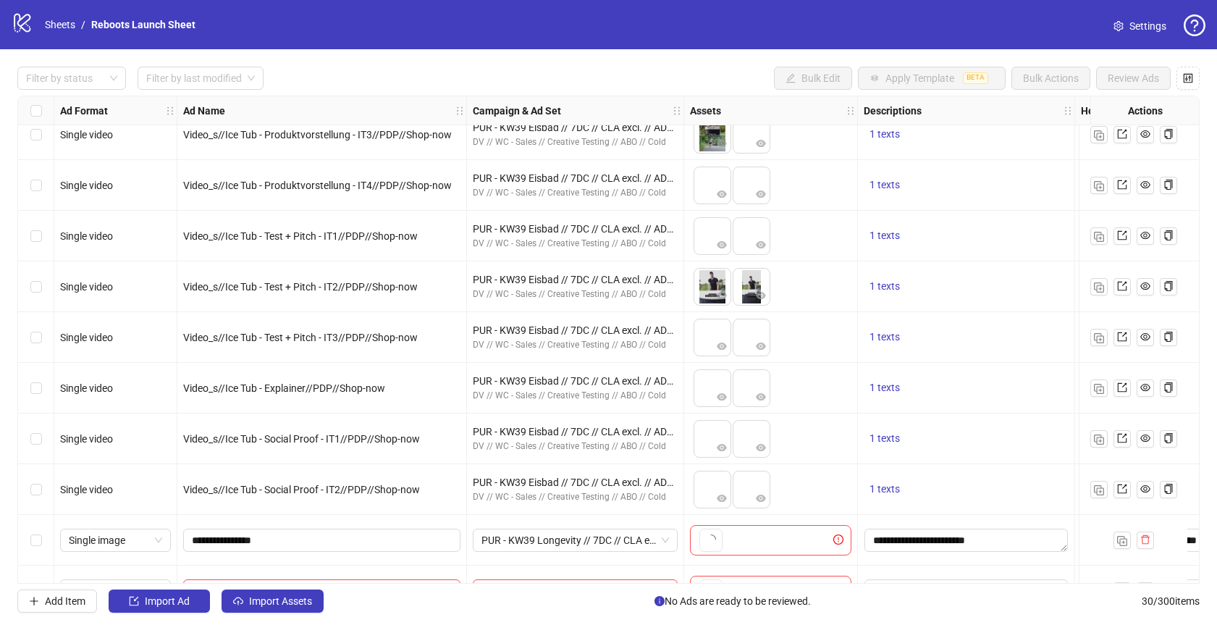
scroll to position [1068, 0]
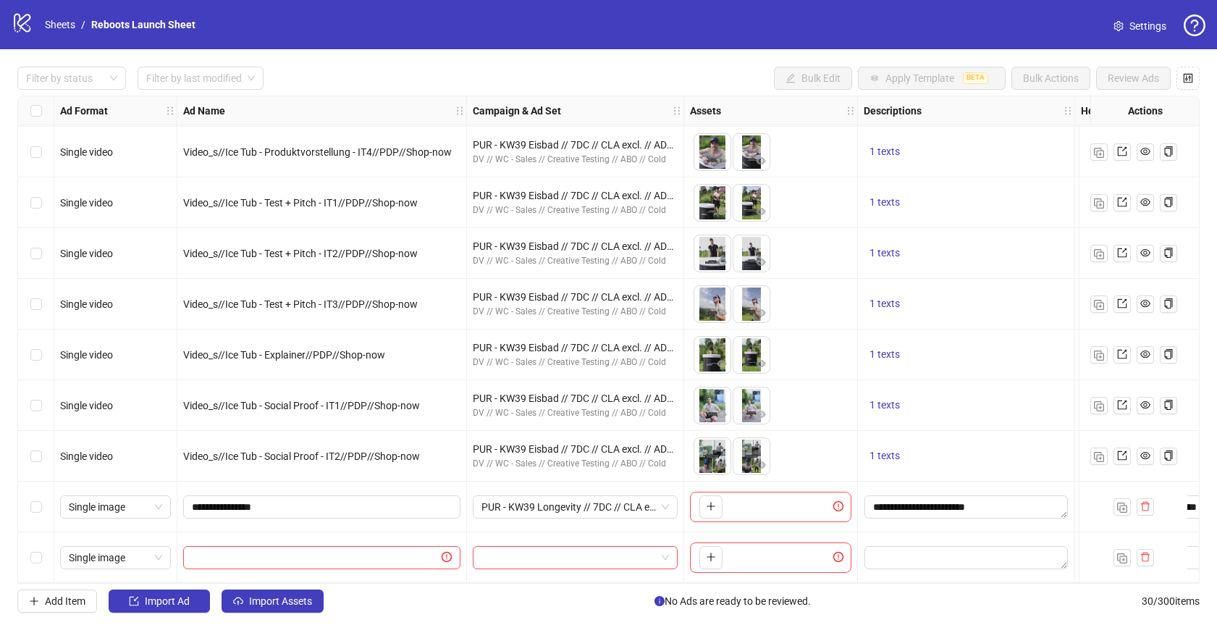
click at [46, 548] on div "Select row 30" at bounding box center [36, 557] width 36 height 51
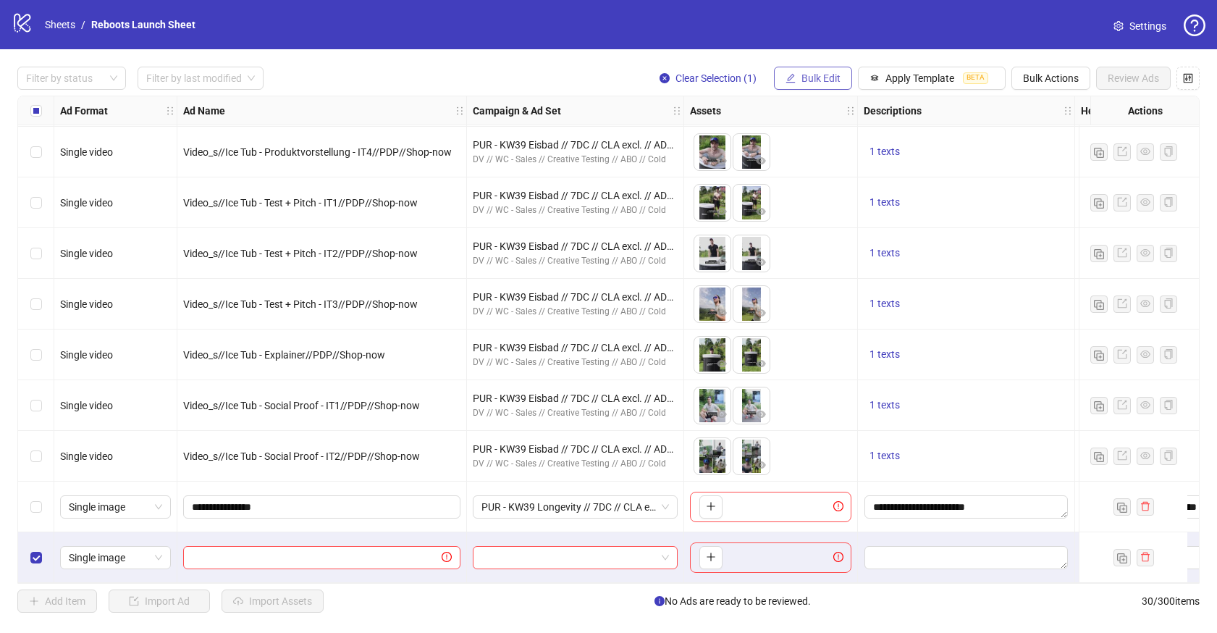
click at [822, 80] on span "Bulk Edit" at bounding box center [820, 78] width 39 height 12
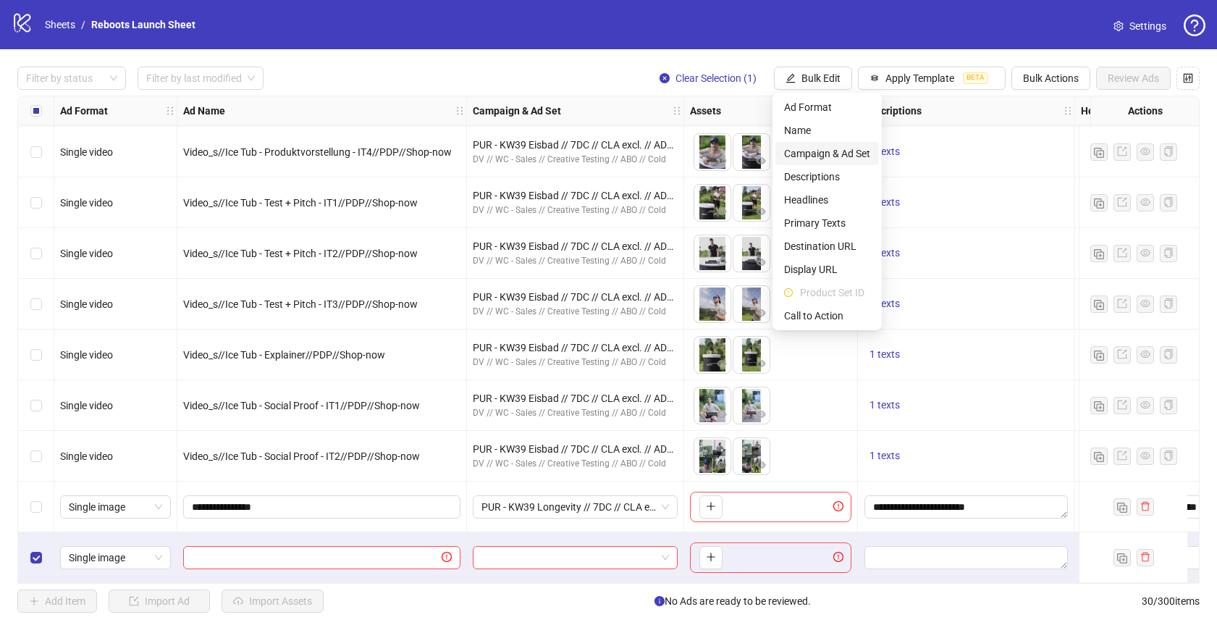
click at [808, 152] on span "Campaign & Ad Set" at bounding box center [827, 153] width 86 height 16
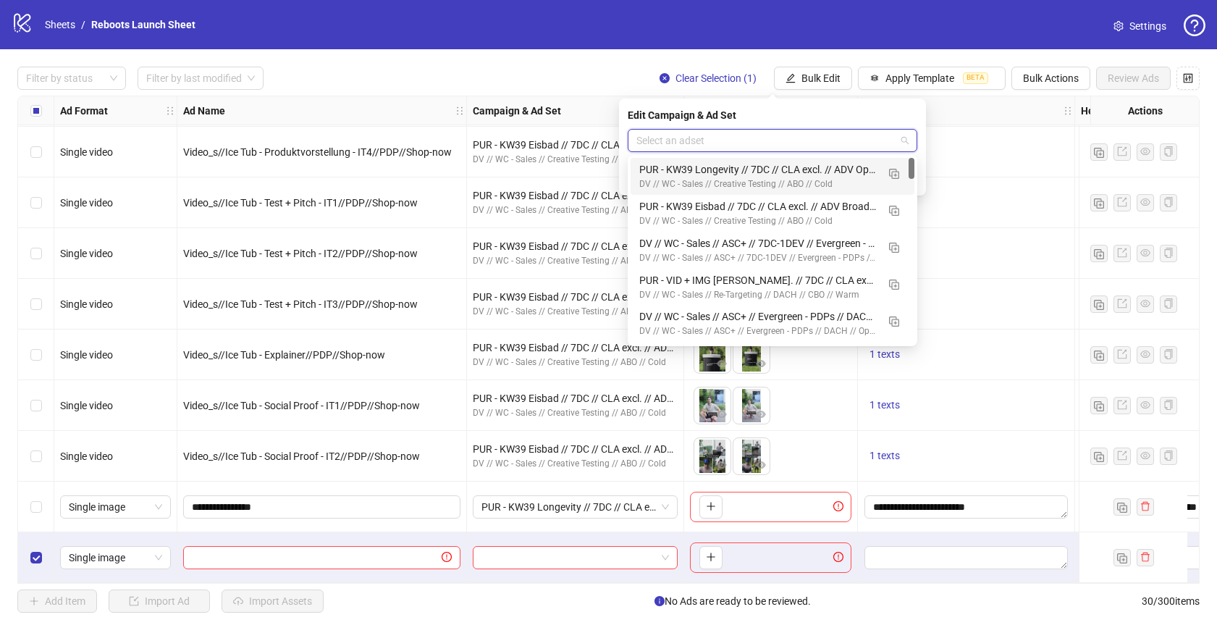
click at [786, 143] on input "search" at bounding box center [765, 141] width 259 height 22
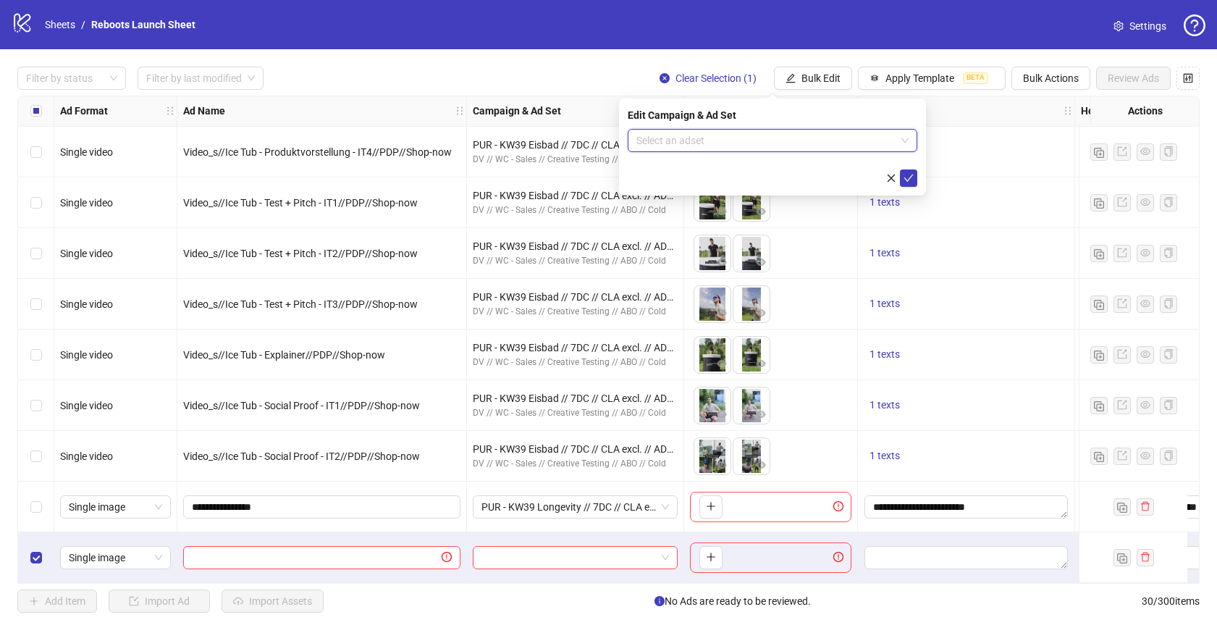
click at [863, 107] on div "Edit Campaign & Ad Set" at bounding box center [771, 115] width 289 height 16
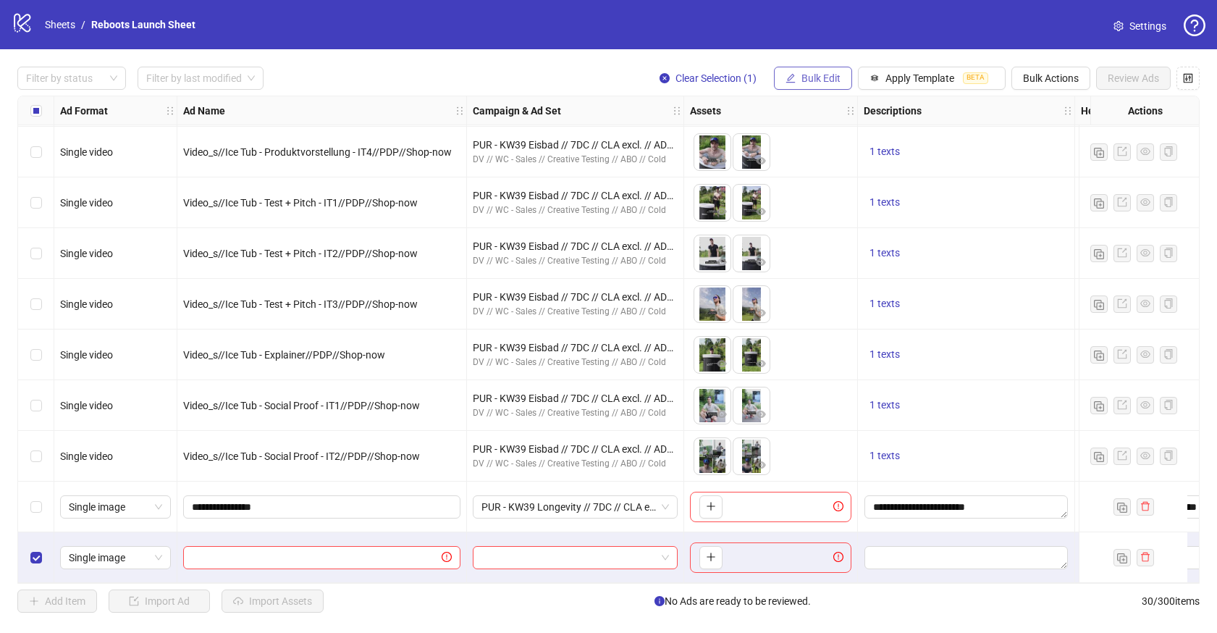
click at [831, 82] on span "Bulk Edit" at bounding box center [820, 78] width 39 height 12
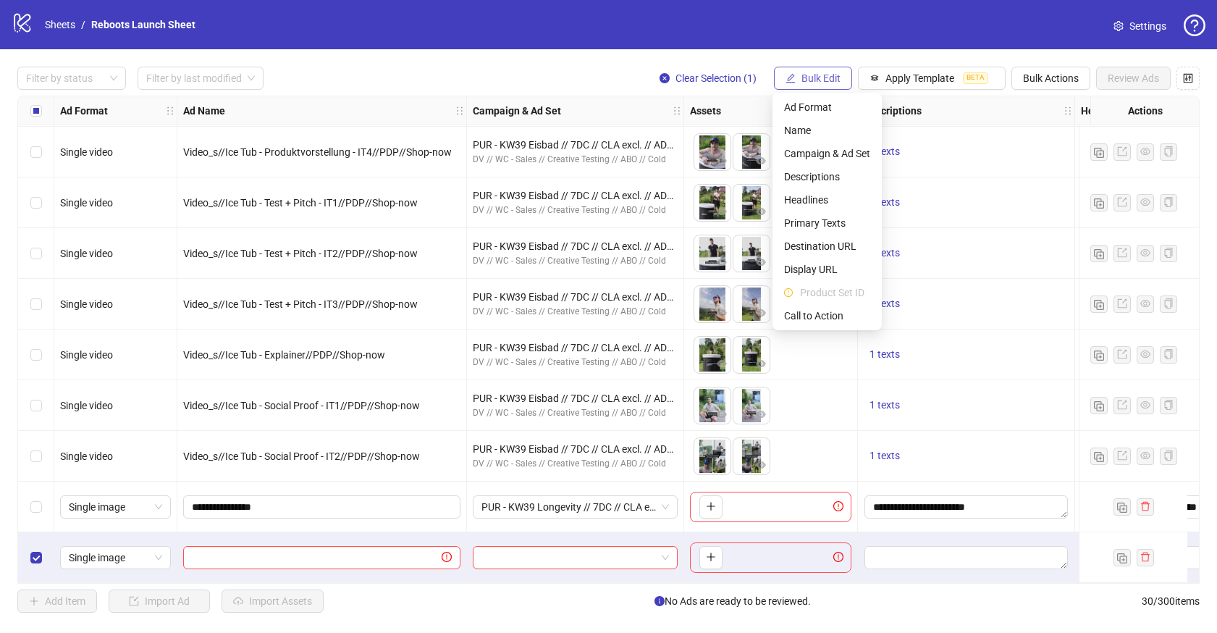
click at [831, 83] on span "Bulk Edit" at bounding box center [820, 78] width 39 height 12
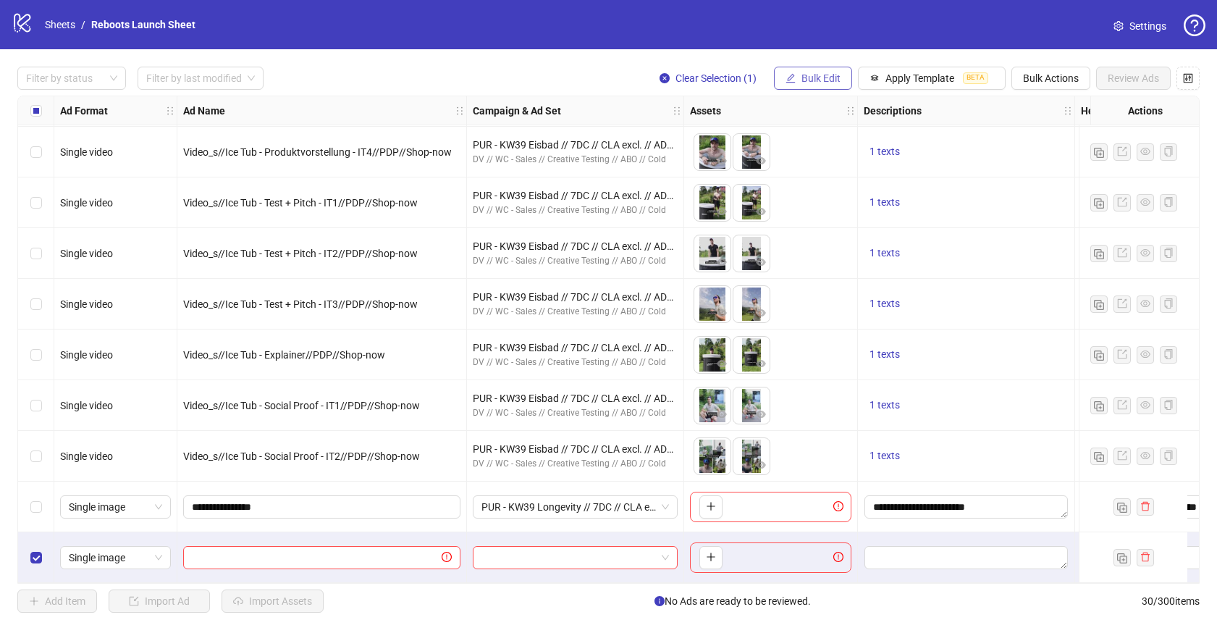
click at [831, 83] on span "Bulk Edit" at bounding box center [820, 78] width 39 height 12
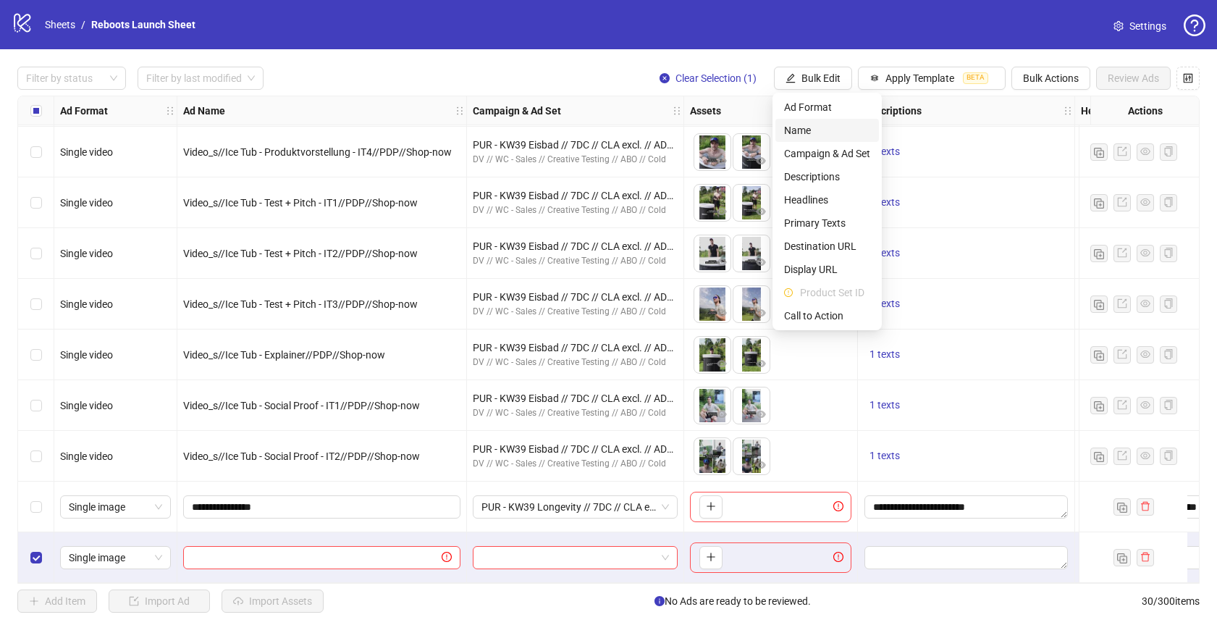
click at [803, 132] on span "Name" at bounding box center [827, 130] width 86 height 16
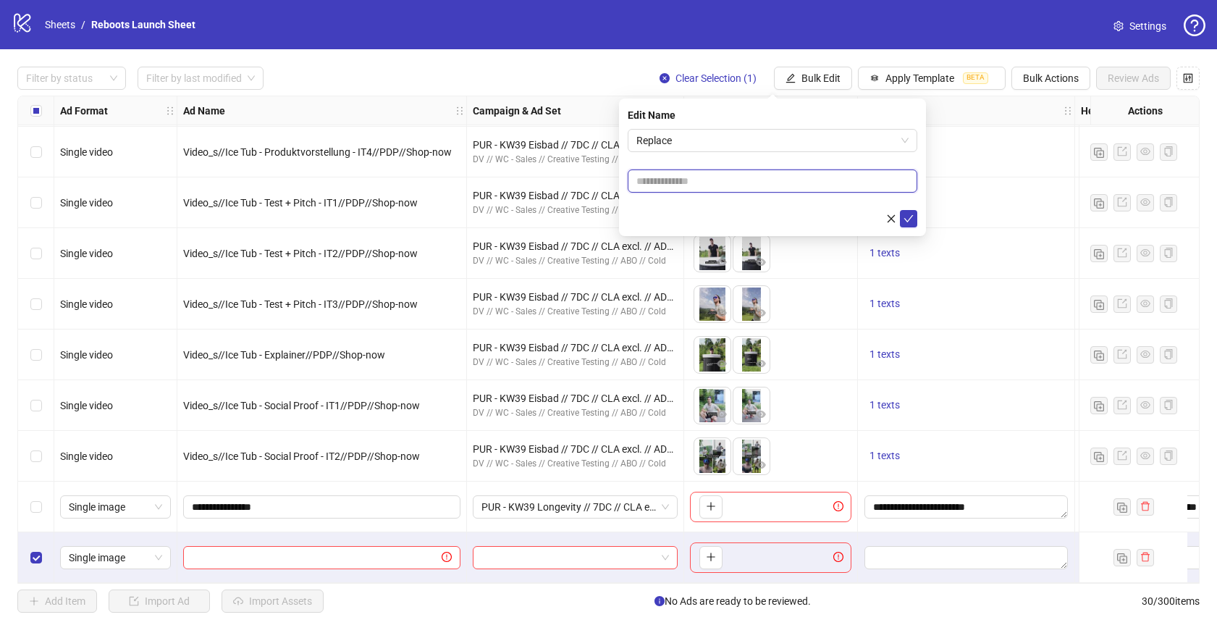
click at [767, 185] on input "text" at bounding box center [771, 180] width 289 height 23
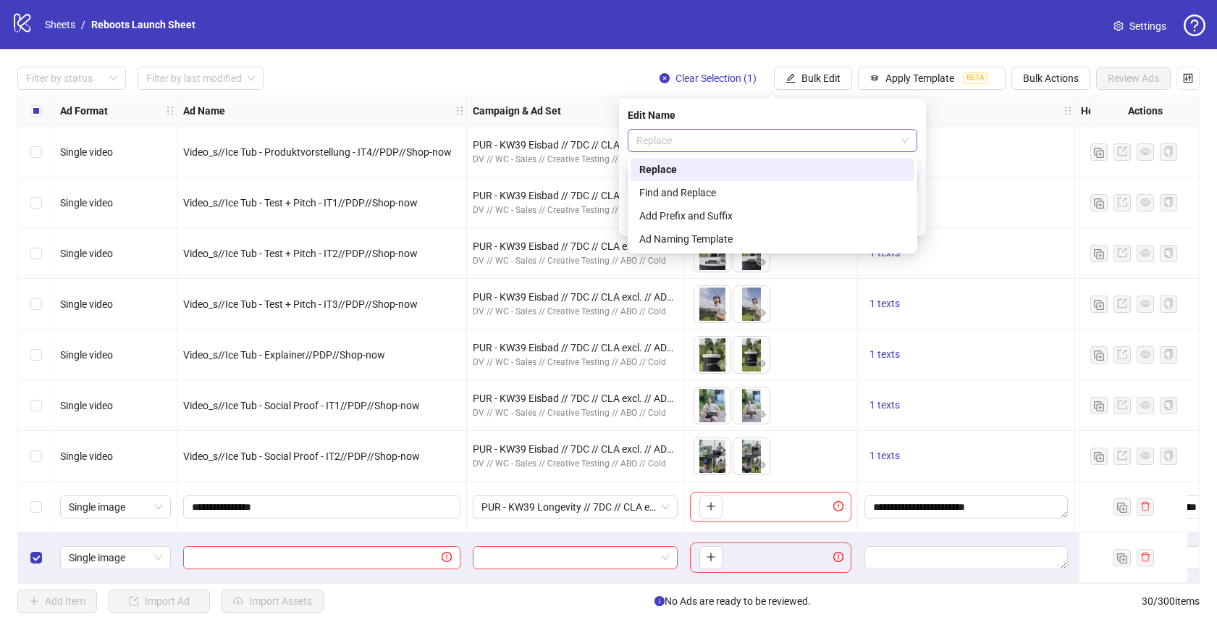
click at [790, 143] on span "Replace" at bounding box center [772, 141] width 272 height 22
click at [681, 231] on div "Ad Naming Template" at bounding box center [772, 239] width 266 height 16
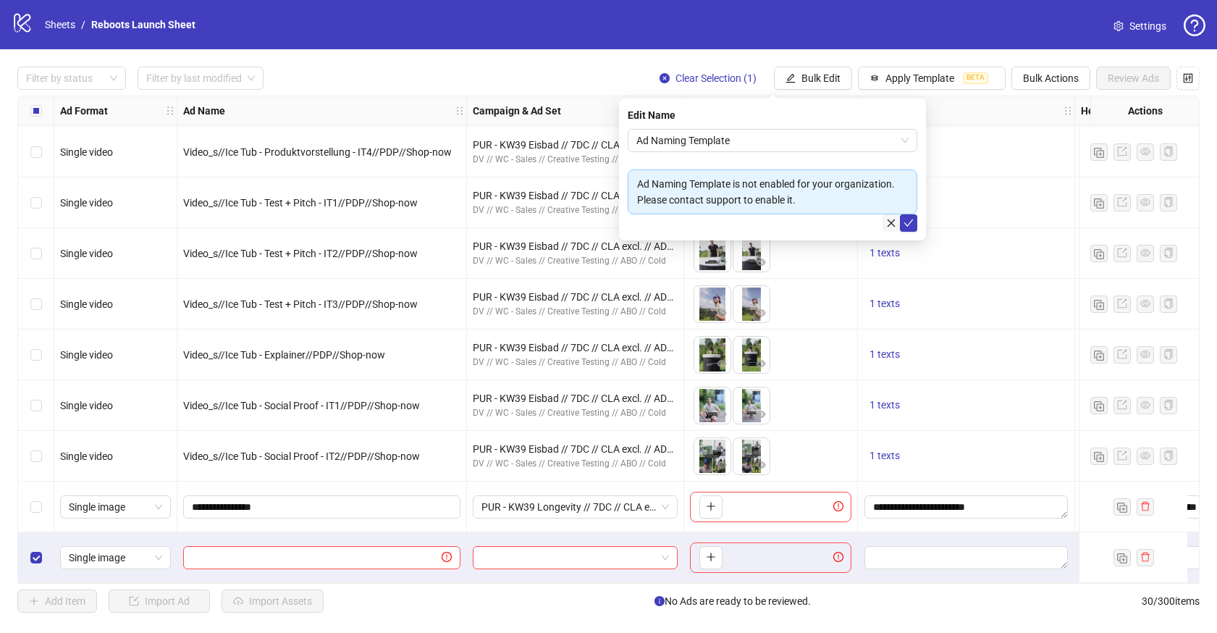
click at [892, 220] on icon "close" at bounding box center [891, 223] width 8 height 8
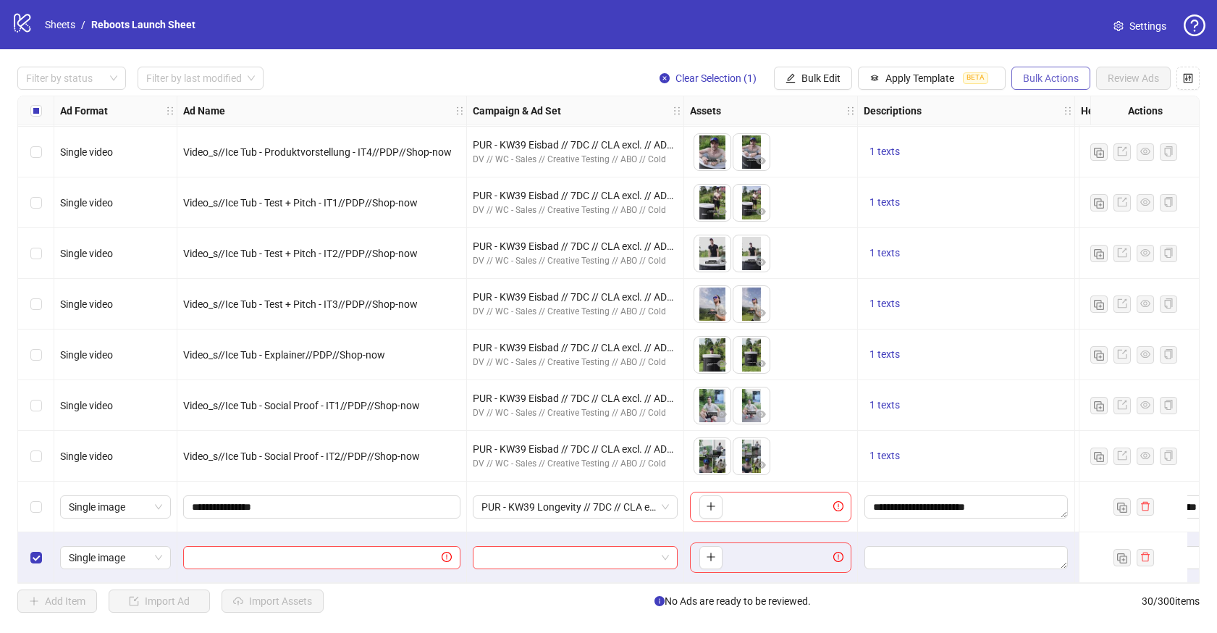
click at [1074, 85] on button "Bulk Actions" at bounding box center [1050, 78] width 79 height 23
click at [1036, 107] on span "Delete" at bounding box center [1070, 107] width 99 height 16
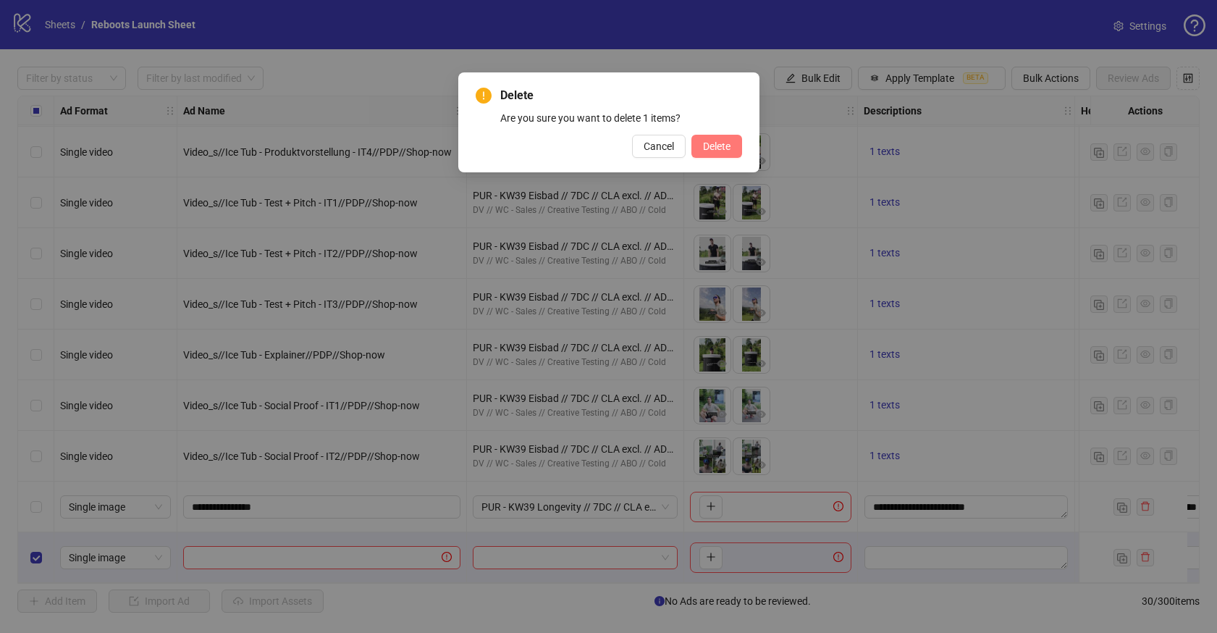
click at [708, 140] on span "Delete" at bounding box center [717, 146] width 28 height 12
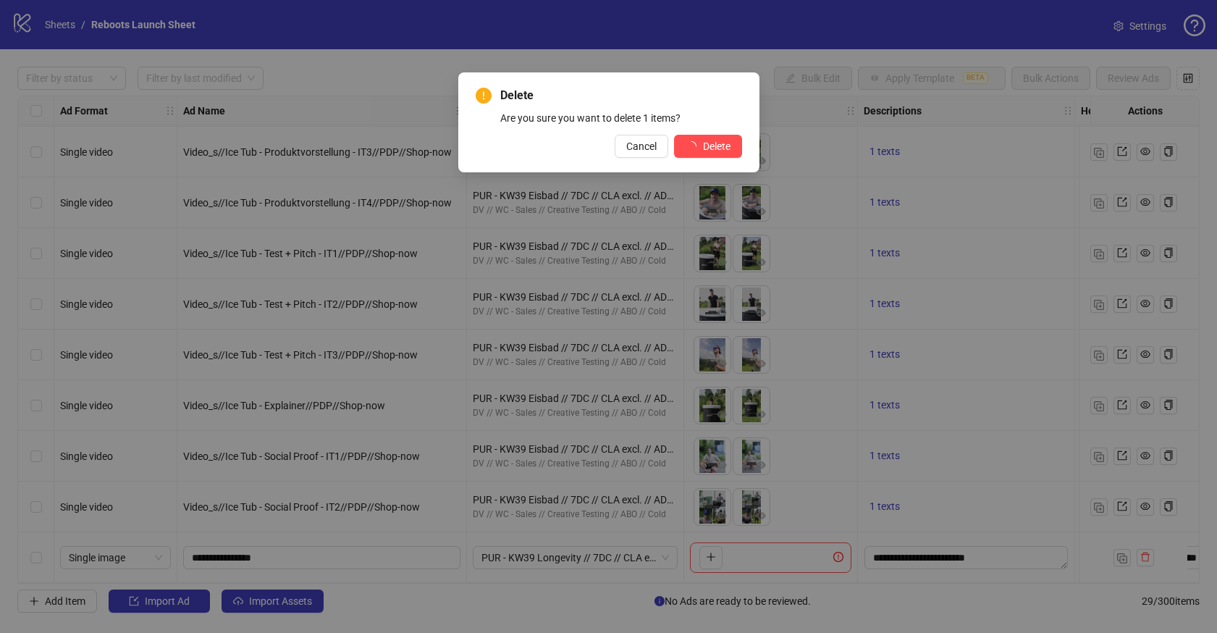
scroll to position [1018, 0]
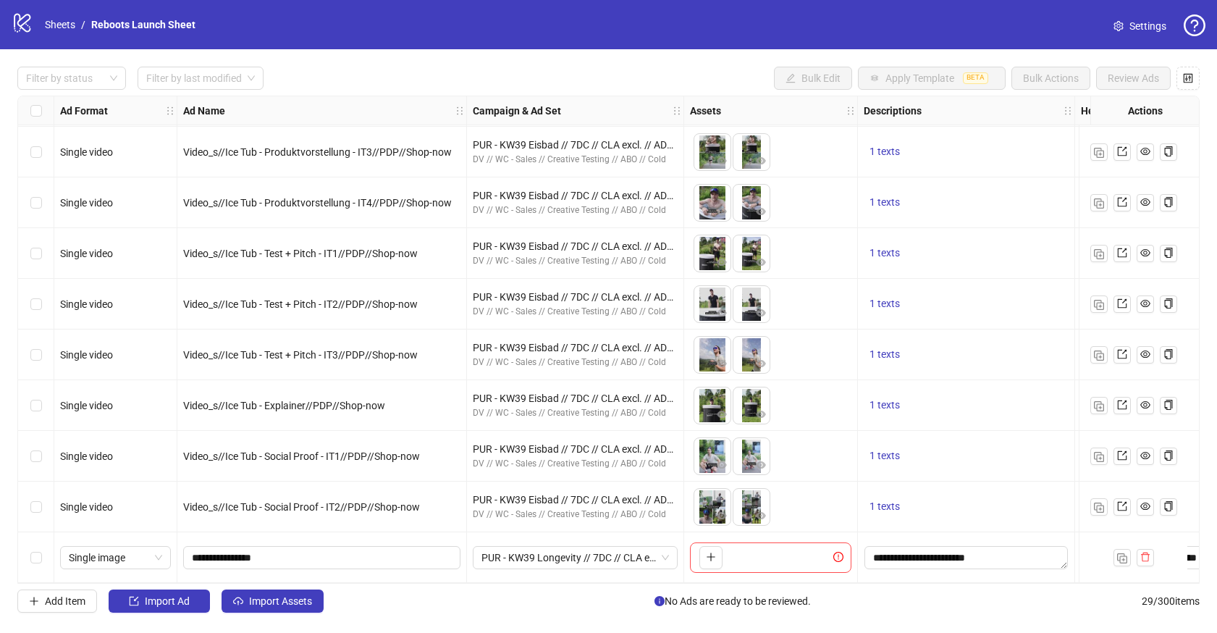
click at [21, 33] on icon "logo/logo-mobile" at bounding box center [23, 23] width 22 height 22
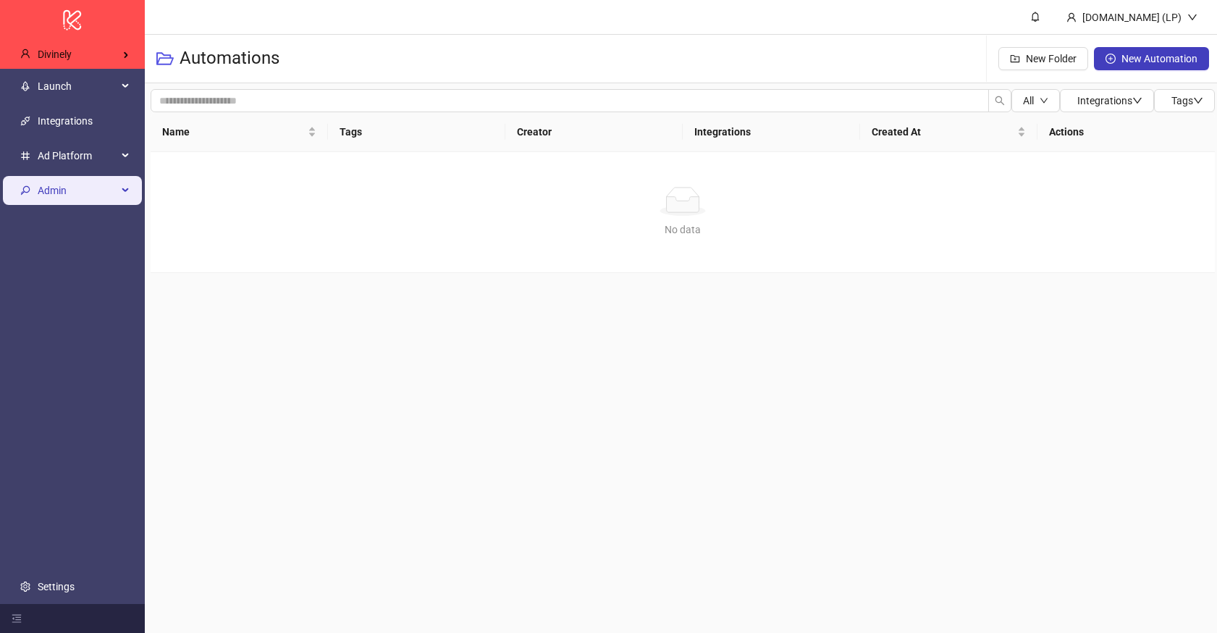
click at [56, 184] on span "Admin" at bounding box center [78, 190] width 80 height 29
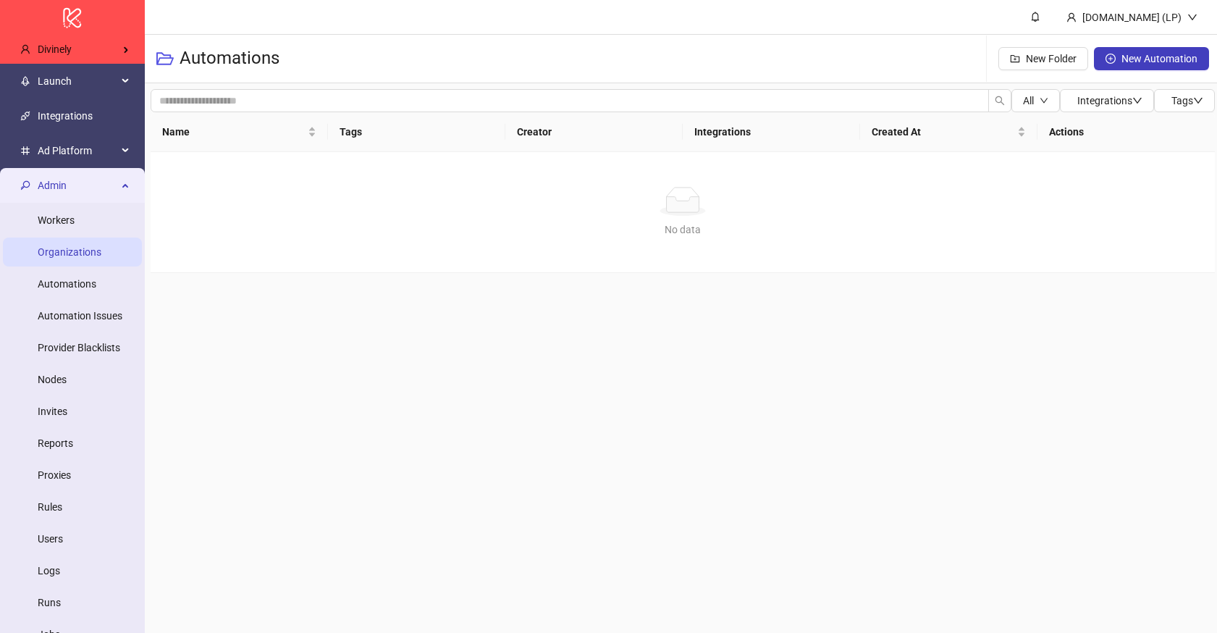
click at [83, 249] on link "Organizations" at bounding box center [70, 252] width 64 height 12
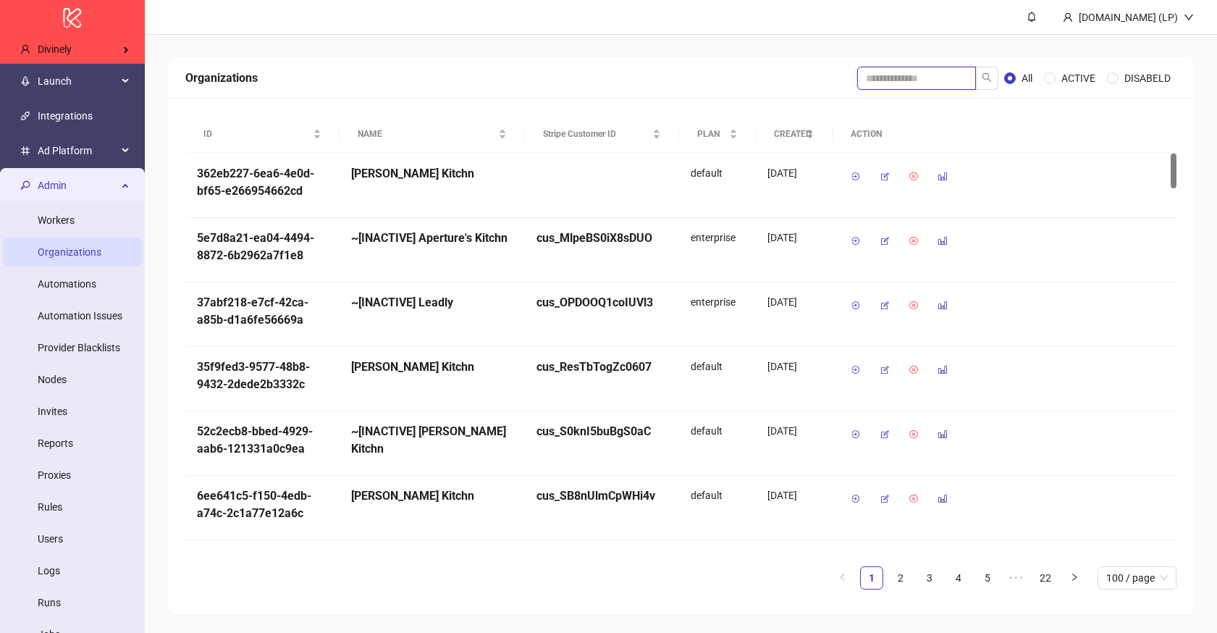
click at [953, 78] on input "search" at bounding box center [916, 78] width 119 height 23
type input "*****"
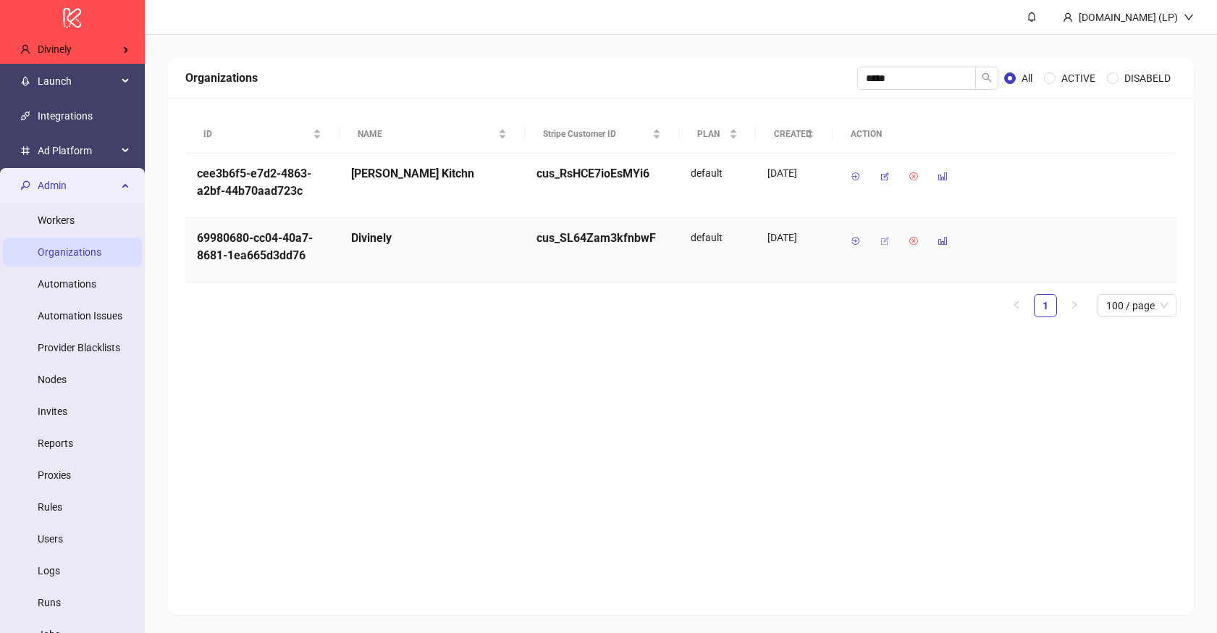
click at [886, 241] on icon "button" at bounding box center [884, 241] width 10 height 10
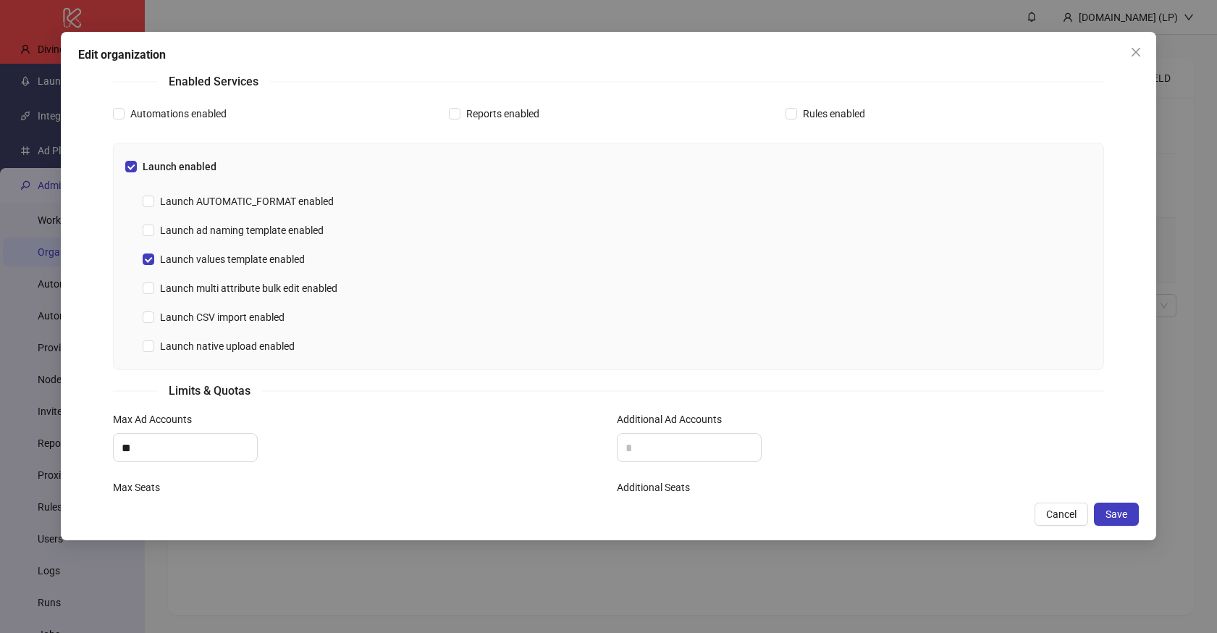
scroll to position [359, 0]
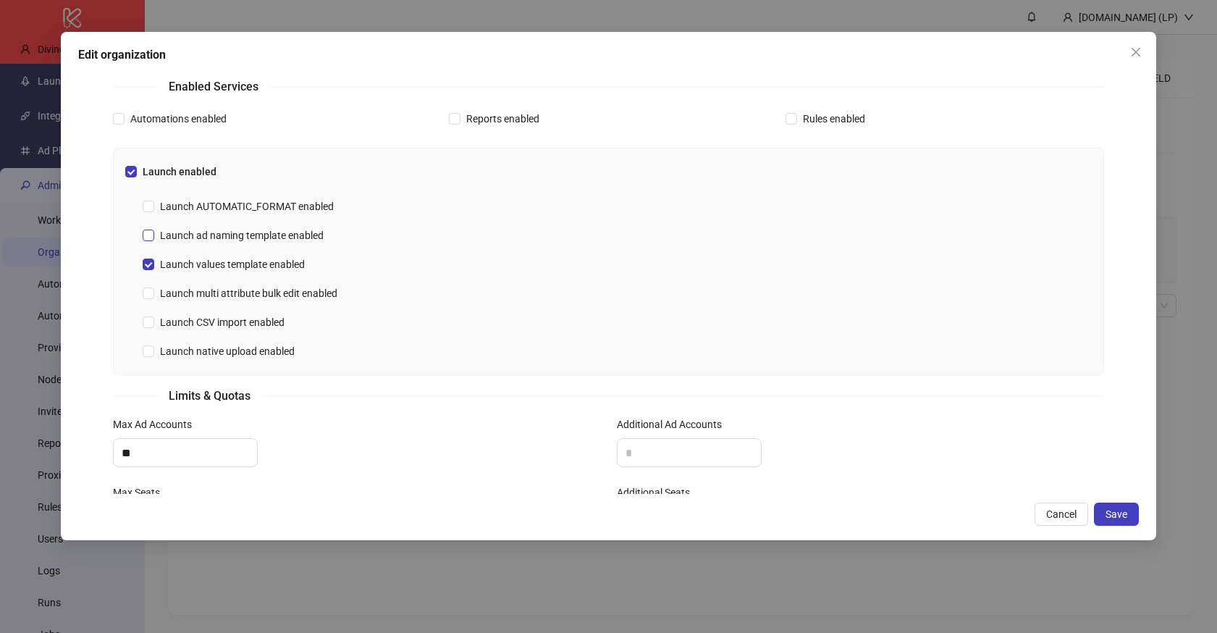
click at [153, 233] on span at bounding box center [149, 235] width 12 height 12
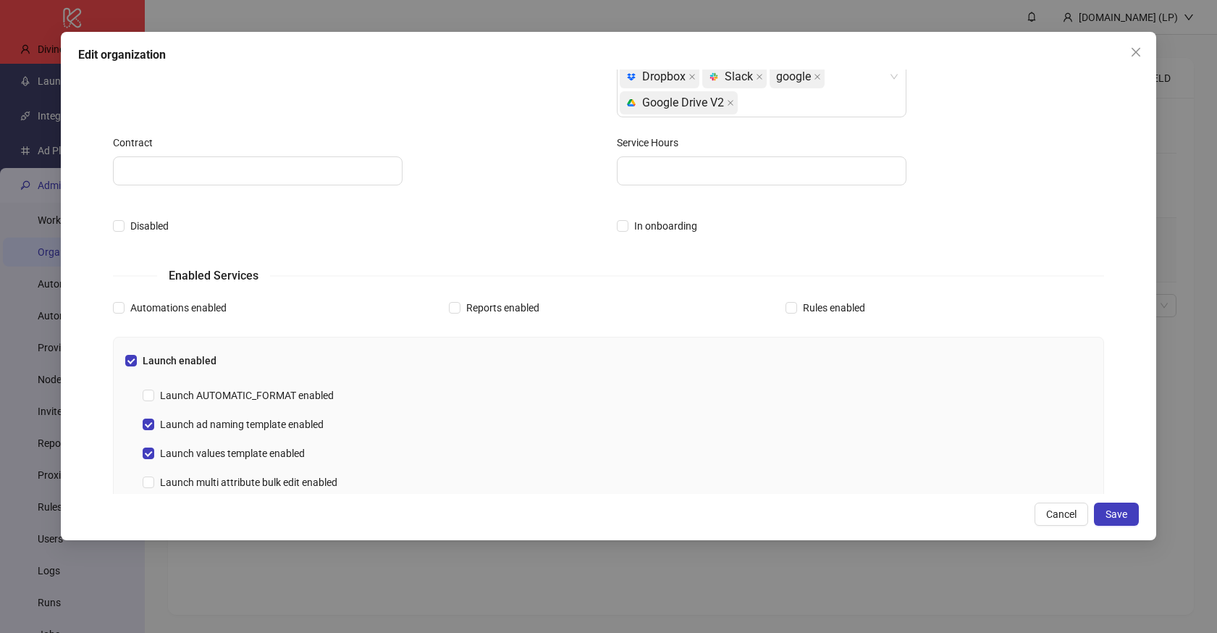
scroll to position [95, 0]
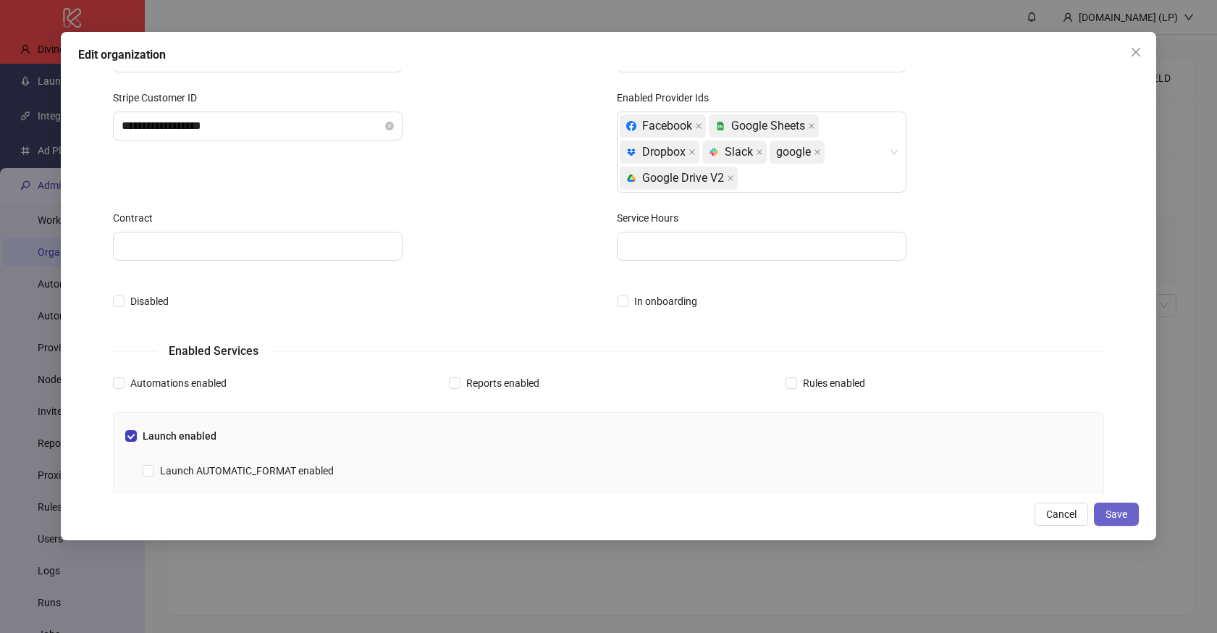
click at [1107, 515] on span "Save" at bounding box center [1116, 514] width 22 height 12
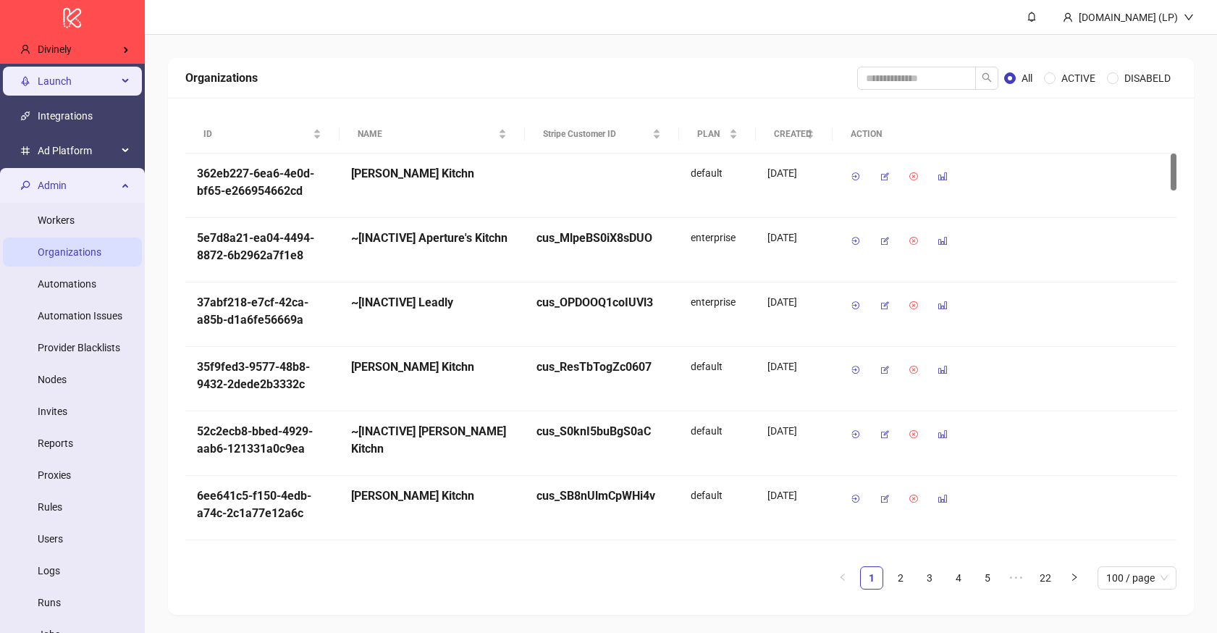
click at [97, 89] on span "Launch" at bounding box center [78, 81] width 80 height 29
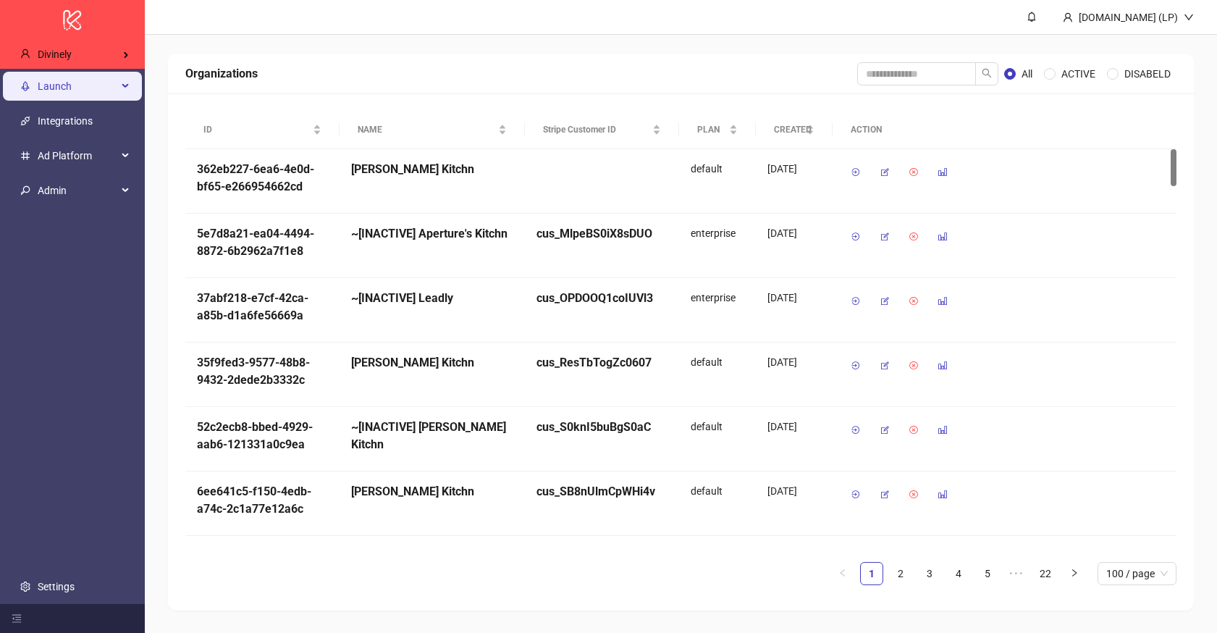
click at [79, 89] on span "Launch" at bounding box center [78, 86] width 80 height 29
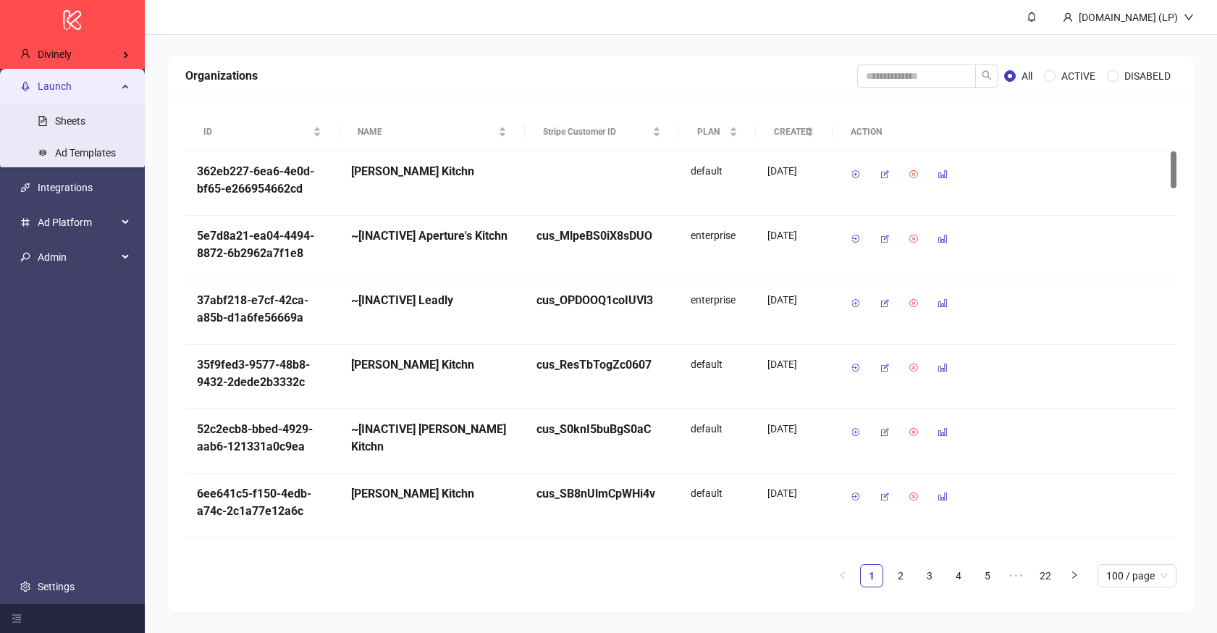
scroll to position [5, 0]
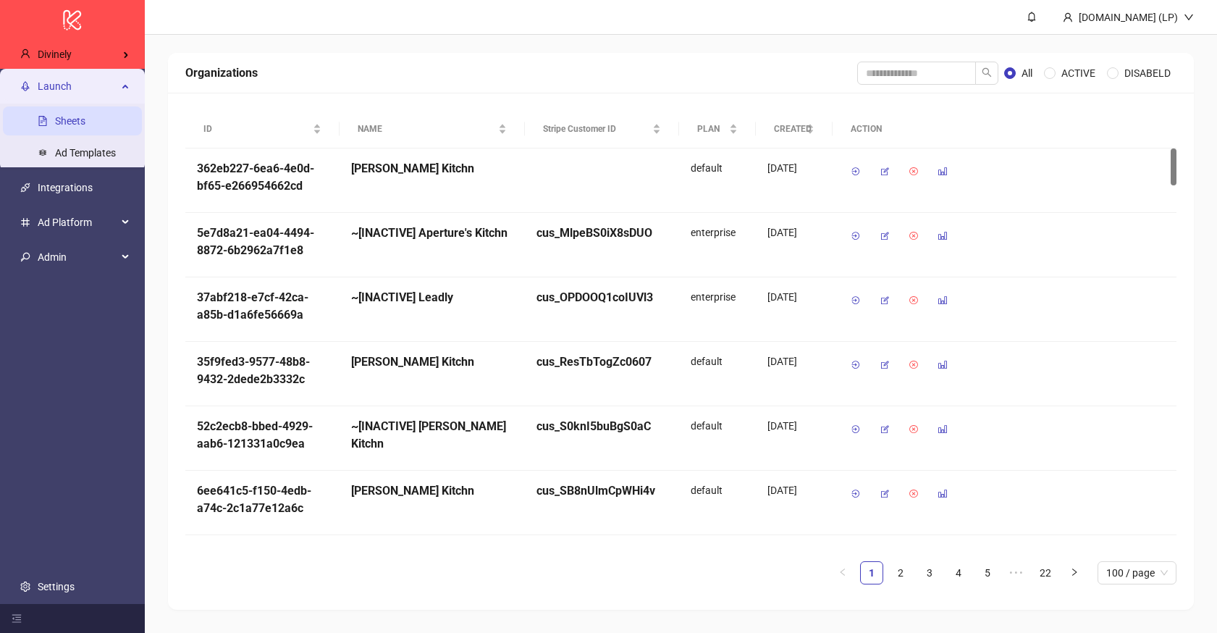
click at [64, 115] on link "Sheets" at bounding box center [70, 121] width 30 height 12
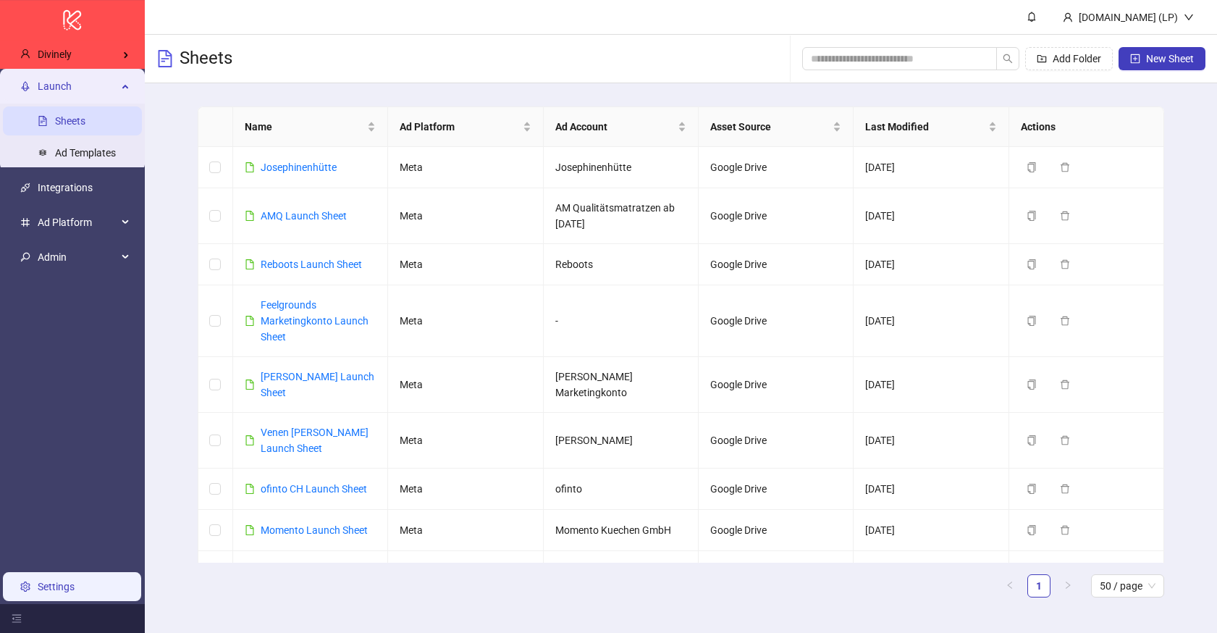
click at [75, 580] on link "Settings" at bounding box center [56, 586] width 37 height 12
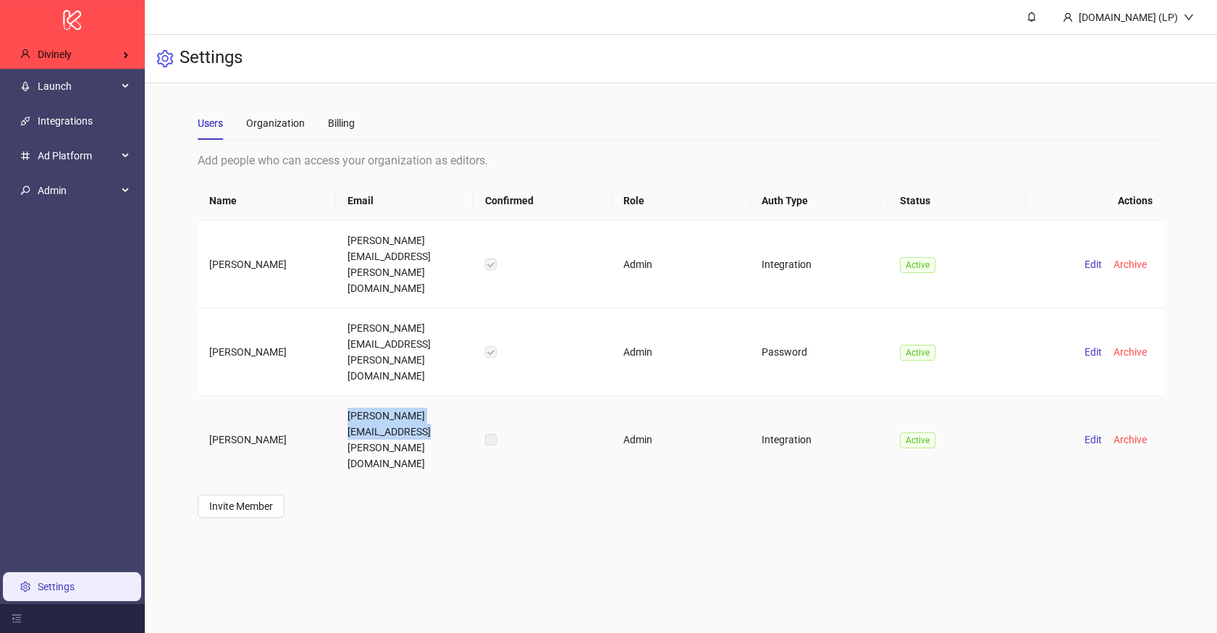
drag, startPoint x: 342, startPoint y: 349, endPoint x: 361, endPoint y: 370, distance: 28.7
click at [361, 396] on td "[PERSON_NAME][EMAIL_ADDRESS][PERSON_NAME][DOMAIN_NAME]" at bounding box center [405, 439] width 138 height 87
copy td "[PERSON_NAME][EMAIL_ADDRESS][PERSON_NAME][DOMAIN_NAME]"
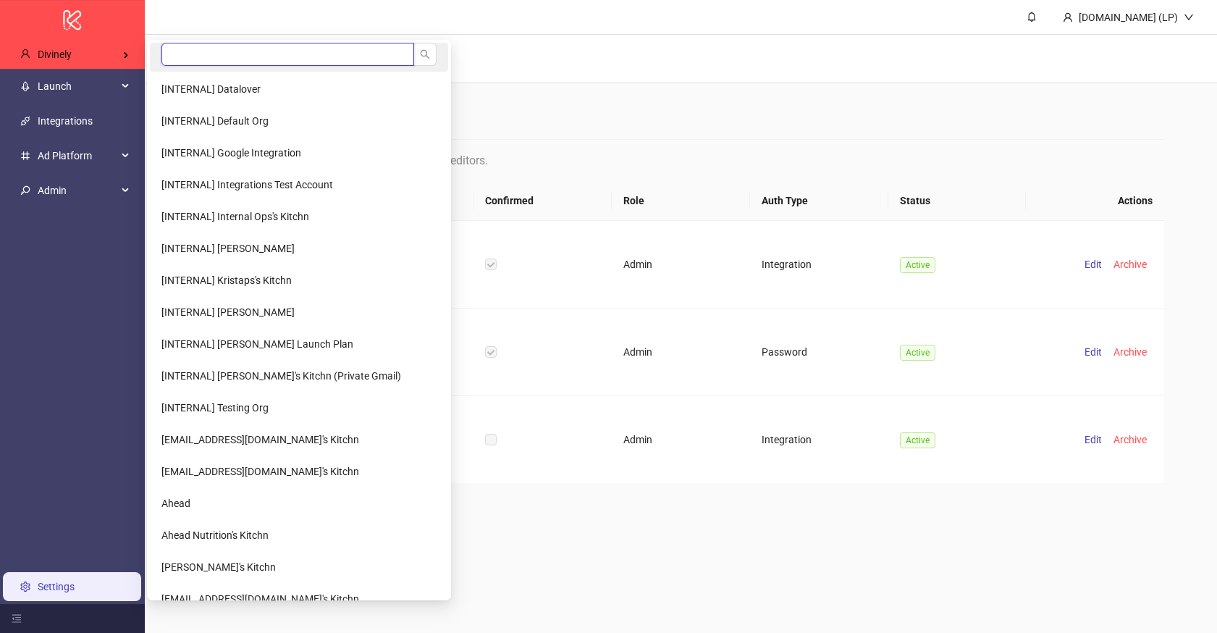
click at [208, 50] on input "search" at bounding box center [287, 54] width 253 height 23
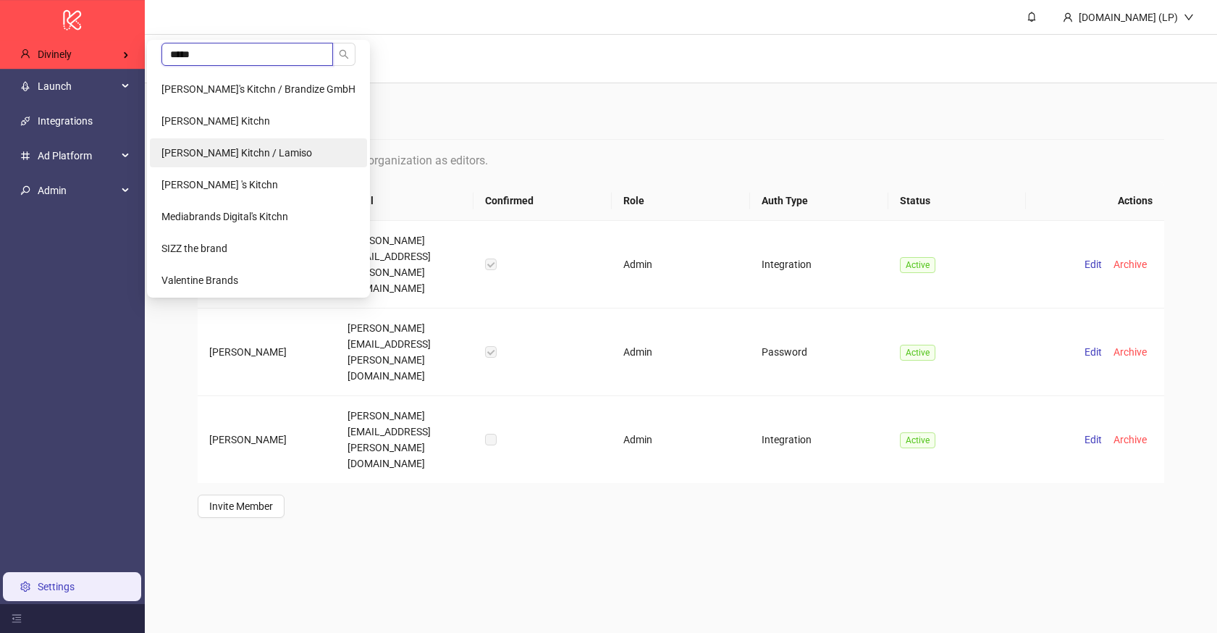
type input "*****"
click at [251, 156] on span "[PERSON_NAME] Kitchn / Lamiso" at bounding box center [236, 153] width 151 height 12
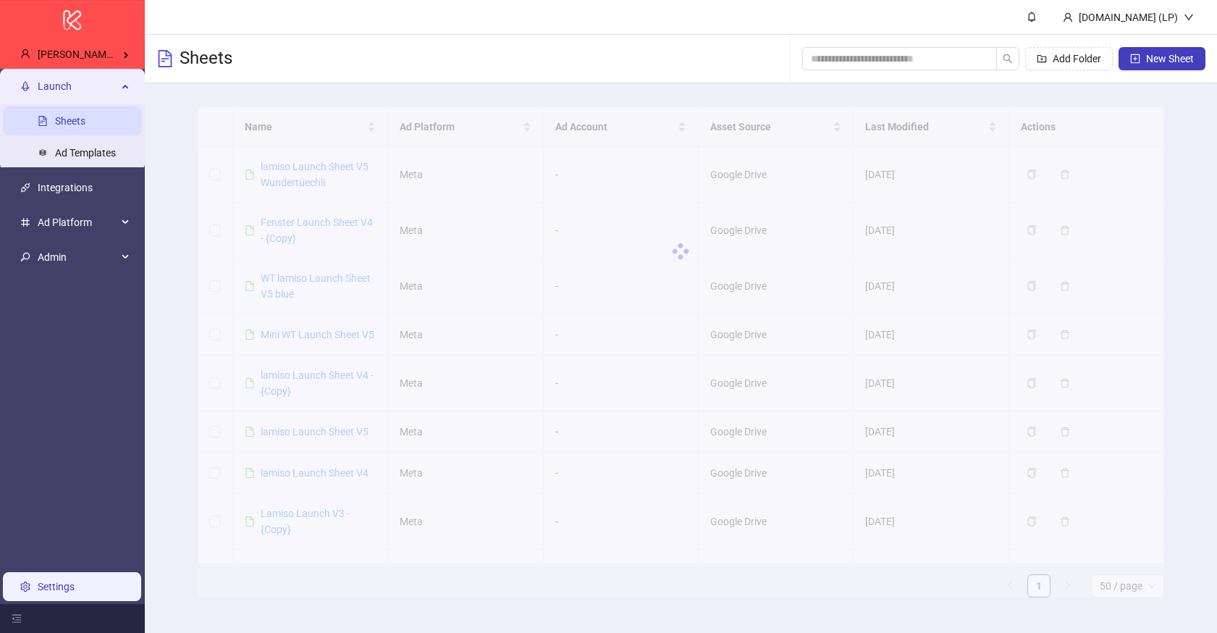
click at [75, 580] on link "Settings" at bounding box center [56, 586] width 37 height 12
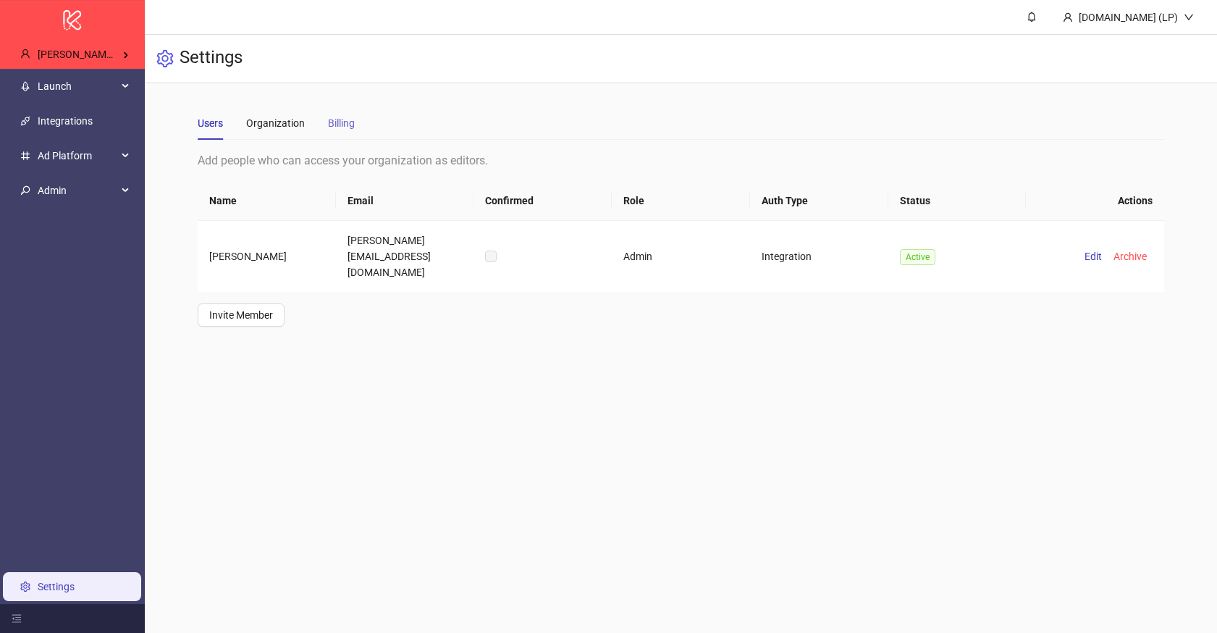
click at [352, 132] on div "Billing" at bounding box center [341, 122] width 27 height 33
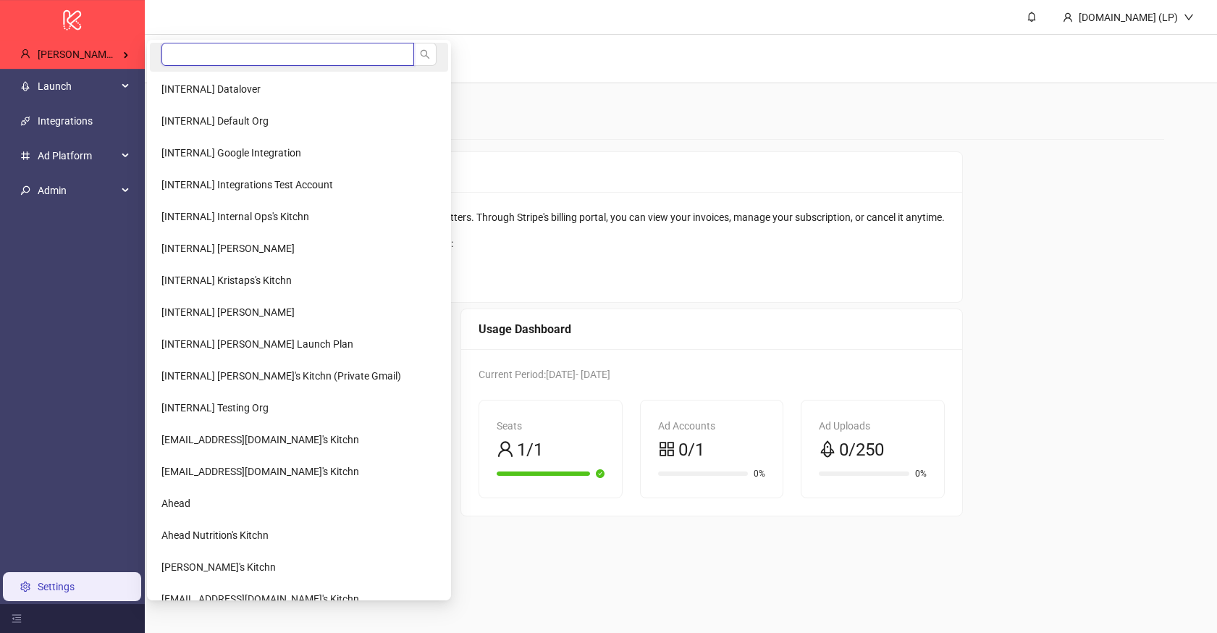
click at [197, 51] on input "search" at bounding box center [287, 54] width 253 height 23
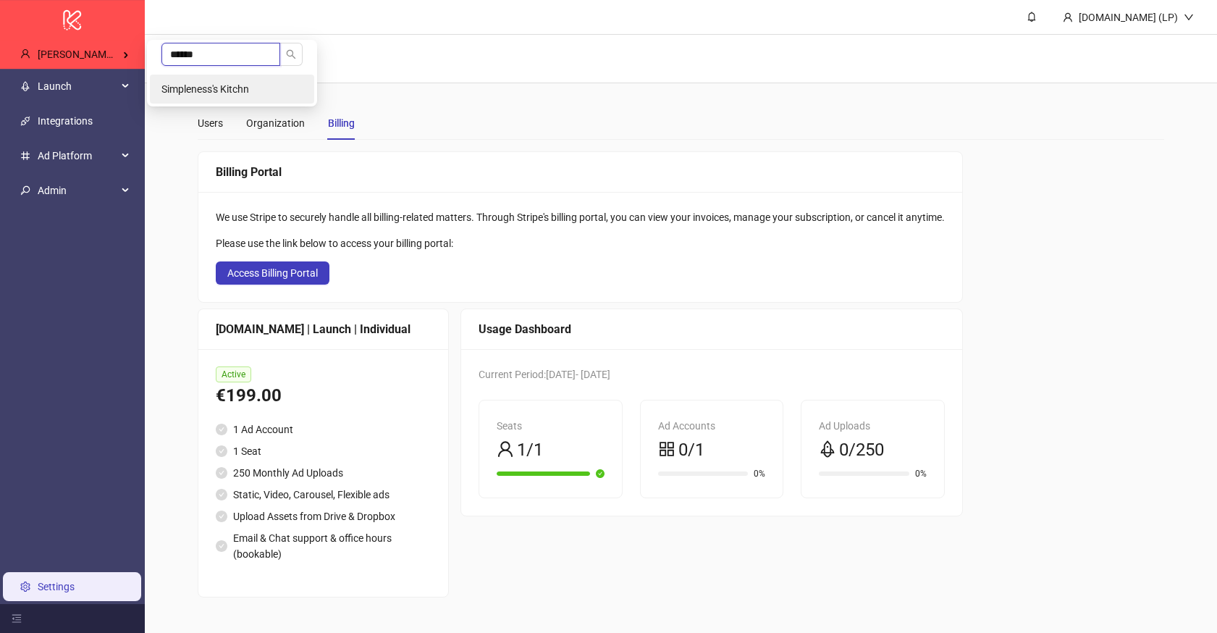
type input "******"
click at [247, 91] on span "Simpleness's Kitchn" at bounding box center [205, 89] width 88 height 12
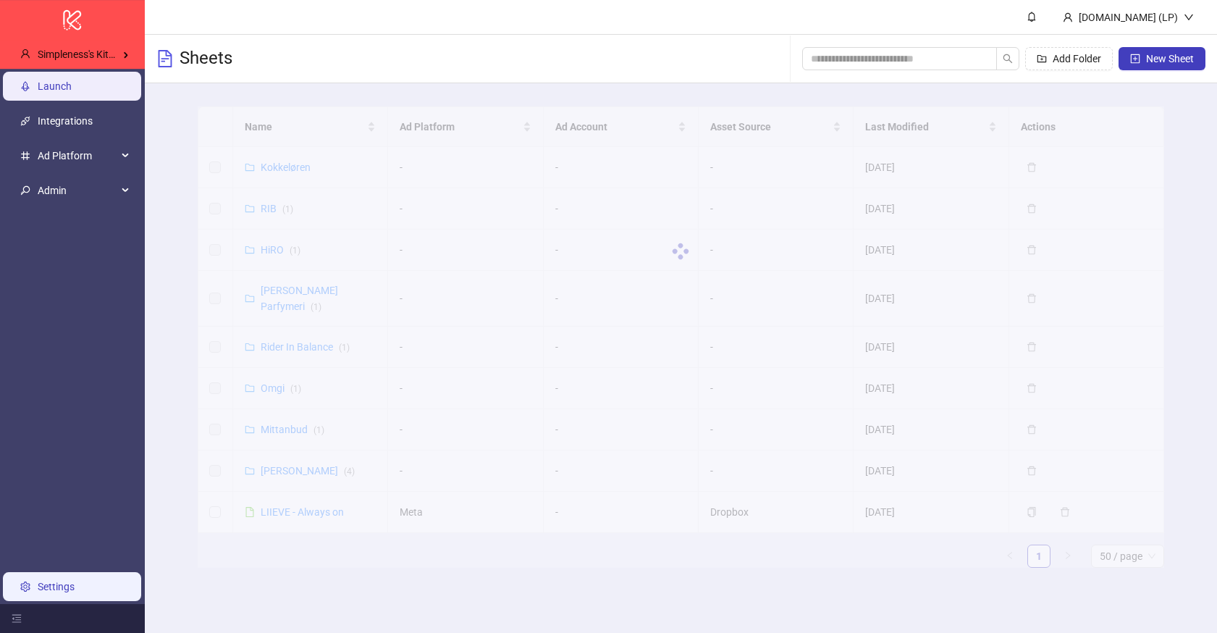
click at [56, 591] on link "Settings" at bounding box center [56, 586] width 37 height 12
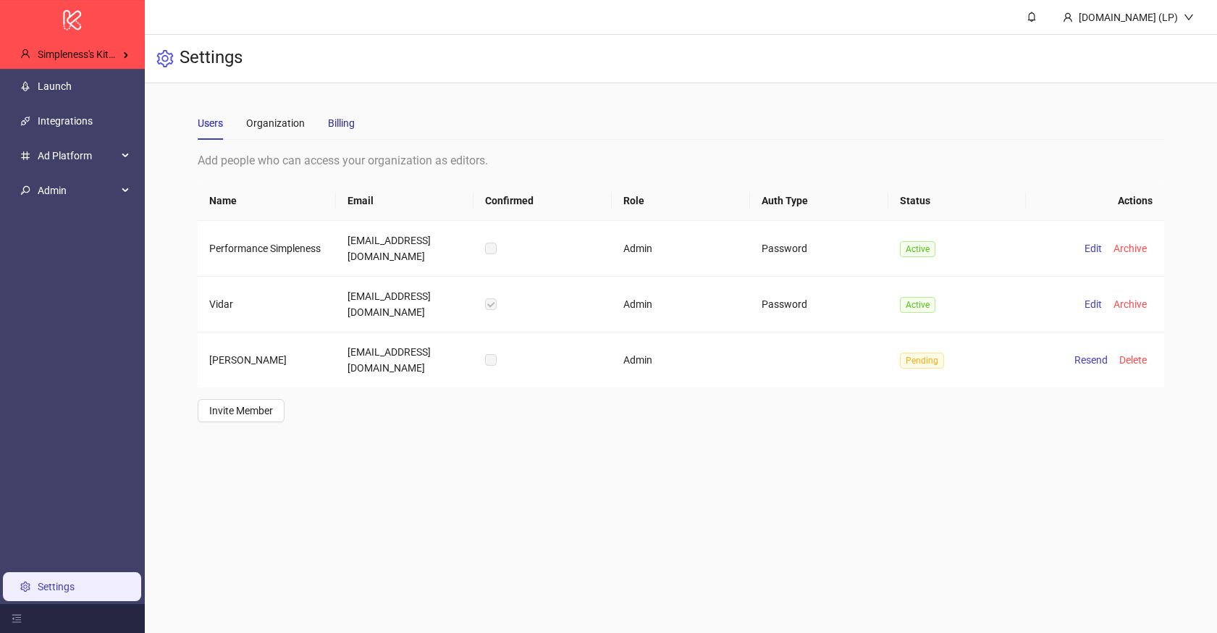
click at [339, 130] on div "Billing" at bounding box center [341, 123] width 27 height 16
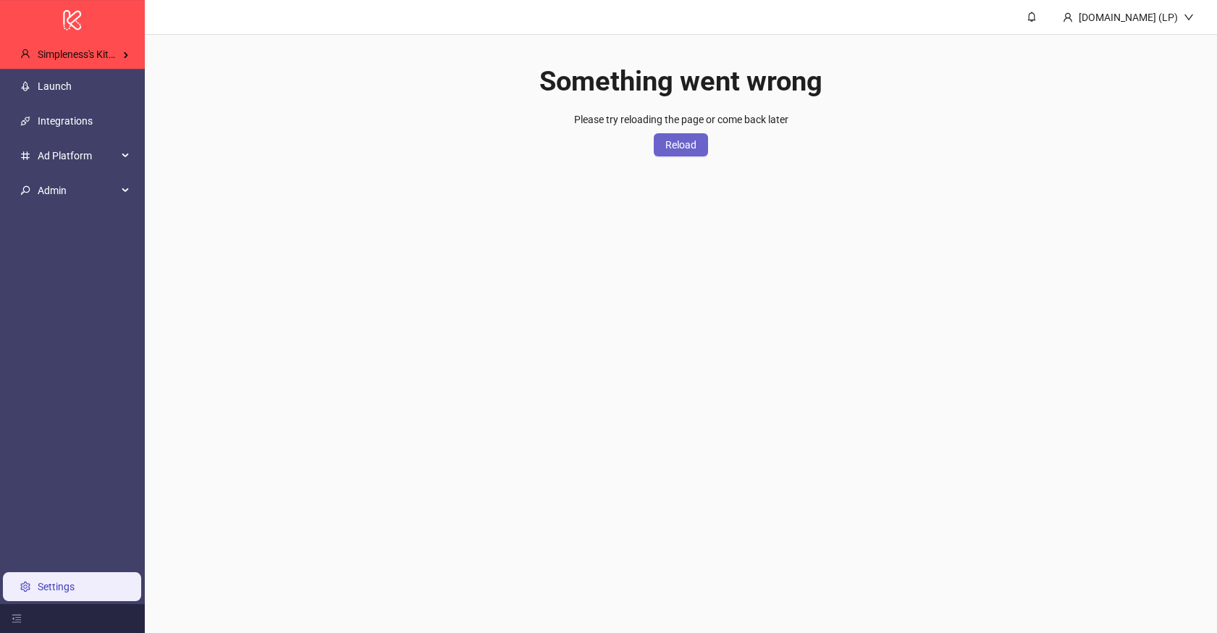
click at [661, 153] on button "Reload" at bounding box center [681, 144] width 54 height 23
click at [54, 92] on link "Launch" at bounding box center [55, 86] width 34 height 12
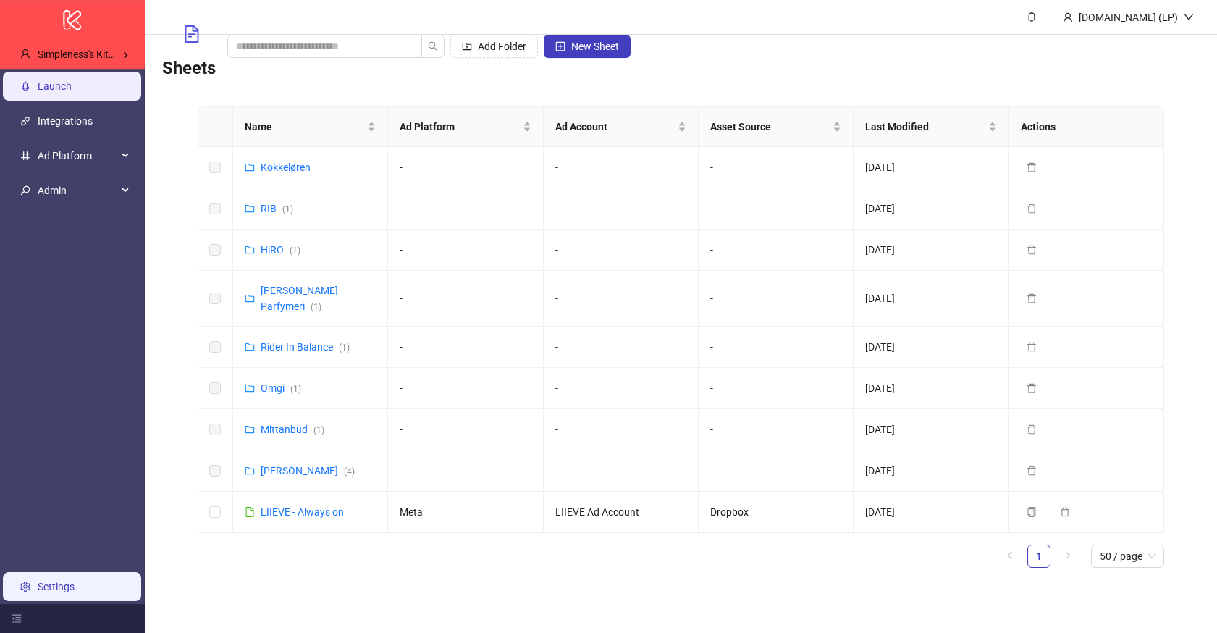
click at [75, 580] on link "Settings" at bounding box center [56, 586] width 37 height 12
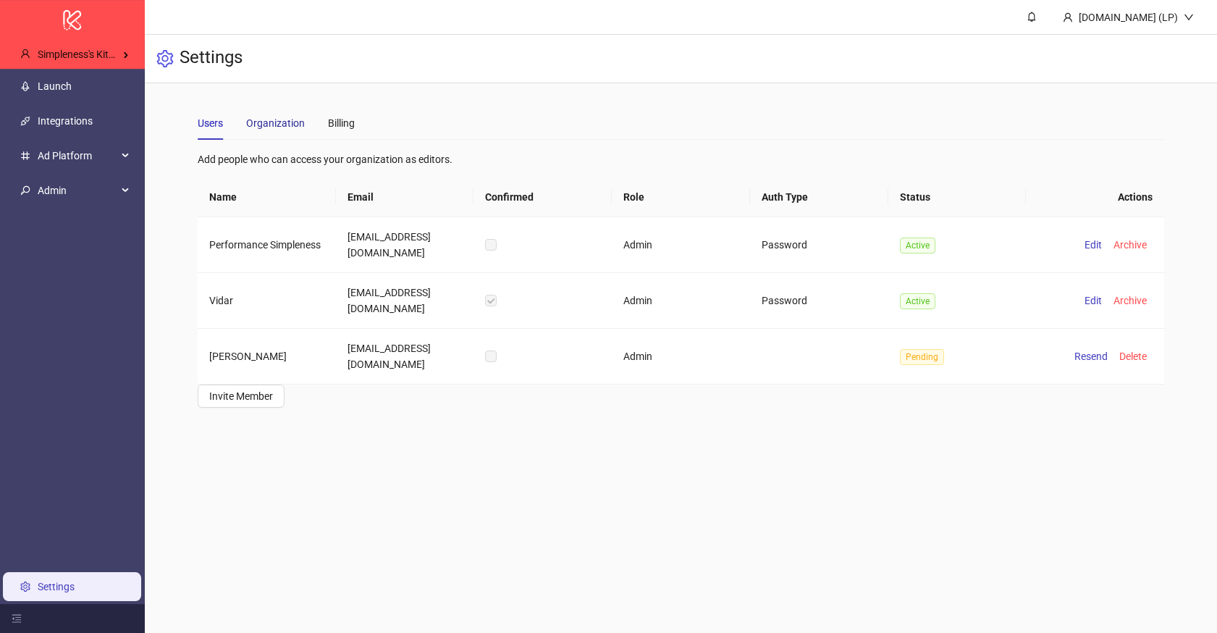
click at [275, 126] on div "Organization" at bounding box center [275, 123] width 59 height 16
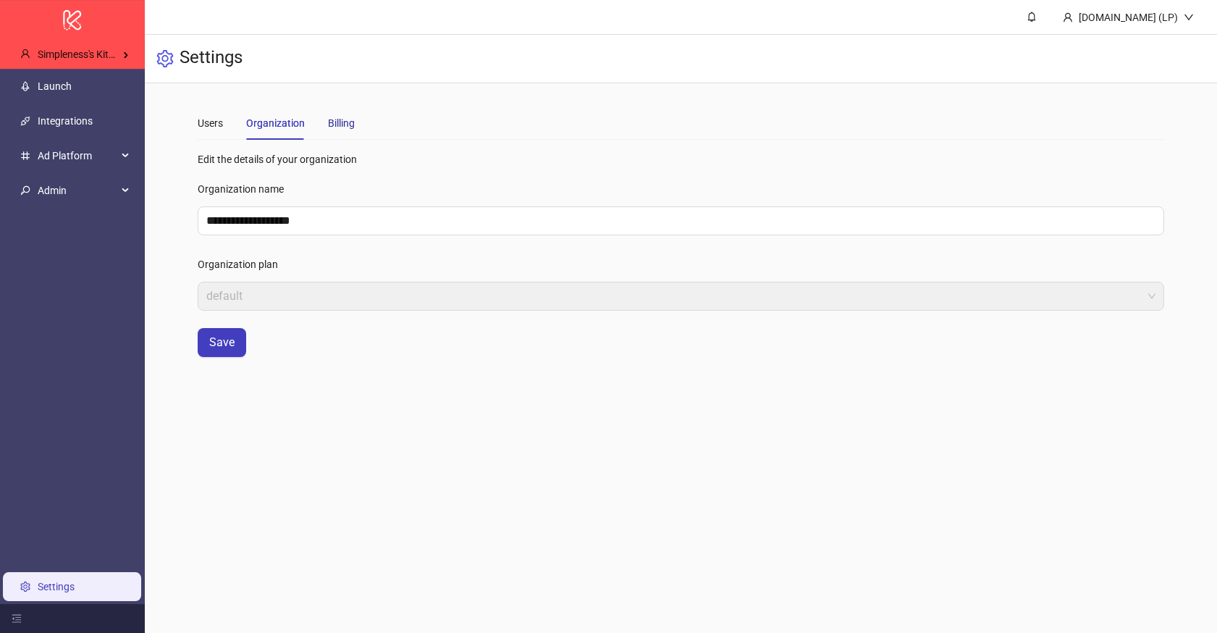
click at [340, 119] on div "Billing" at bounding box center [341, 123] width 27 height 16
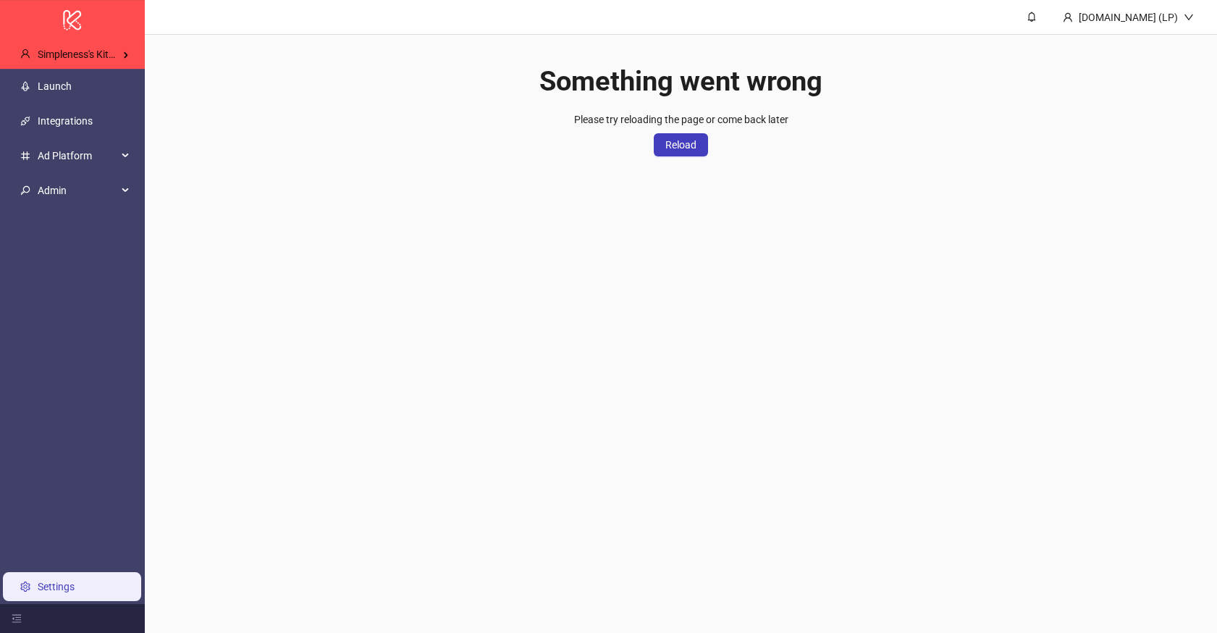
click at [675, 131] on div "Please try reloading the page or come back later Reload" at bounding box center [681, 133] width 214 height 45
click at [667, 147] on span "Reload" at bounding box center [680, 145] width 31 height 12
click at [72, 92] on link "Launch" at bounding box center [55, 86] width 34 height 12
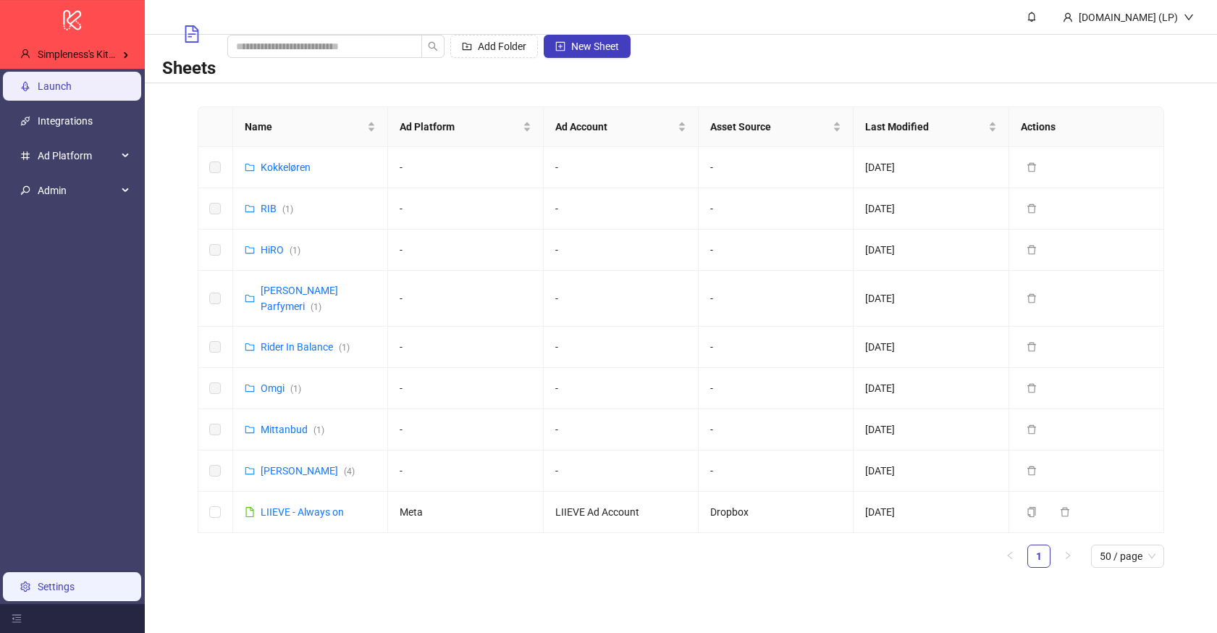
click at [69, 580] on link "Settings" at bounding box center [56, 586] width 37 height 12
